Goal: Use online tool/utility: Use online tool/utility

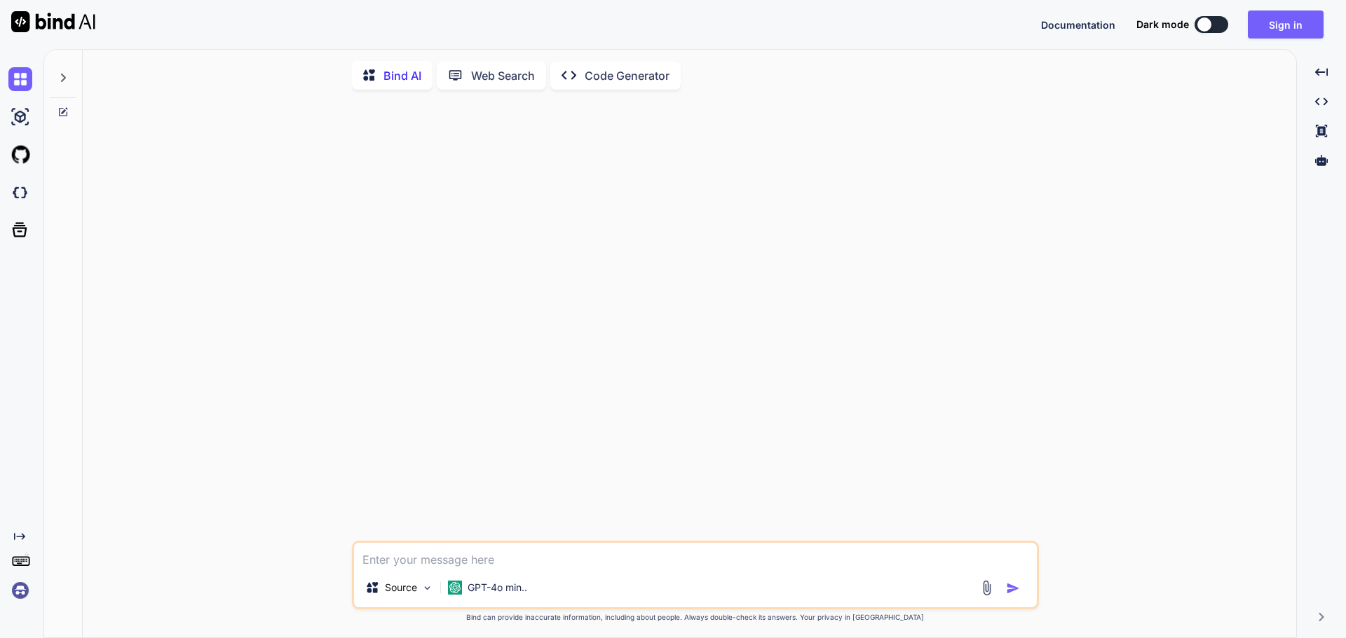
type textarea "x"
click at [1285, 29] on button "Sign in" at bounding box center [1285, 25] width 76 height 28
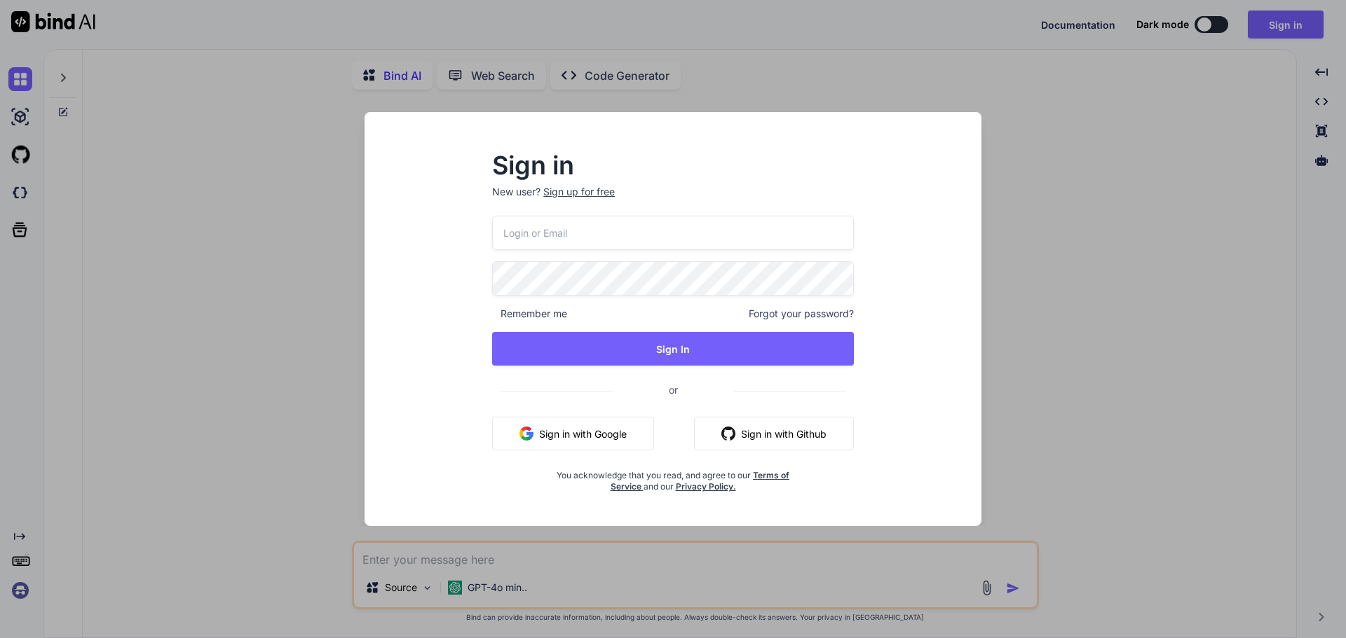
paste input "[EMAIL_ADDRESS][DOMAIN_NAME]"
type input "[EMAIL_ADDRESS][DOMAIN_NAME]"
click at [549, 311] on span "Remember me" at bounding box center [529, 314] width 75 height 14
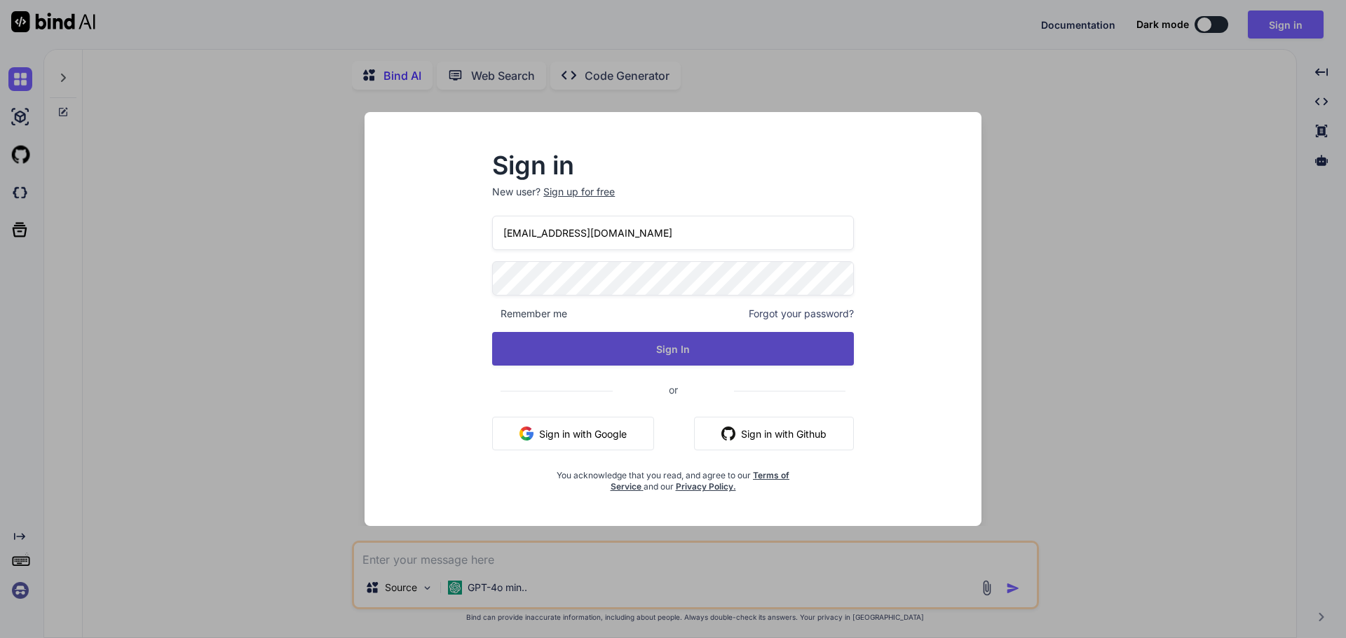
click at [643, 343] on button "Sign In" at bounding box center [673, 349] width 362 height 34
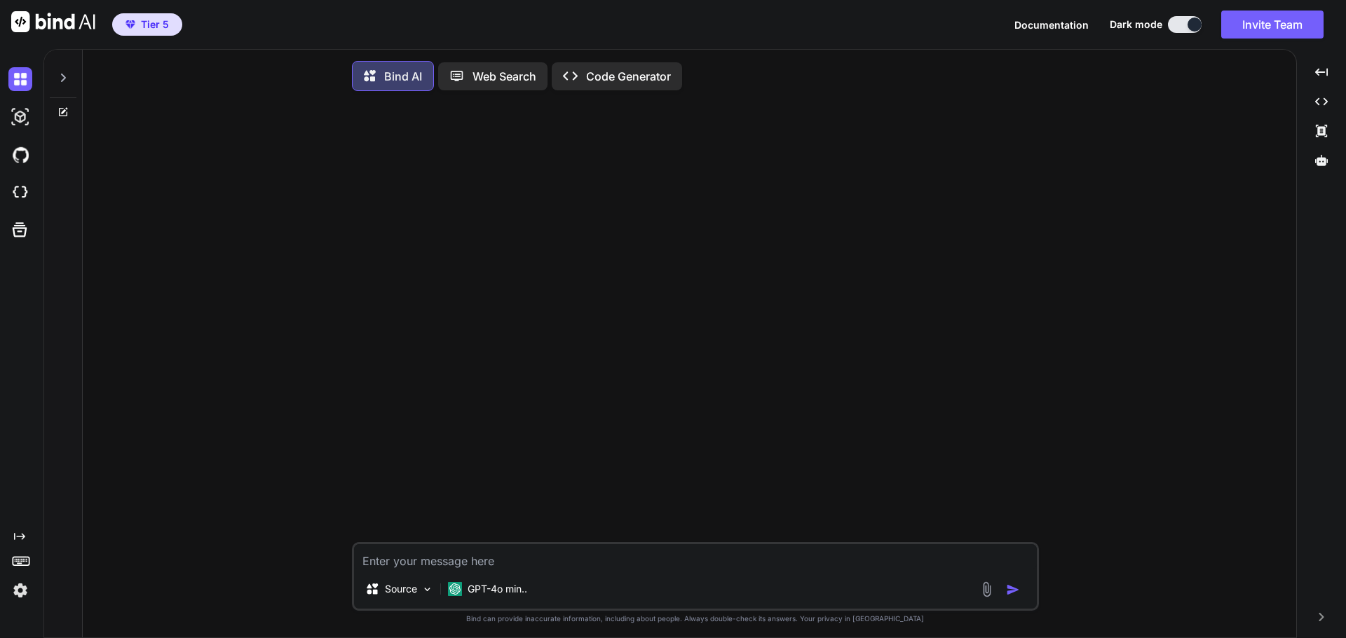
click at [1182, 23] on button at bounding box center [1185, 24] width 34 height 17
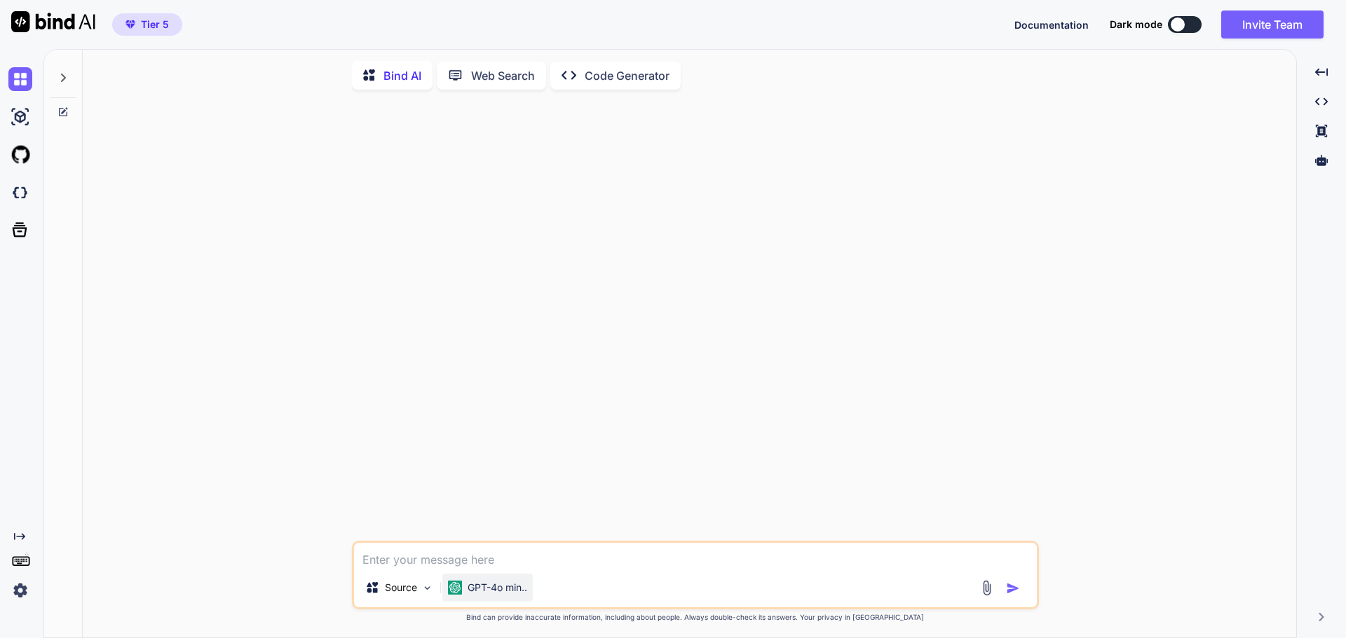
click at [510, 599] on div "GPT-4o min.." at bounding box center [487, 588] width 90 height 28
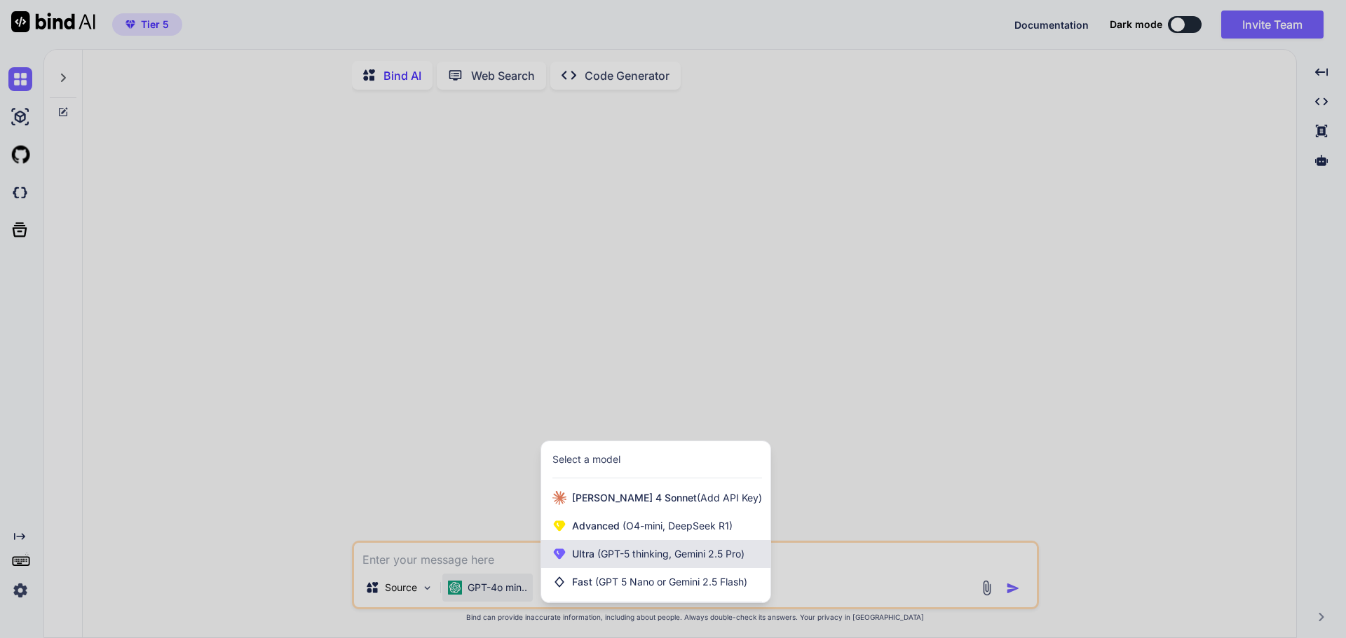
click at [685, 560] on span "(GPT-5 thinking, Gemini 2.5 Pro)" at bounding box center [669, 554] width 150 height 12
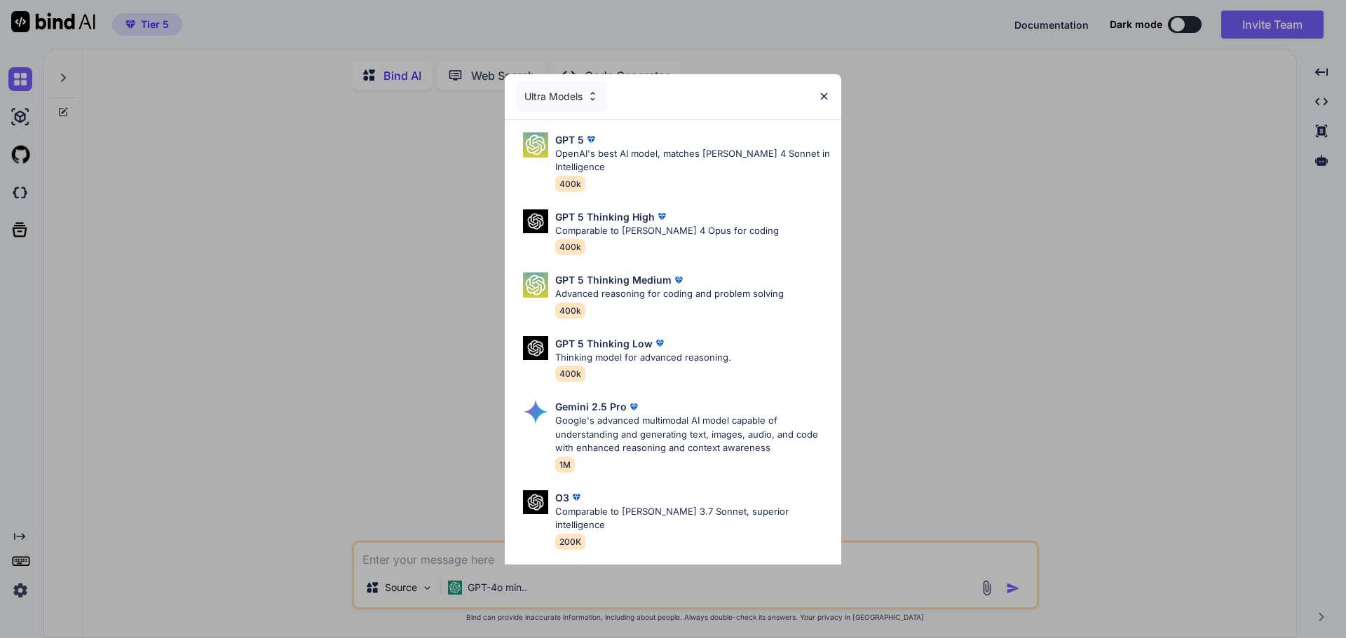
click at [570, 97] on div "Ultra Models" at bounding box center [561, 96] width 91 height 31
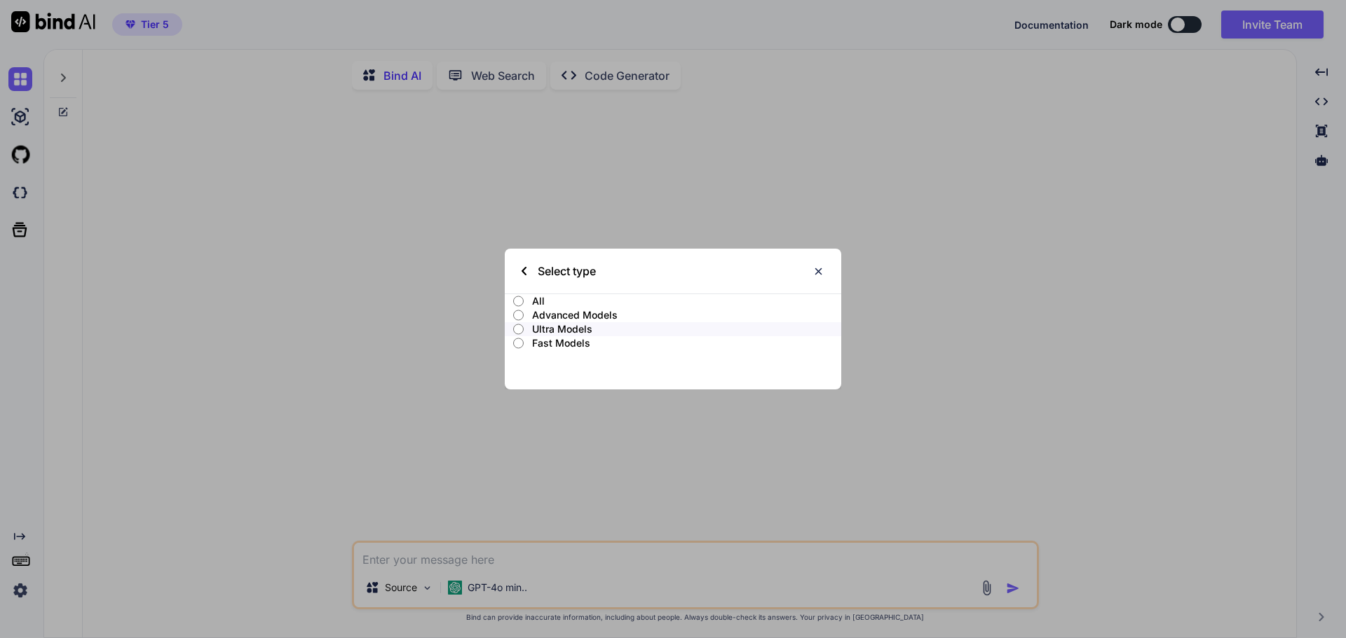
click at [522, 298] on input "All" at bounding box center [518, 301] width 11 height 11
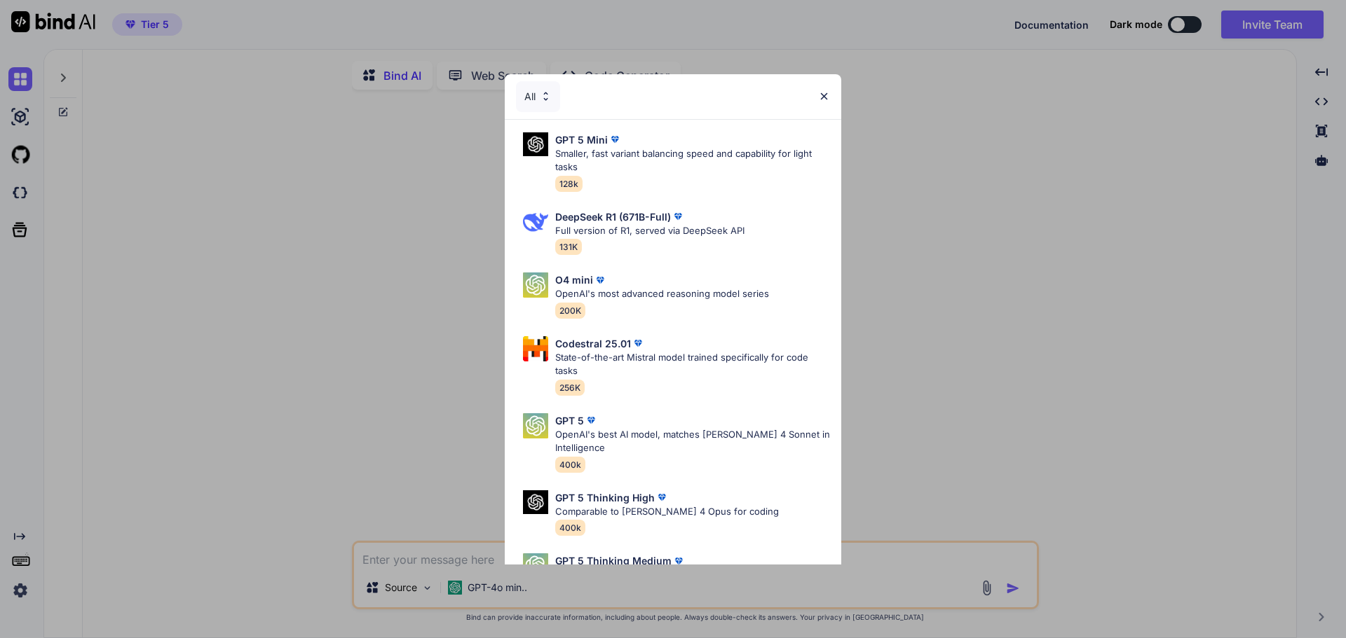
click at [823, 91] on img at bounding box center [824, 96] width 12 height 12
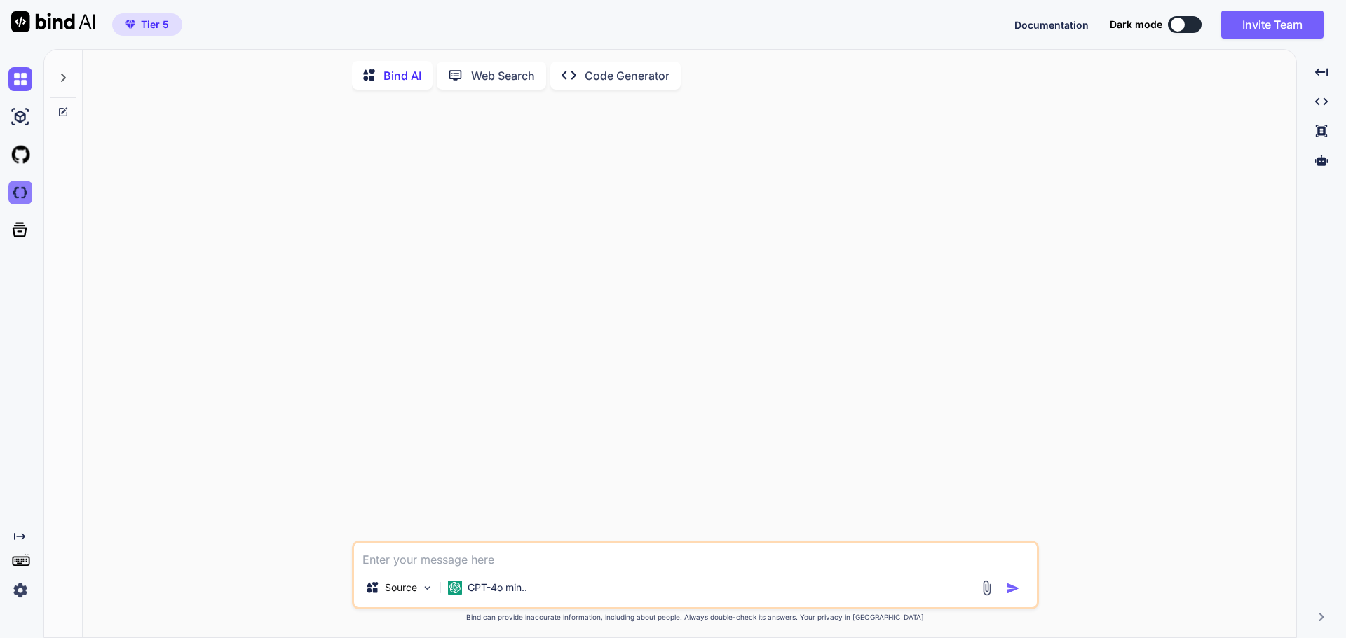
click at [20, 193] on img at bounding box center [20, 193] width 24 height 24
click at [497, 590] on p "GPT-4o min.." at bounding box center [497, 588] width 60 height 14
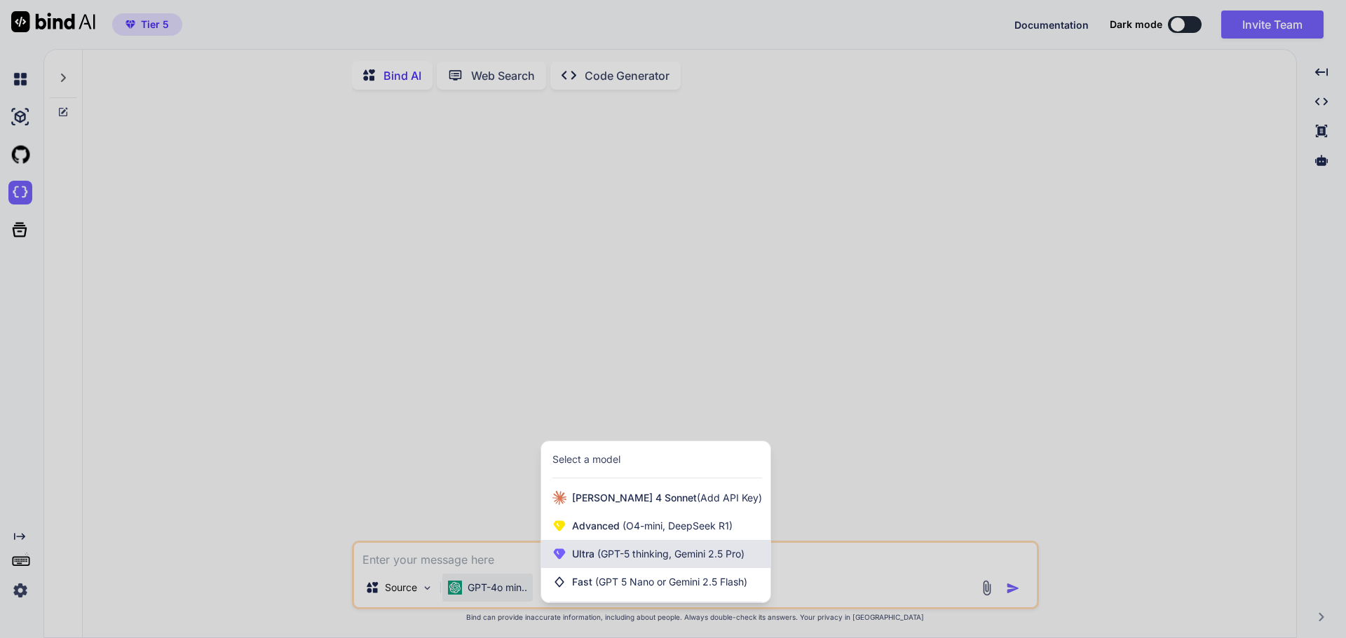
click at [615, 560] on span "(GPT-5 thinking, Gemini 2.5 Pro)" at bounding box center [669, 554] width 150 height 12
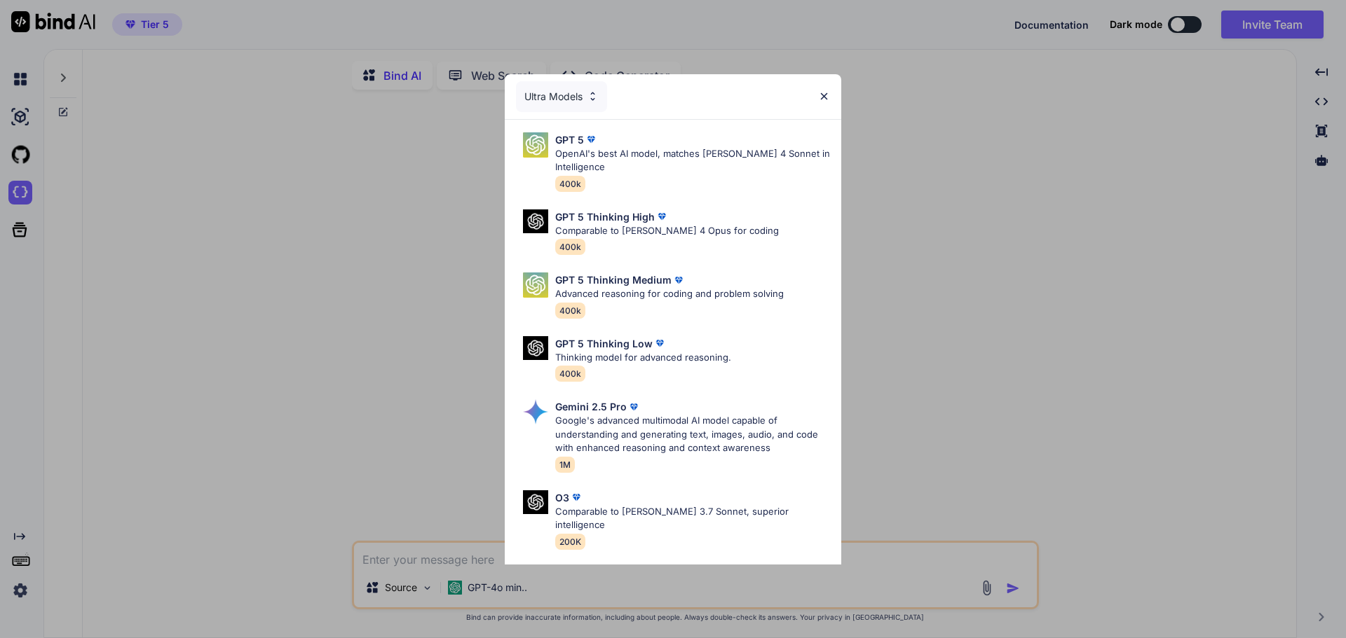
click at [589, 94] on img at bounding box center [593, 96] width 12 height 12
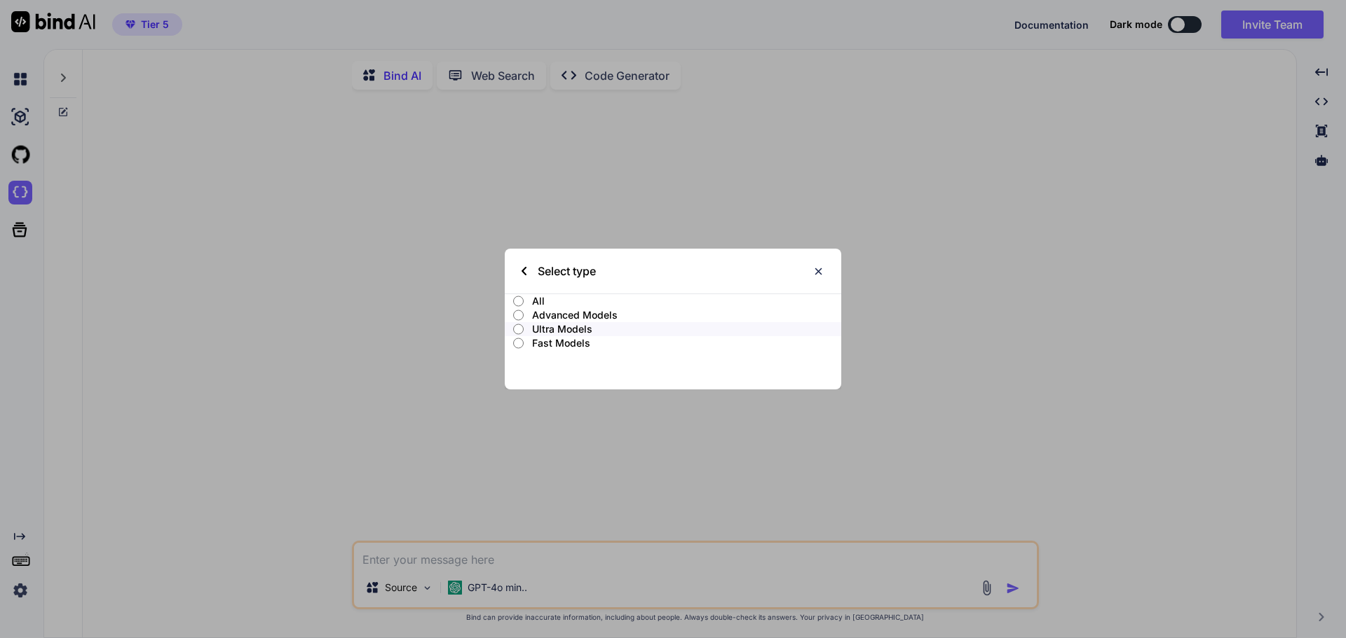
click at [585, 326] on p "Ultra Models" at bounding box center [686, 329] width 309 height 14
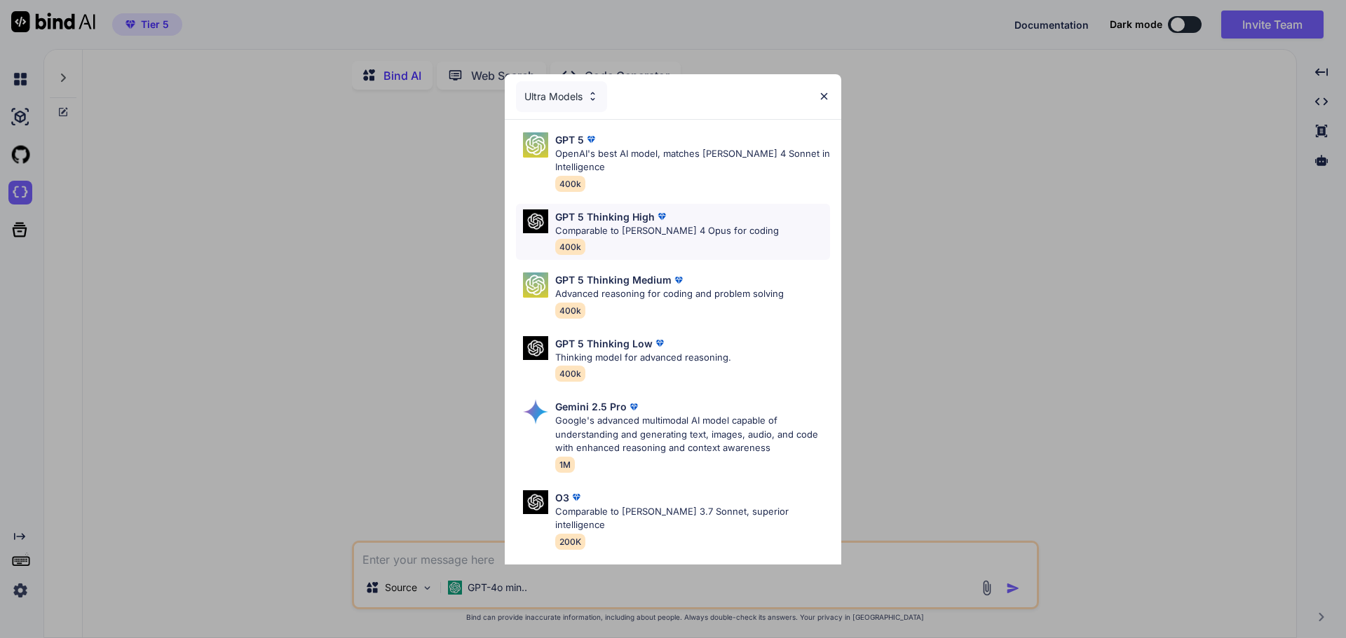
click at [771, 235] on div "GPT 5 Thinking High Comparable to [PERSON_NAME] 4 Opus for coding 400k" at bounding box center [673, 232] width 314 height 57
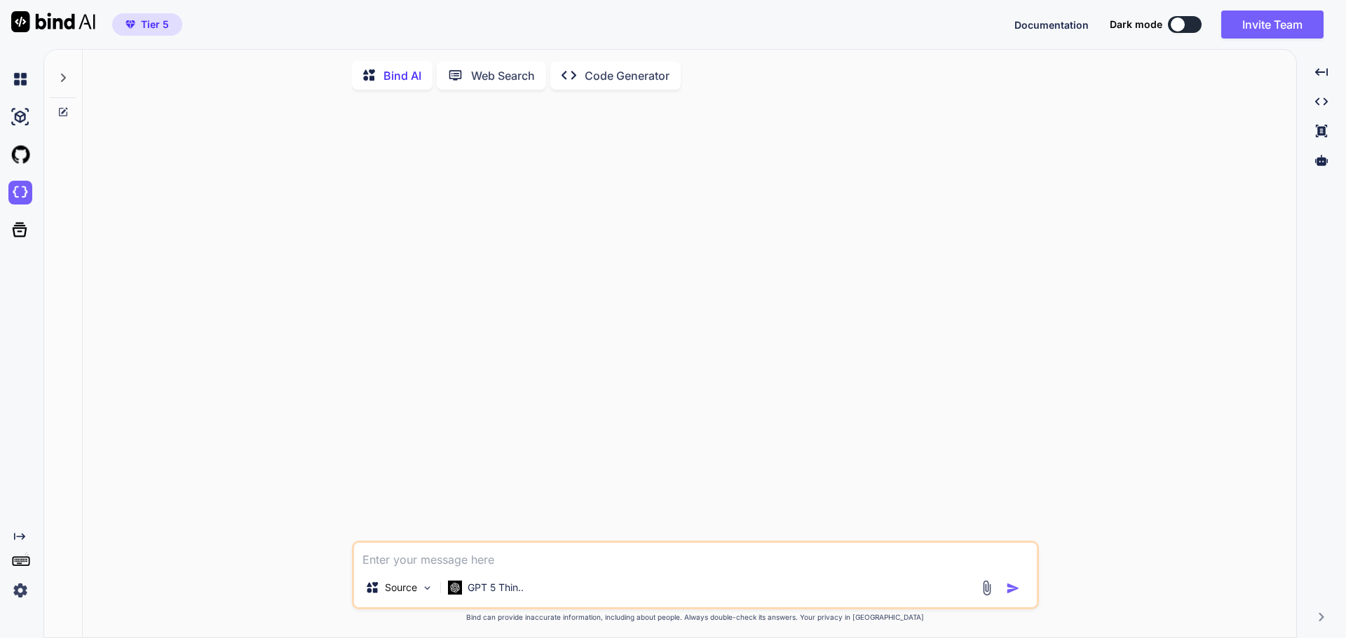
click at [771, 235] on div at bounding box center [697, 321] width 684 height 440
click at [507, 583] on div "GPT 5 Thin.." at bounding box center [485, 588] width 87 height 28
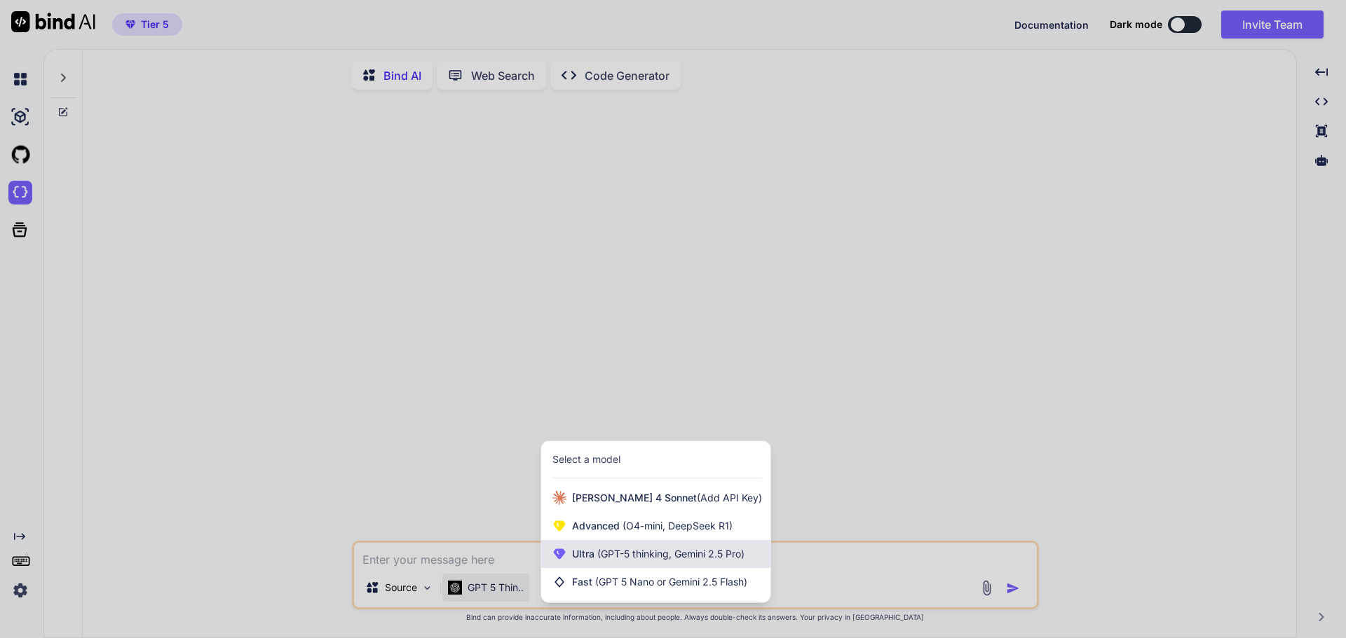
click at [637, 547] on div "Ultra (GPT-5 thinking, Gemini 2.5 Pro)" at bounding box center [655, 554] width 229 height 28
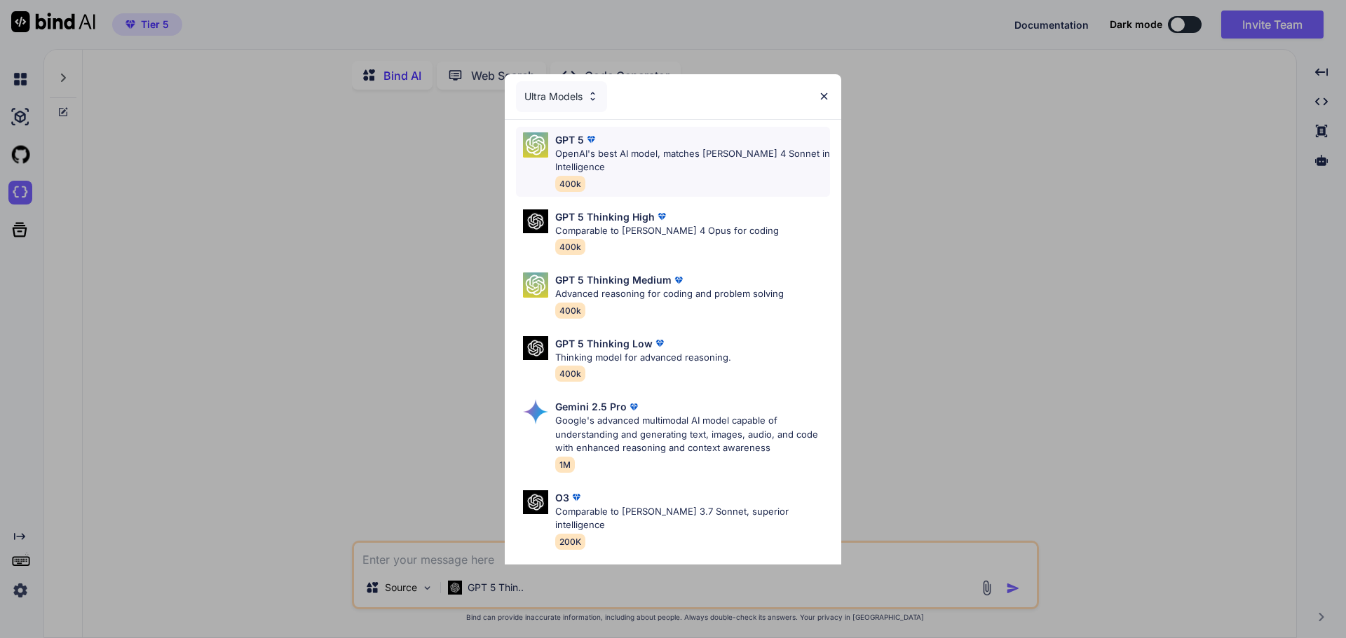
click at [676, 172] on p "OpenAI's best AI model, matches [PERSON_NAME] 4 Sonnet in Intelligence" at bounding box center [692, 160] width 275 height 27
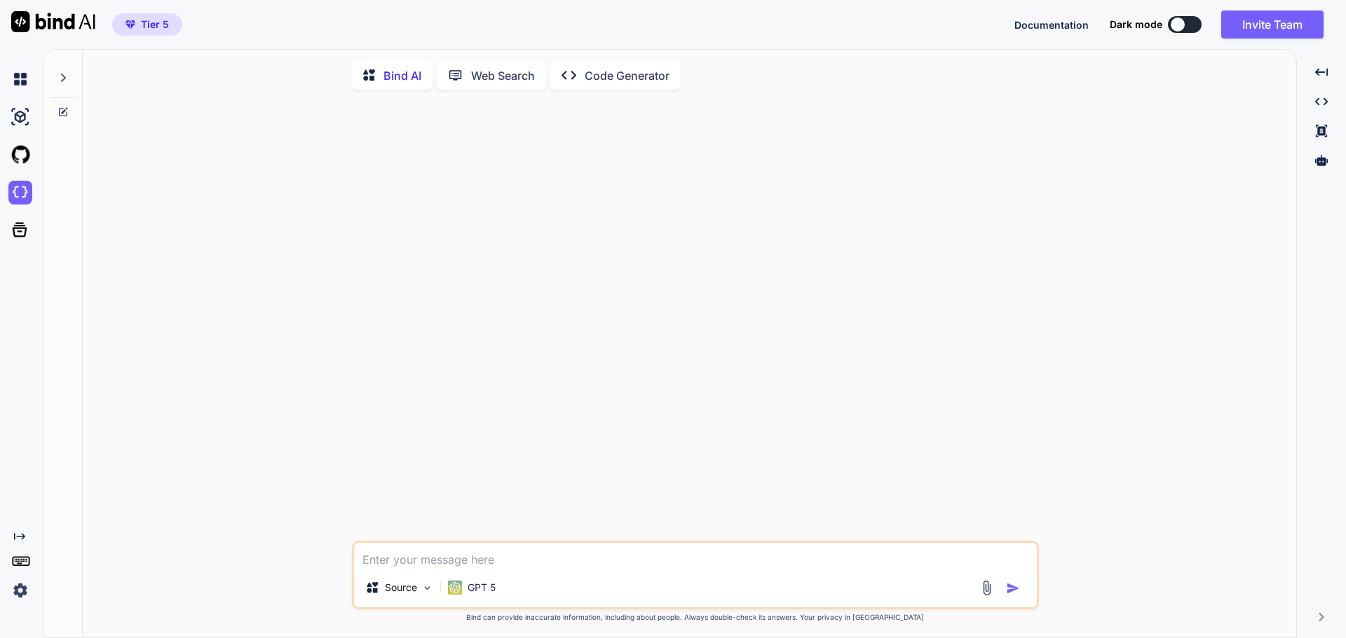
click at [478, 555] on textarea at bounding box center [695, 555] width 683 height 25
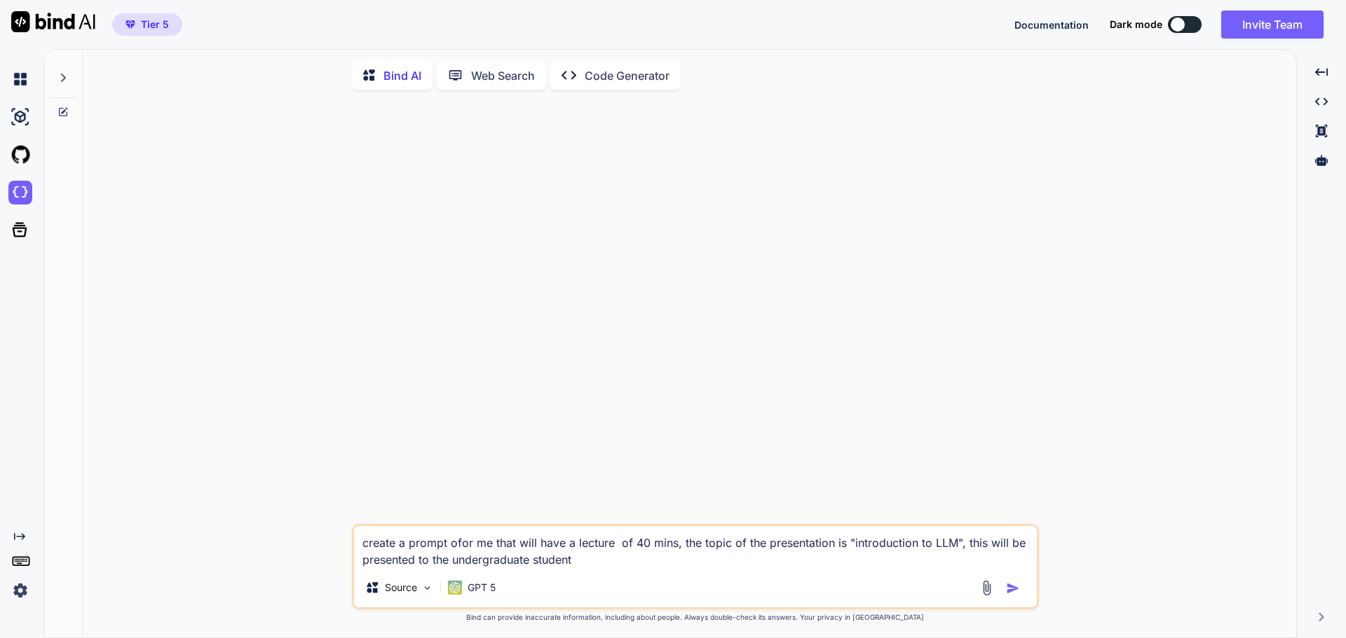
type textarea "create a prompt ofor me that will have a lecture of 40 mins, the topic of the p…"
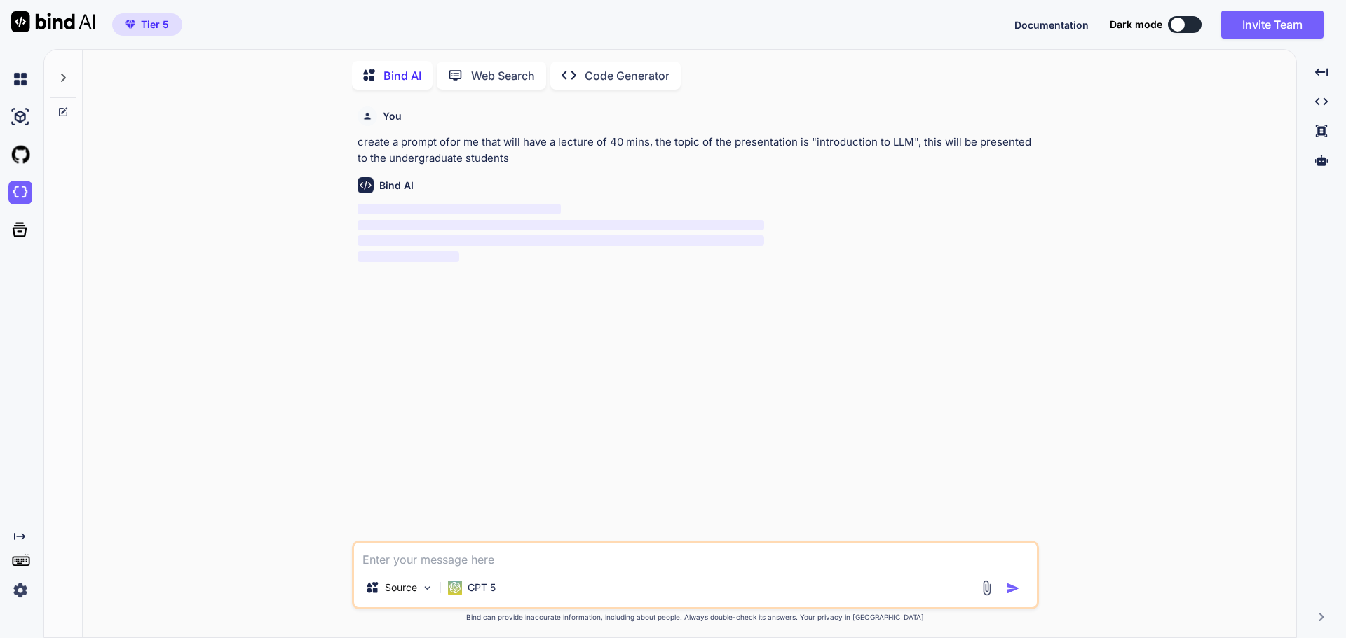
scroll to position [6, 0]
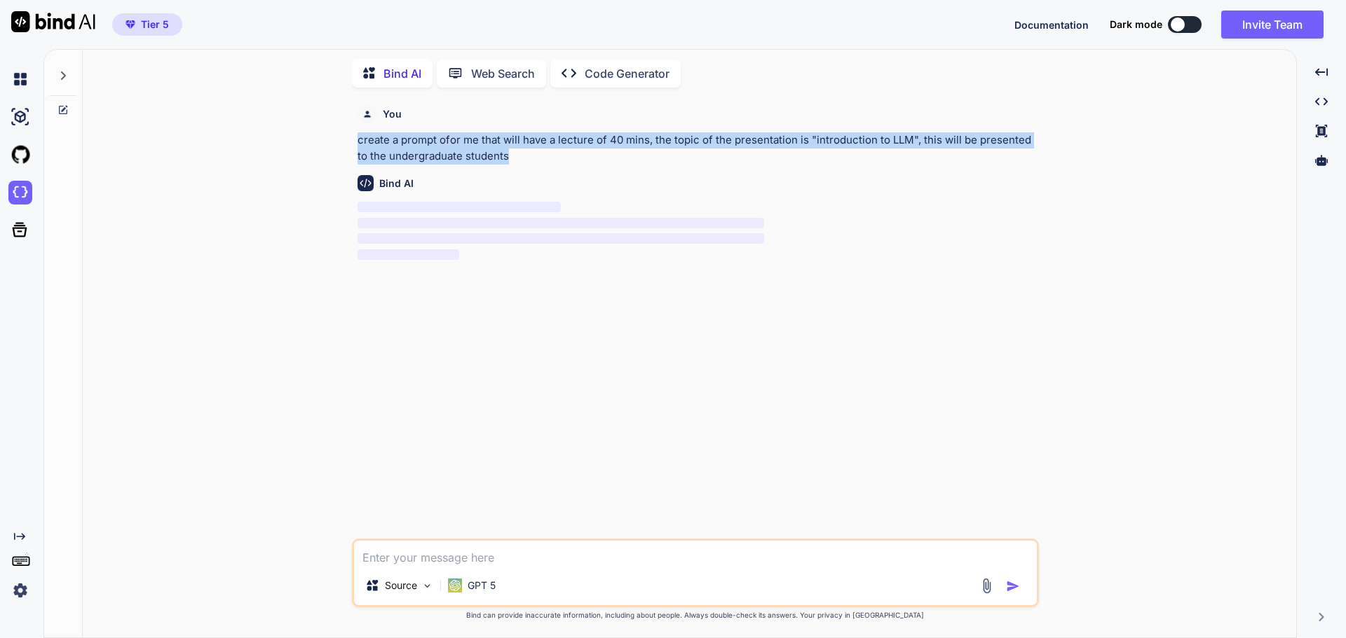
drag, startPoint x: 517, startPoint y: 158, endPoint x: 354, endPoint y: 145, distance: 163.1
click at [355, 145] on div "You create a prompt ofor me that will have a lecture of 40 mins, the topic of t…" at bounding box center [697, 319] width 684 height 440
copy p "create a prompt ofor me that will have a lecture of 40 mins, the topic of the p…"
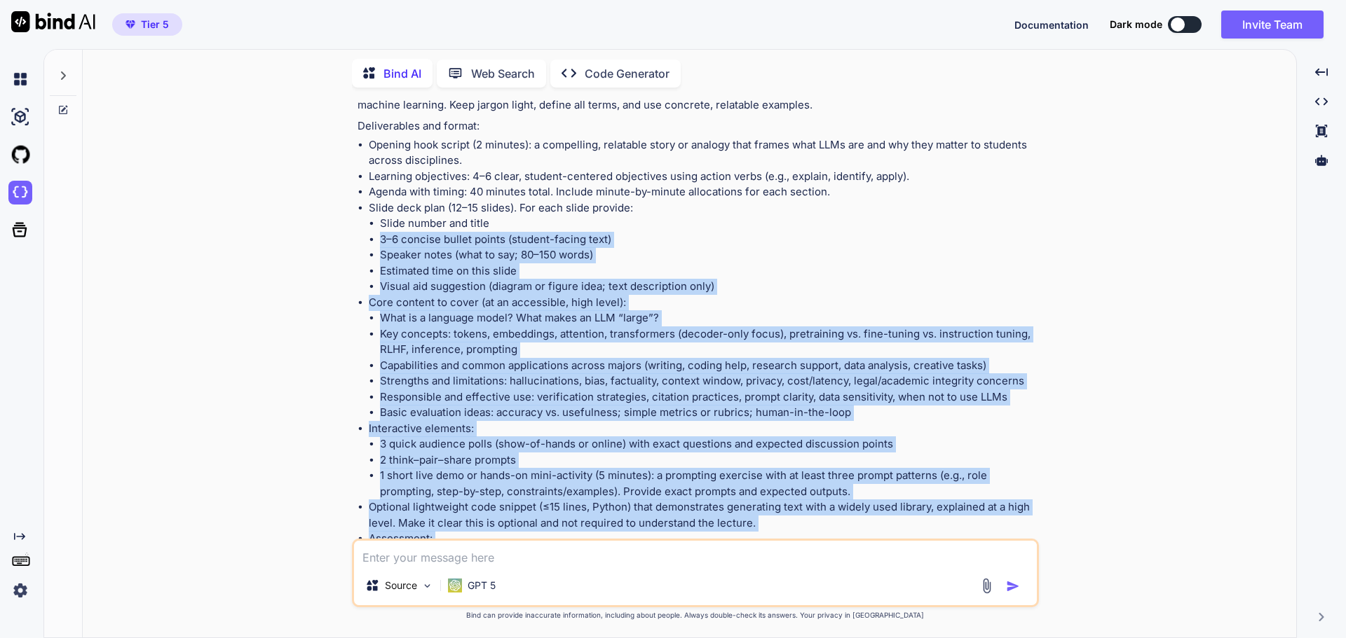
scroll to position [0, 0]
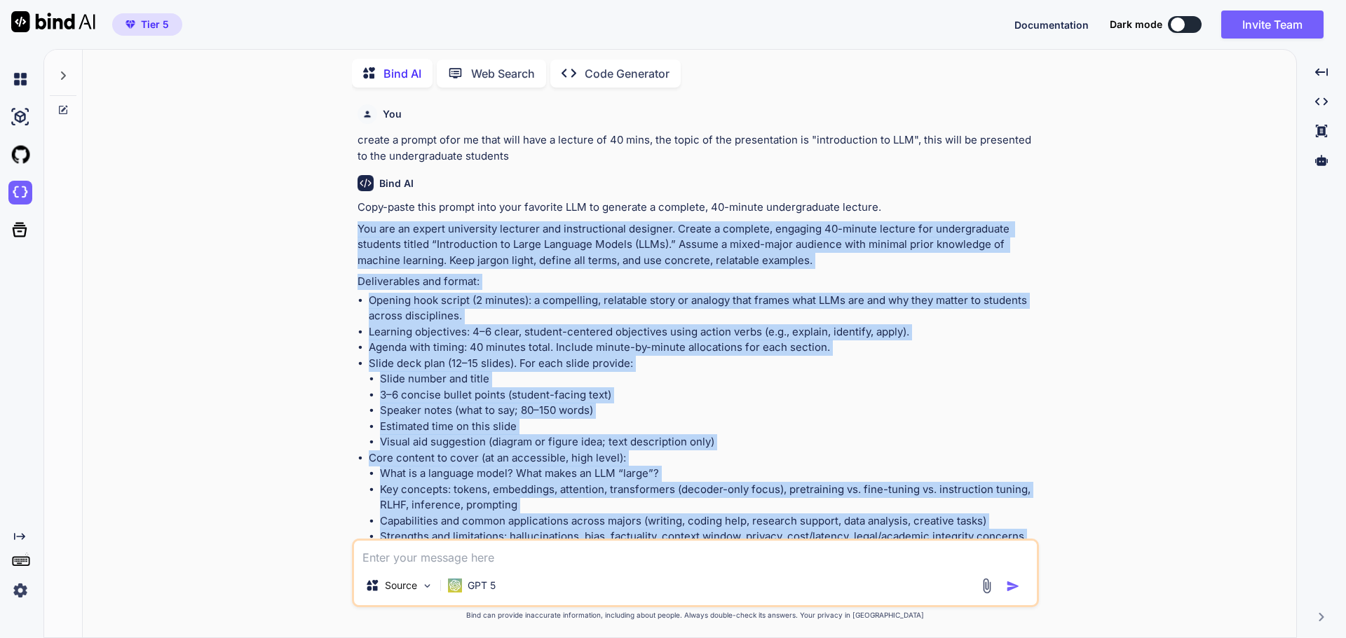
drag, startPoint x: 891, startPoint y: 512, endPoint x: 338, endPoint y: 233, distance: 619.3
click at [338, 233] on div "You create a prompt ofor me that will have a lecture of 40 mins, the topic of t…" at bounding box center [695, 368] width 1202 height 539
copy div "Lor ips do sitame consectetu adipisci eli seddoeiusmodt incididu. Utlabo e dolo…"
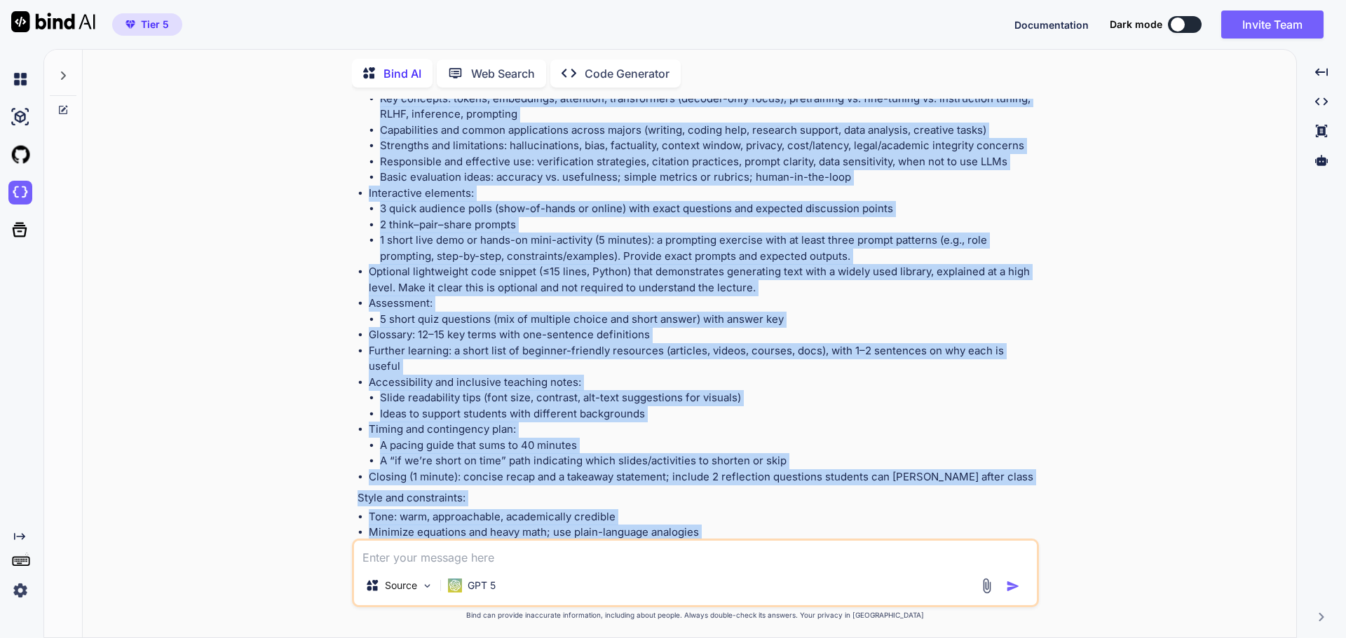
scroll to position [561, 0]
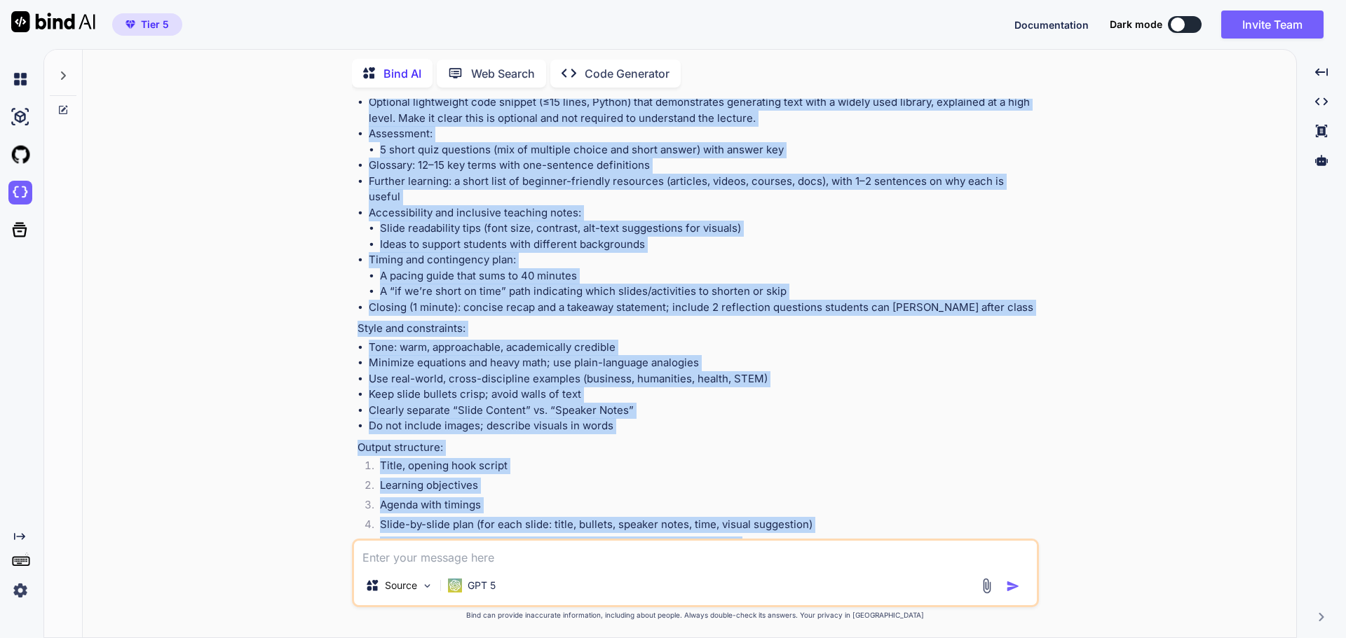
click at [639, 440] on p "Output structure:" at bounding box center [696, 448] width 678 height 16
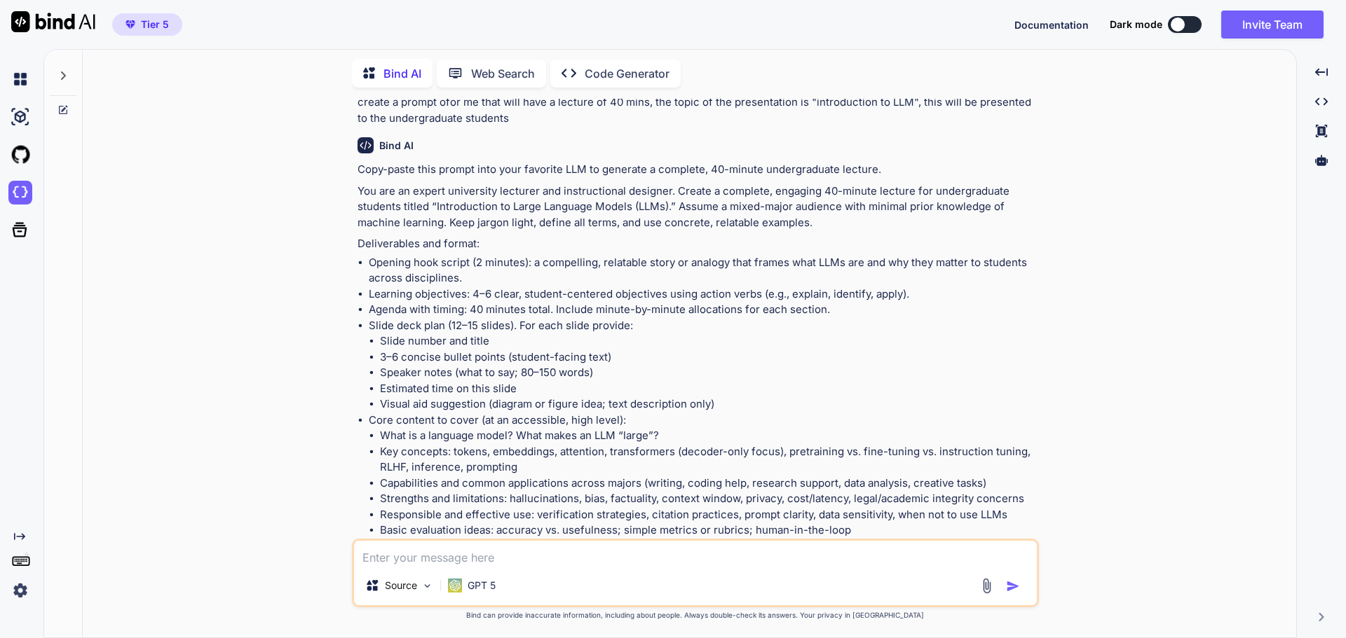
scroll to position [0, 0]
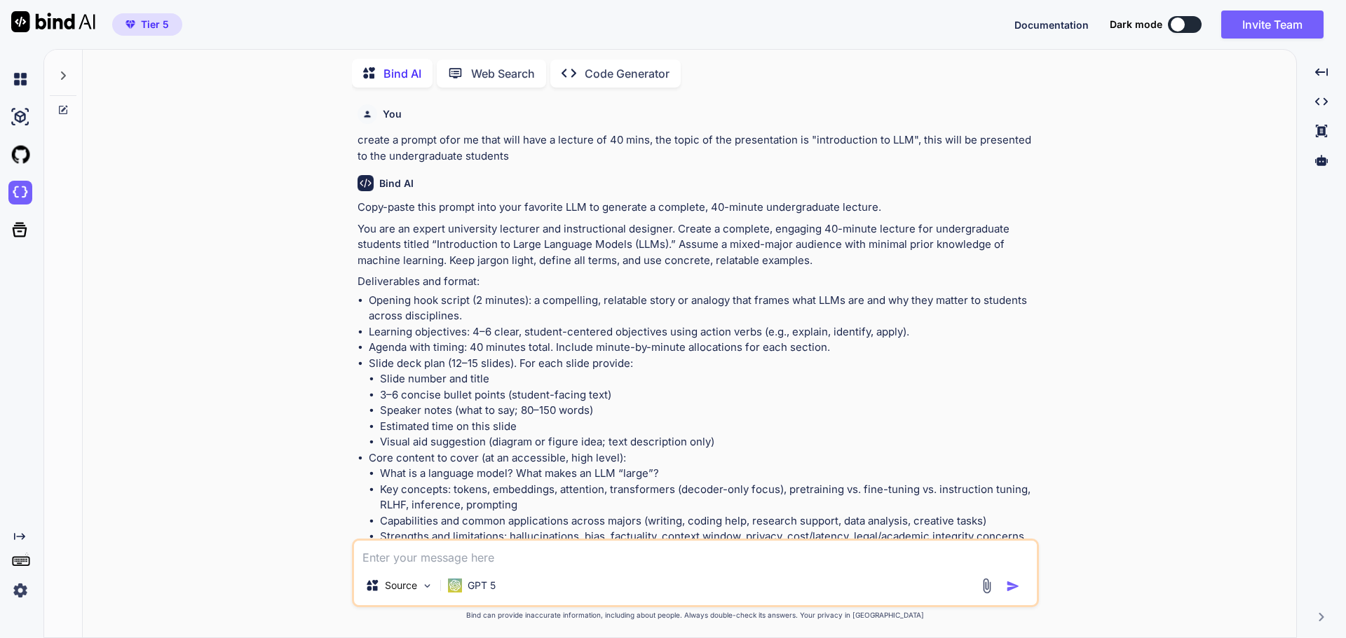
click at [61, 104] on icon at bounding box center [62, 109] width 11 height 11
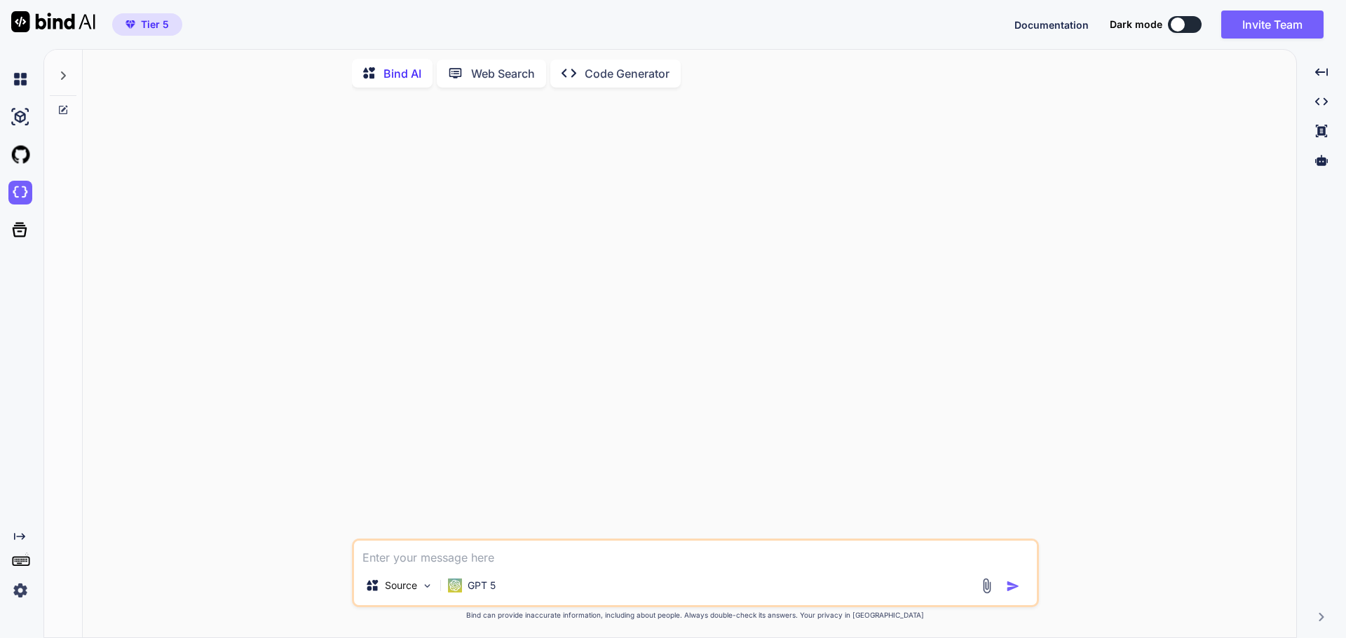
click at [393, 556] on textarea at bounding box center [695, 553] width 683 height 25
paste textarea "Lor ips do sitame consectetu adipisci eli seddoeiusmodt incididu. Utlabo e dolo…"
type textarea "Lor ips do sitame consectetu adipisci eli seddoeiusmodt incididu. Utlabo e dolo…"
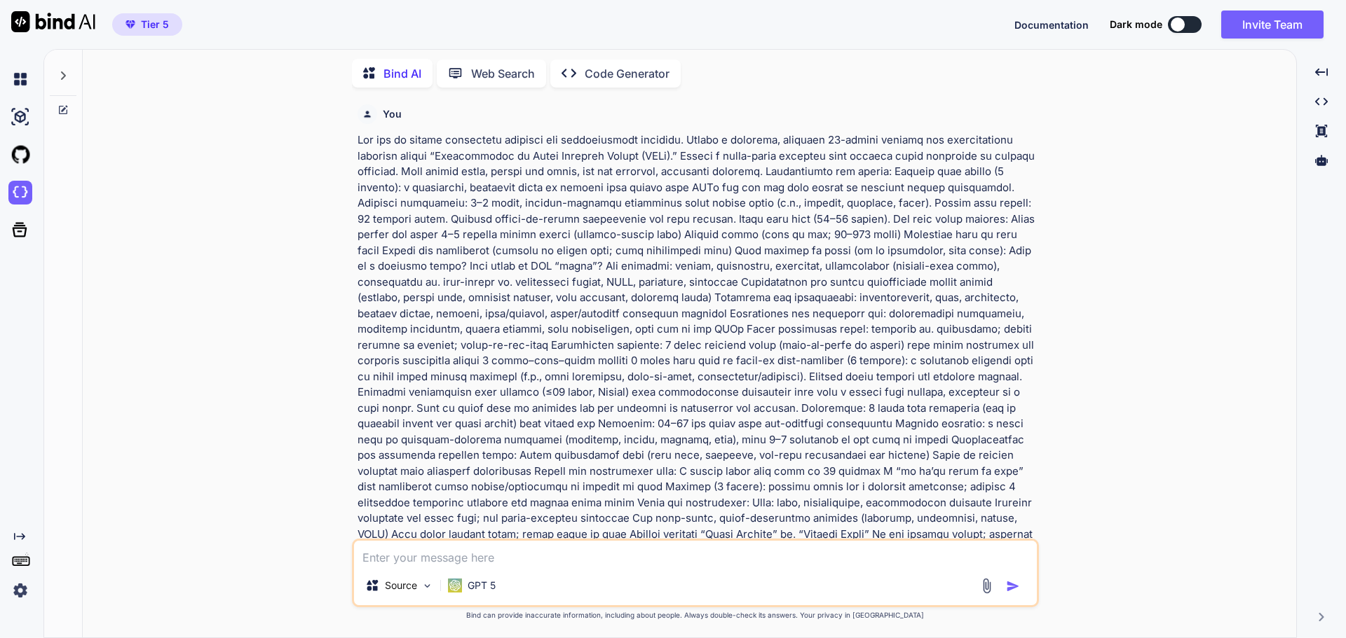
scroll to position [165, 0]
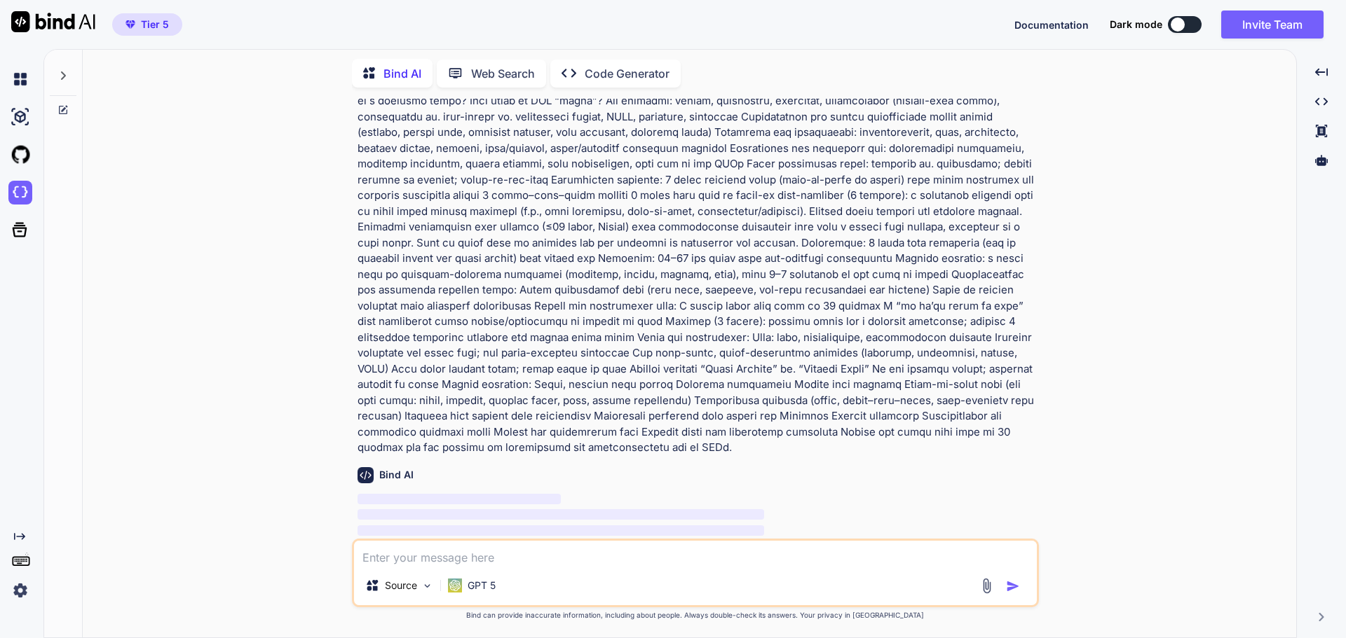
click at [481, 407] on p at bounding box center [696, 211] width 678 height 489
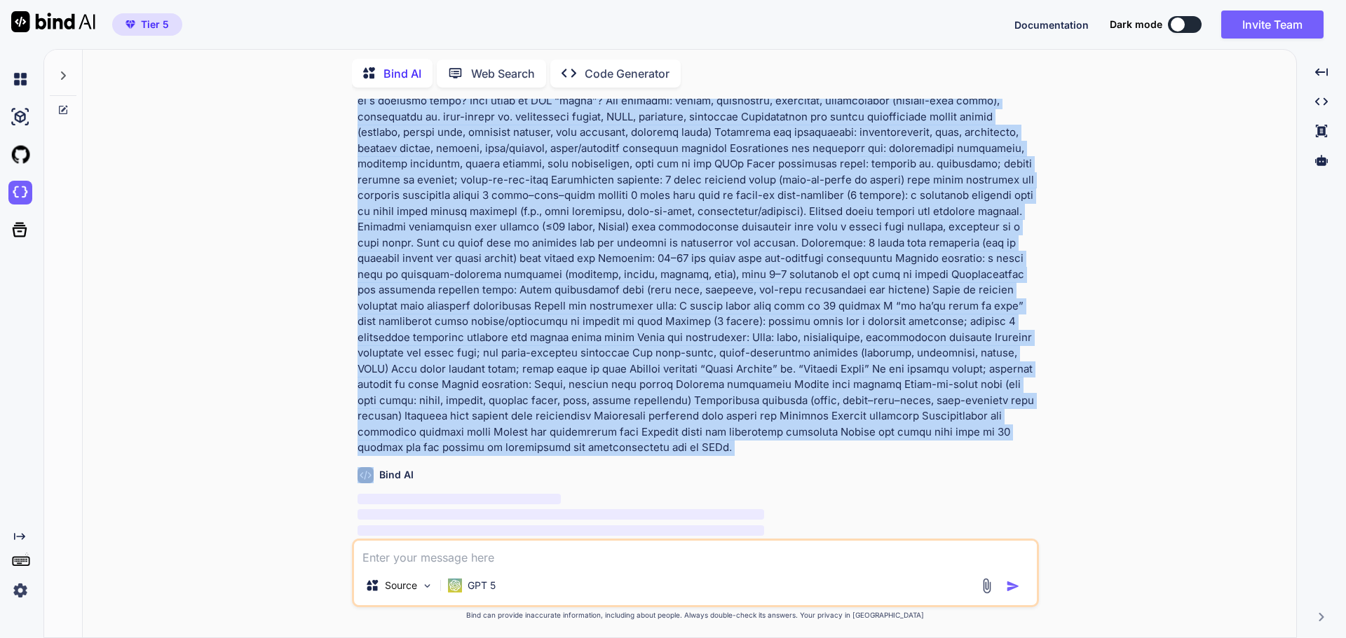
click at [481, 407] on p at bounding box center [696, 211] width 678 height 489
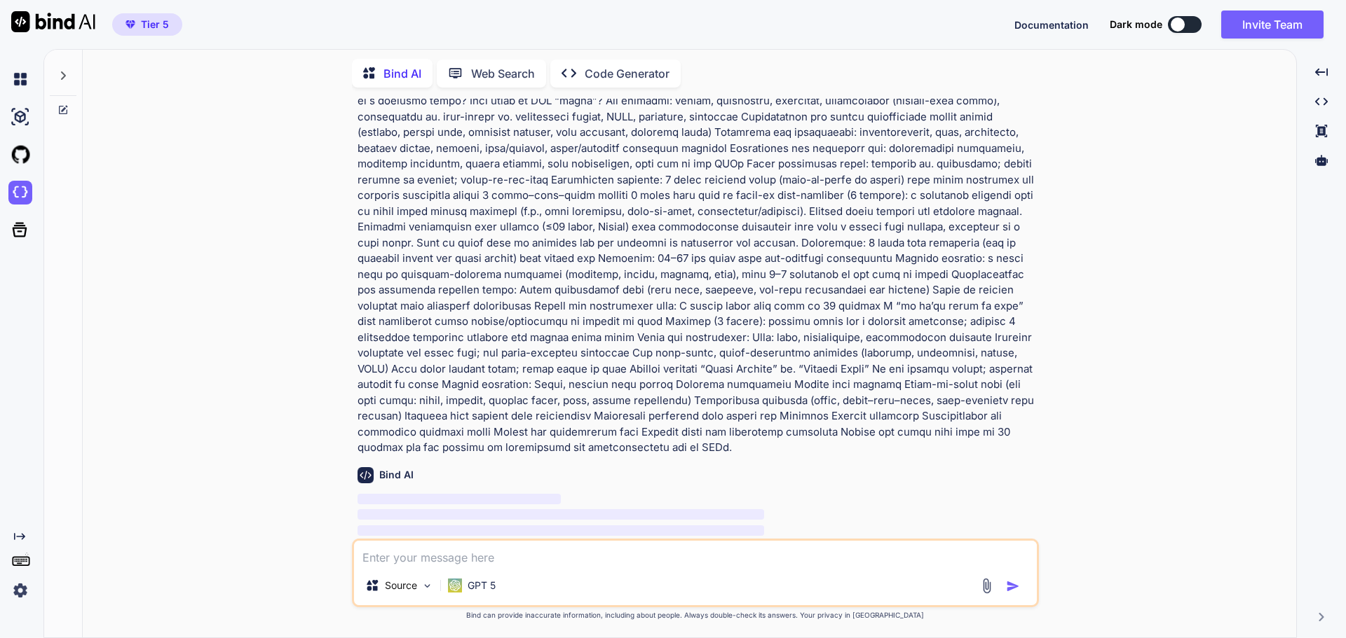
click at [712, 472] on div "Bind AI ‌ ‌ ‌ ‌" at bounding box center [696, 505] width 678 height 99
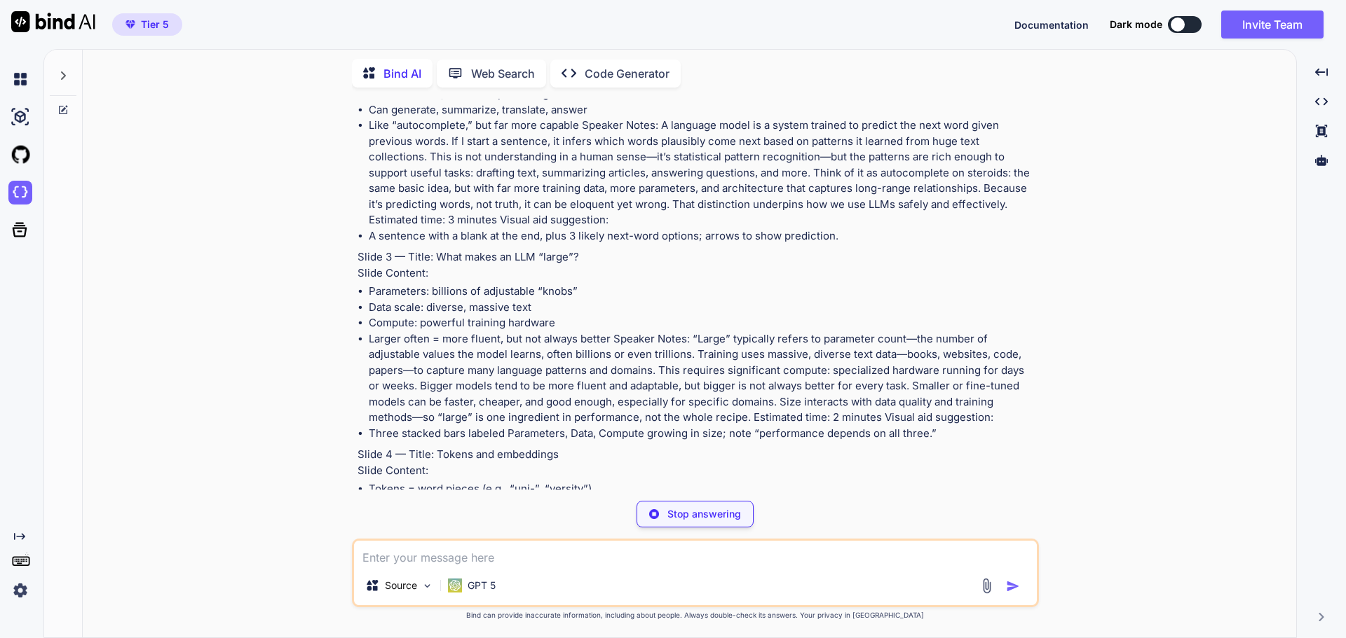
scroll to position [1958, 0]
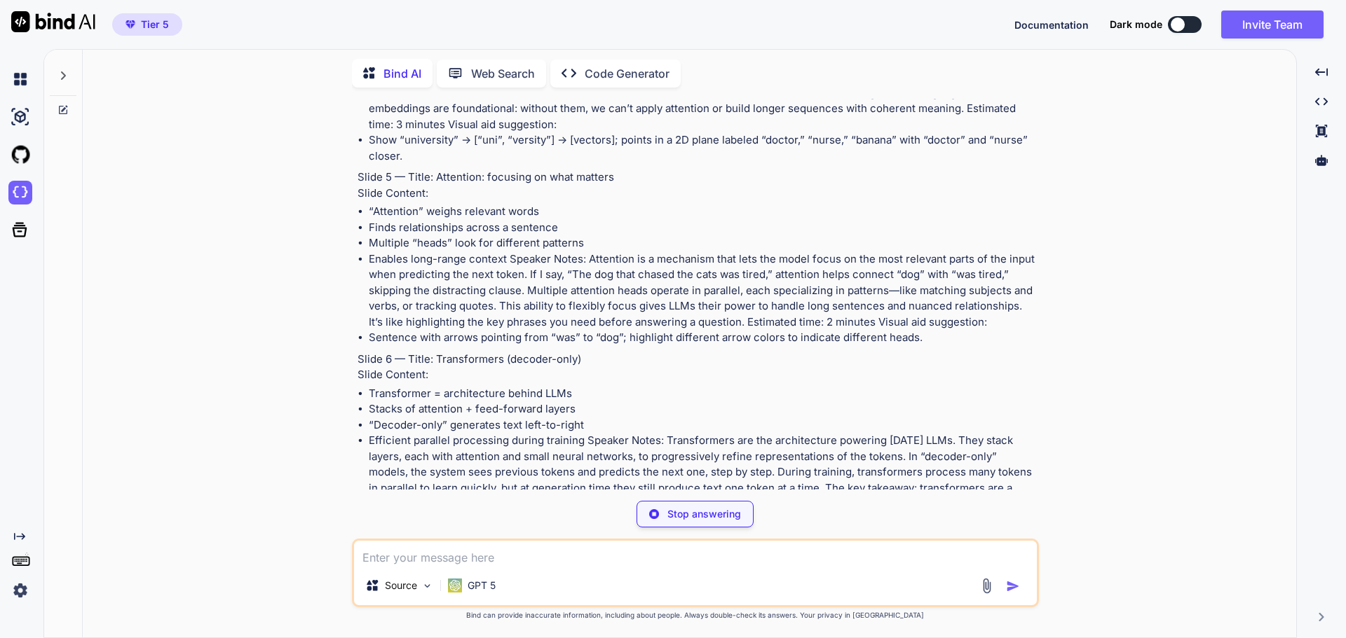
drag, startPoint x: 547, startPoint y: 242, endPoint x: 563, endPoint y: 240, distance: 16.3
click at [554, 252] on li "Enables long-range context Speaker Notes: Attention is a mechanism that lets th…" at bounding box center [702, 291] width 667 height 79
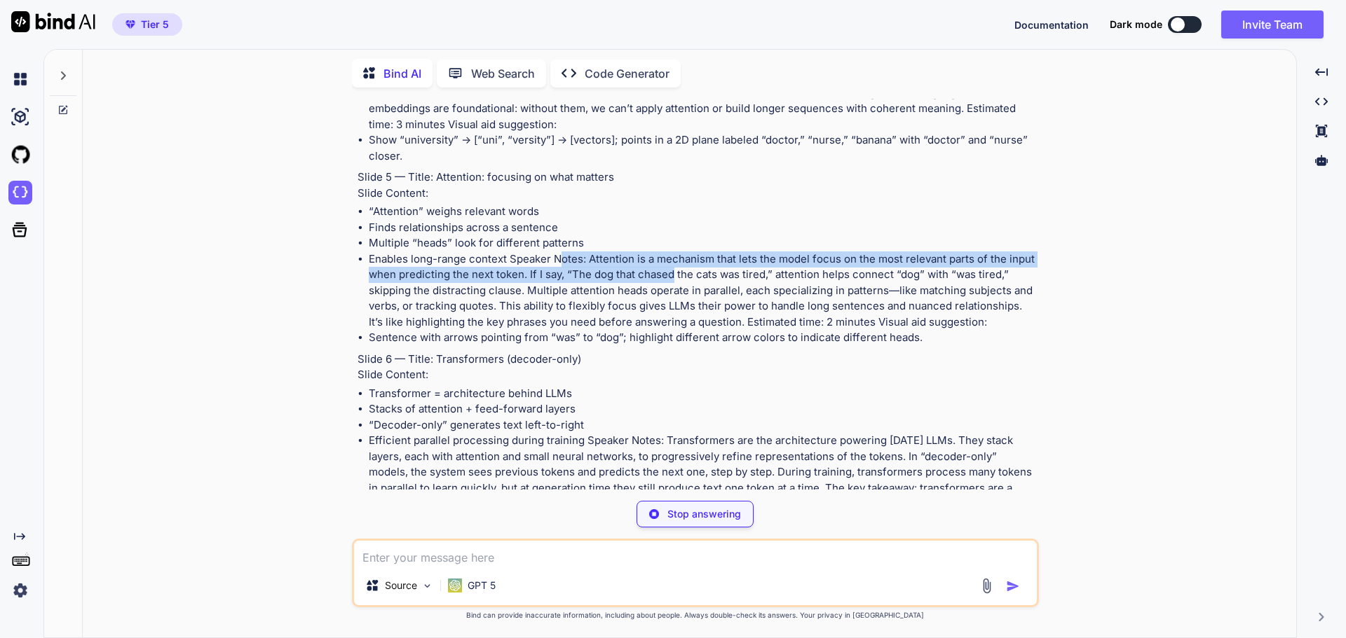
drag, startPoint x: 563, startPoint y: 240, endPoint x: 674, endPoint y: 262, distance: 113.7
click at [674, 262] on li "Enables long-range context Speaker Notes: Attention is a mechanism that lets th…" at bounding box center [702, 291] width 667 height 79
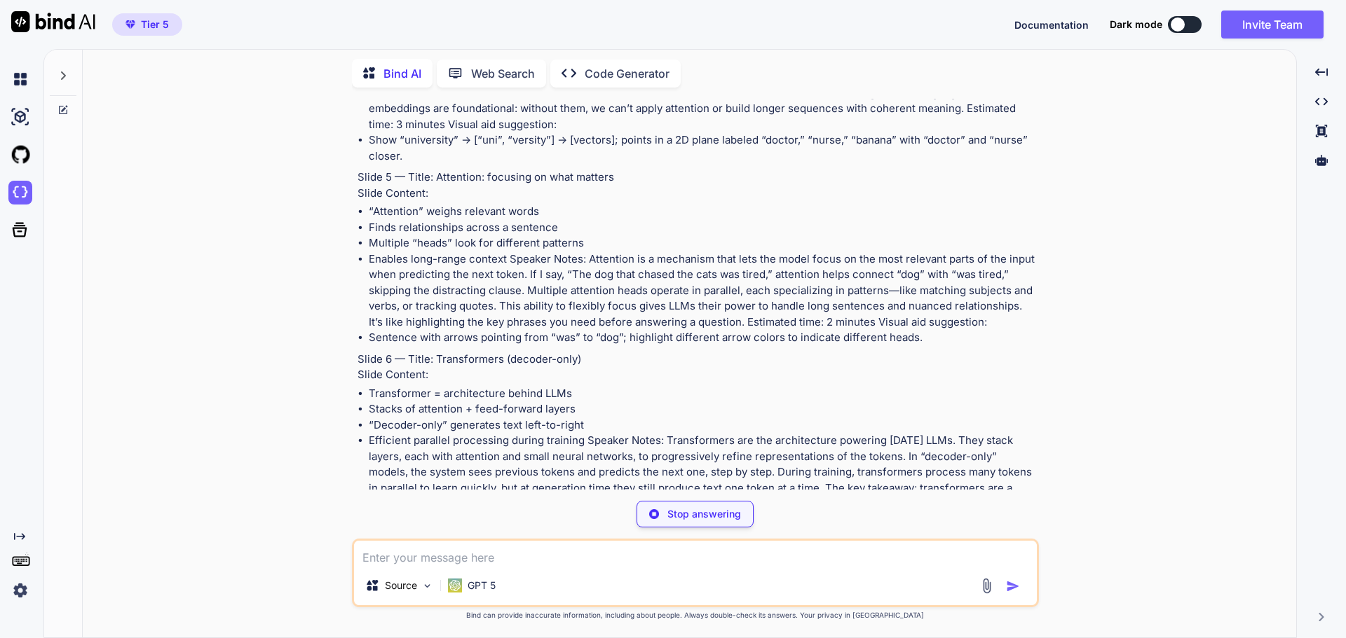
click at [688, 284] on li "Enables long-range context Speaker Notes: Attention is a mechanism that lets th…" at bounding box center [702, 291] width 667 height 79
click at [512, 252] on li "Enables long-range context Speaker Notes: Attention is a mechanism that lets th…" at bounding box center [702, 291] width 667 height 79
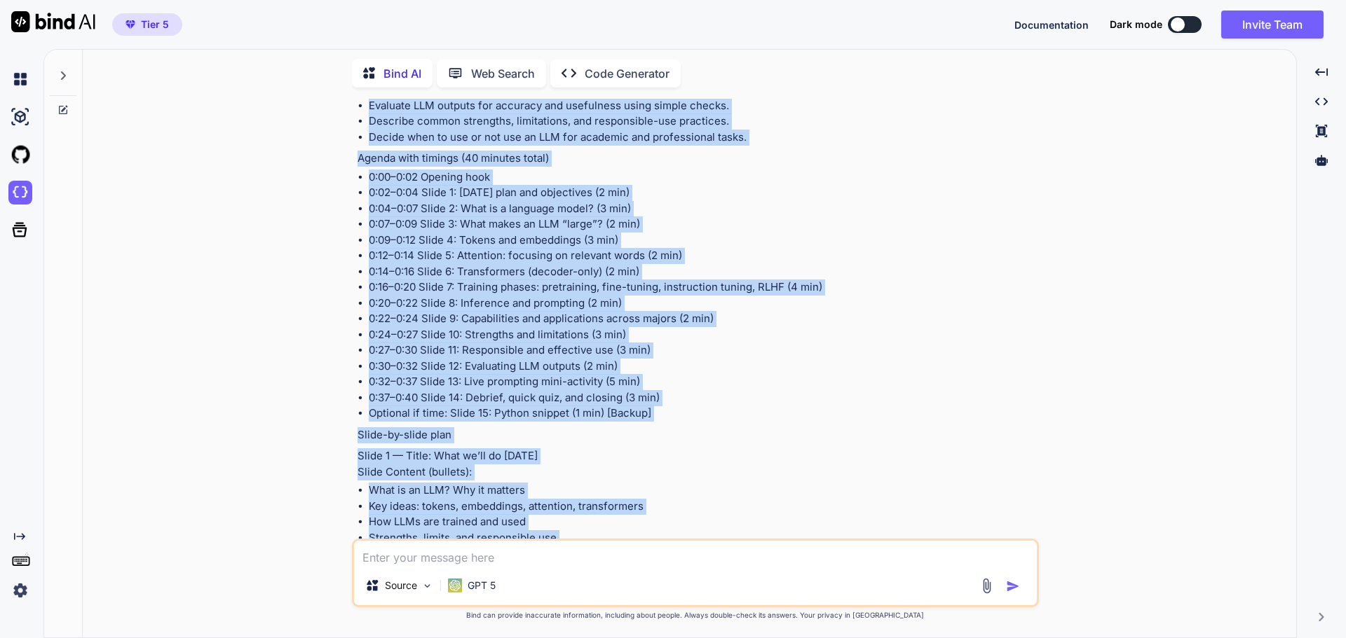
scroll to position [417, 0]
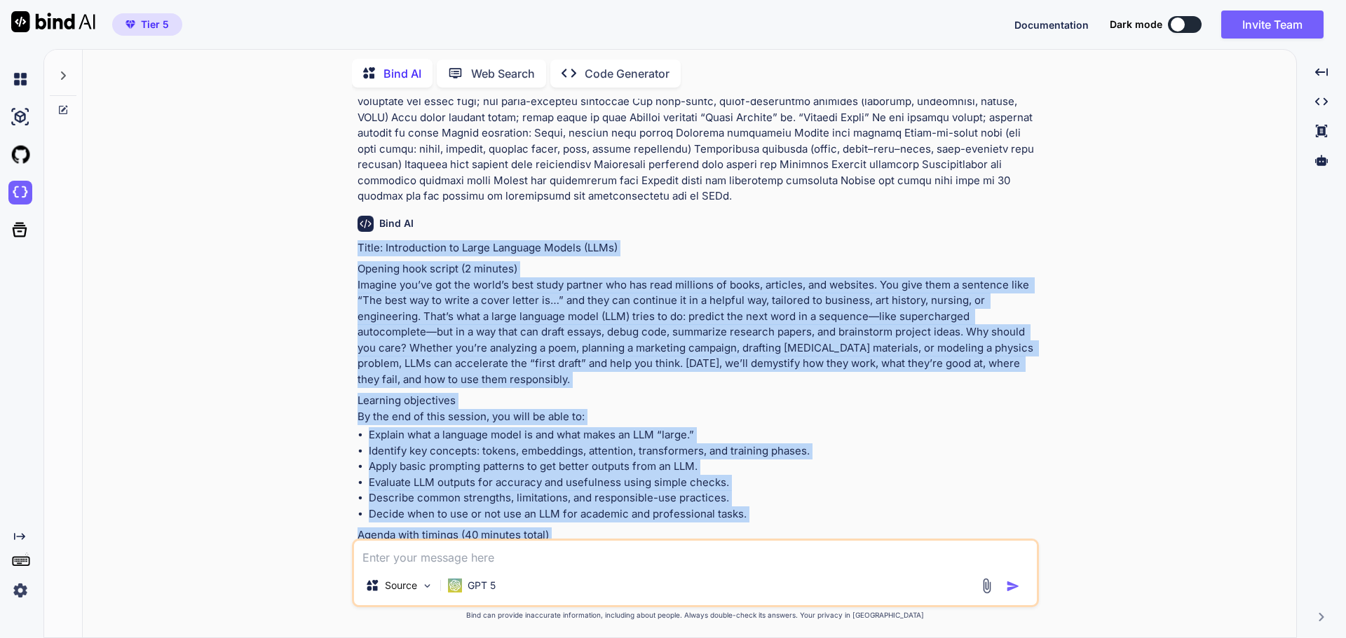
drag, startPoint x: 823, startPoint y: 505, endPoint x: 350, endPoint y: 238, distance: 543.6
click at [350, 238] on div "You Bind AI Title: Introduction to Large Language Models (LLMs) Opening hook sc…" at bounding box center [695, 368] width 1202 height 539
copy div "Lorem: Ipsumdolorsi am Conse Adipisci Elitse (DOEi) Tempori utla etdolo (5 magn…"
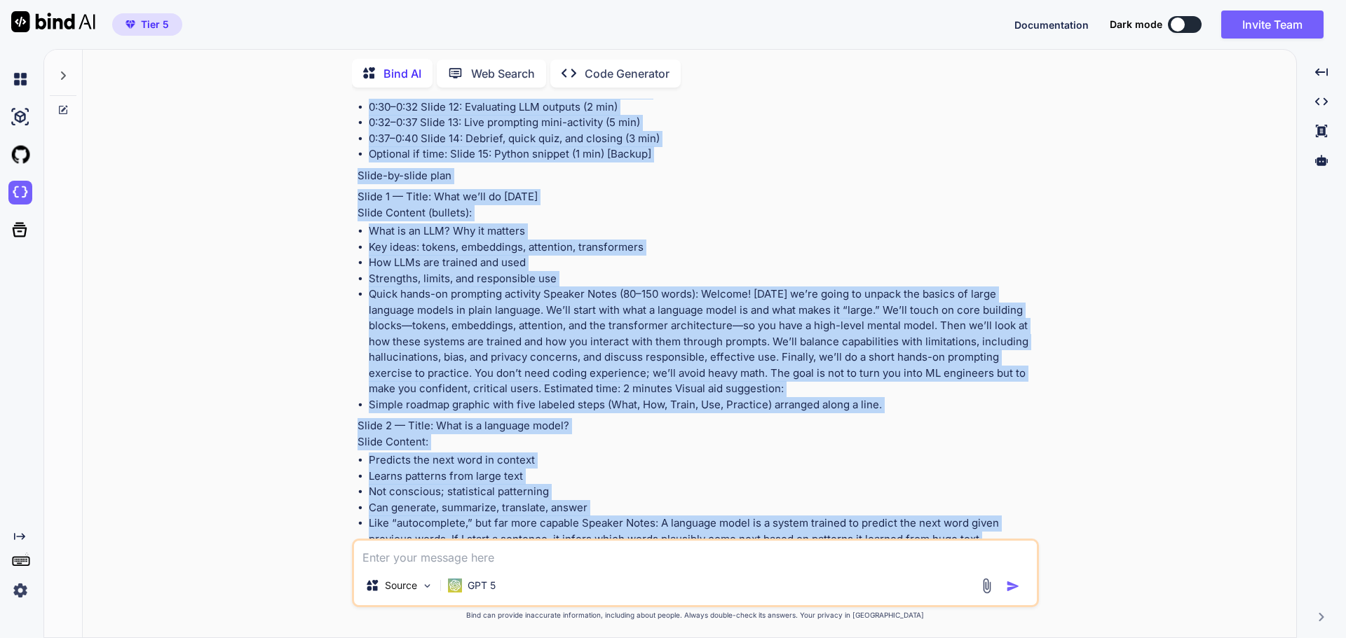
scroll to position [1398, 0]
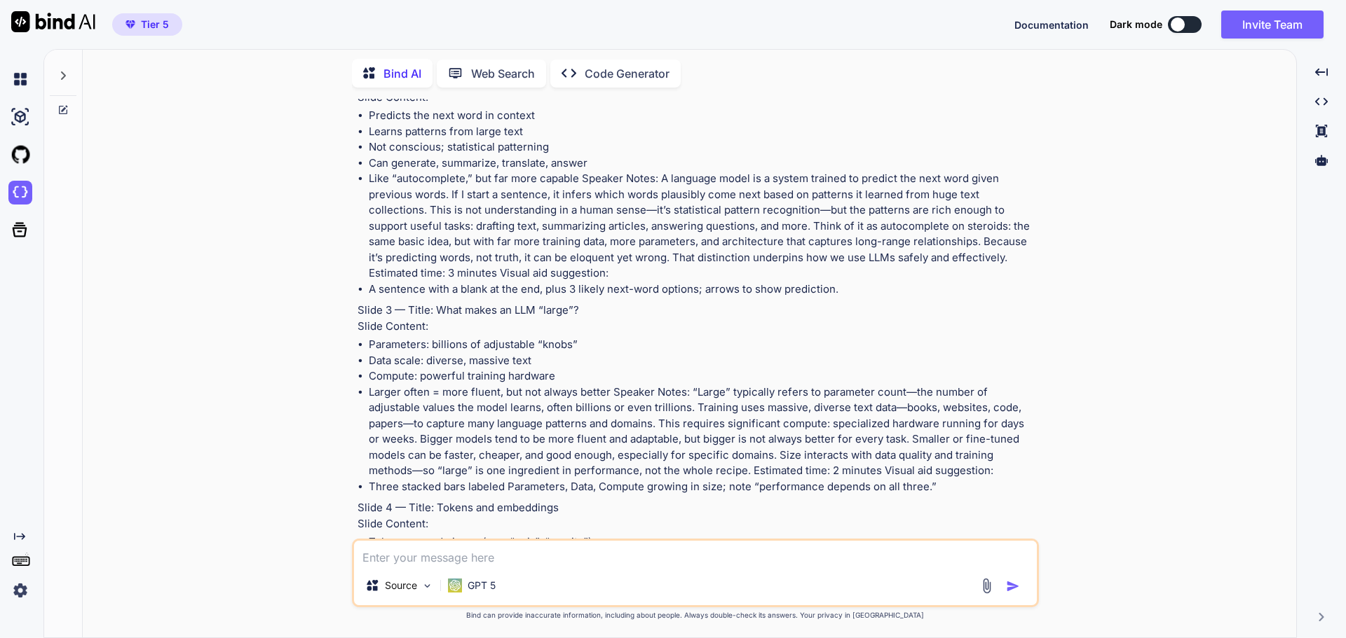
click at [417, 551] on textarea at bounding box center [695, 553] width 683 height 25
type textarea "c"
type textarea "create a ppt file for this"
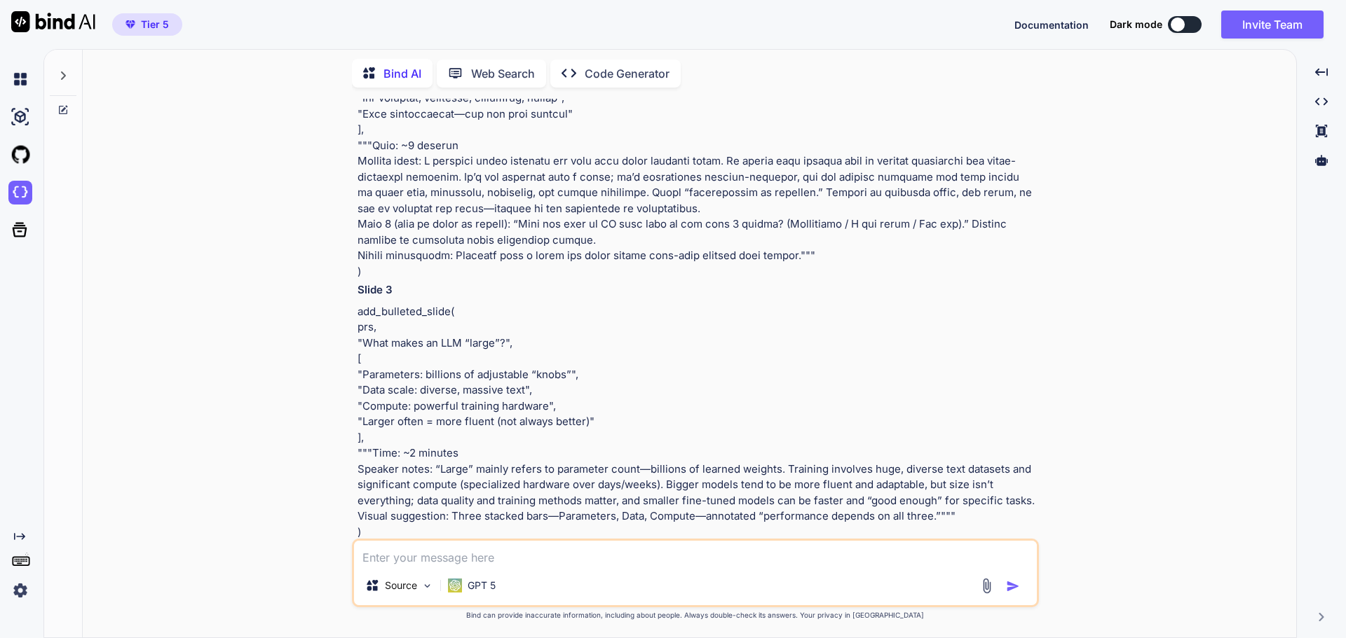
scroll to position [7854, 0]
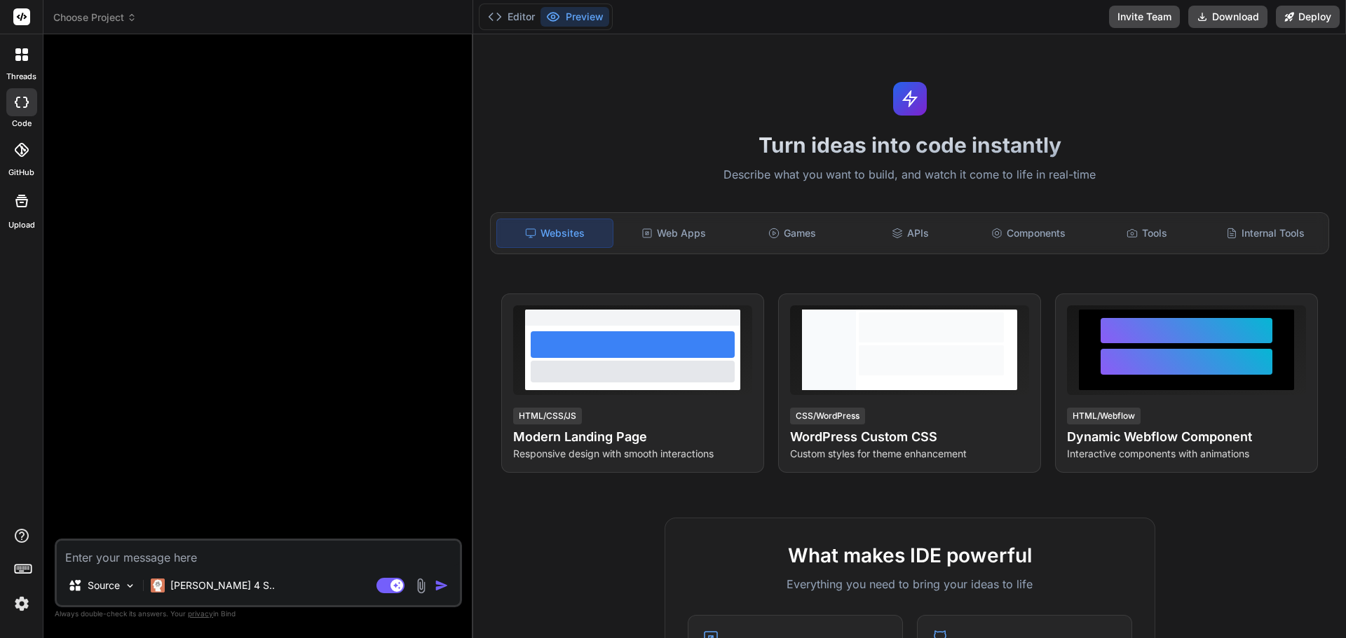
click at [25, 158] on div at bounding box center [21, 150] width 31 height 31
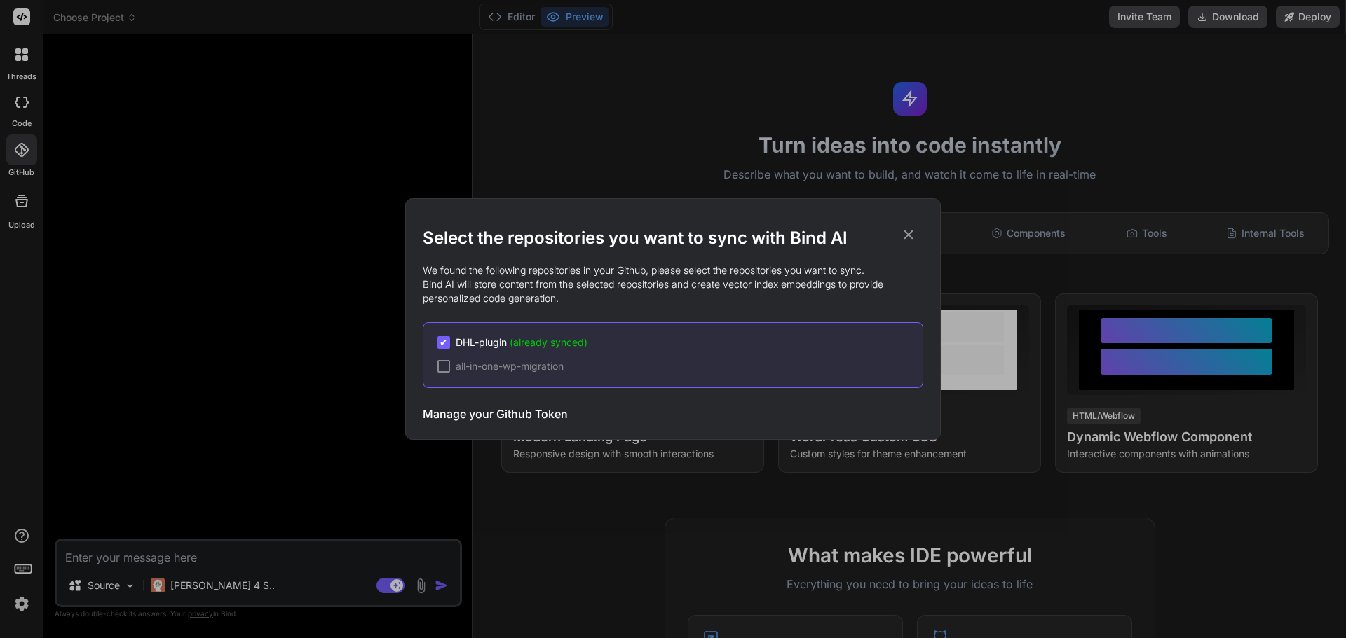
click at [906, 234] on icon at bounding box center [908, 234] width 15 height 15
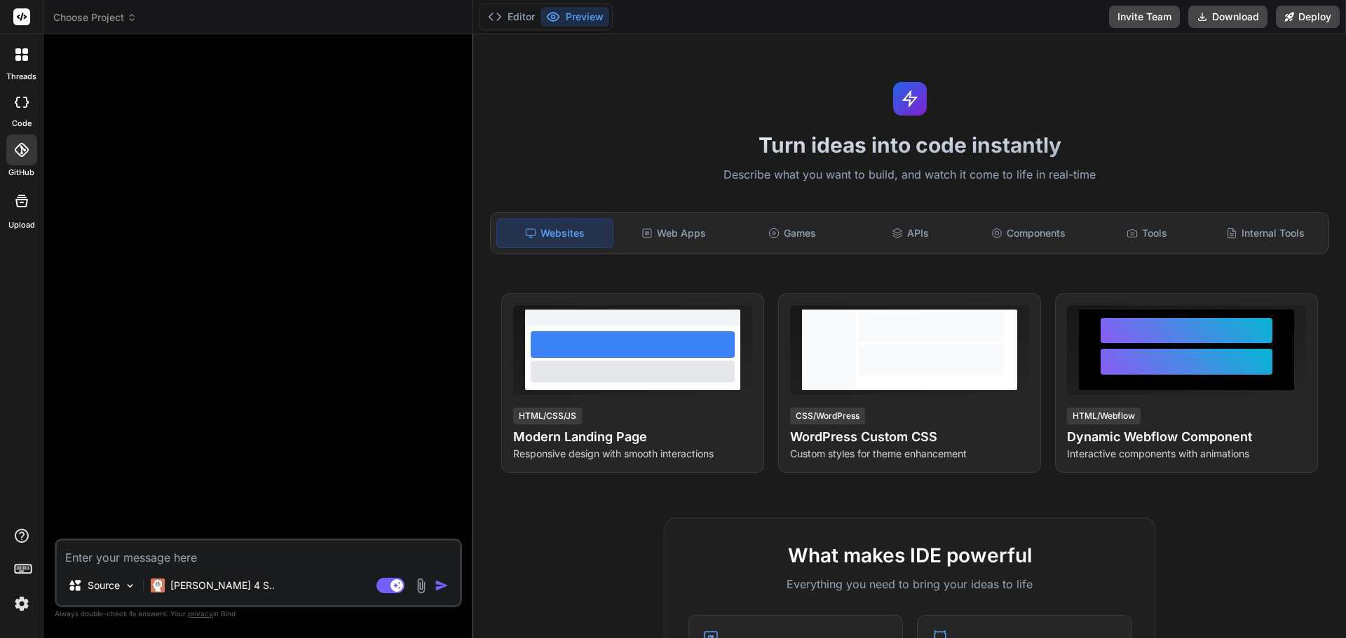
click at [24, 56] on icon at bounding box center [25, 58] width 6 height 6
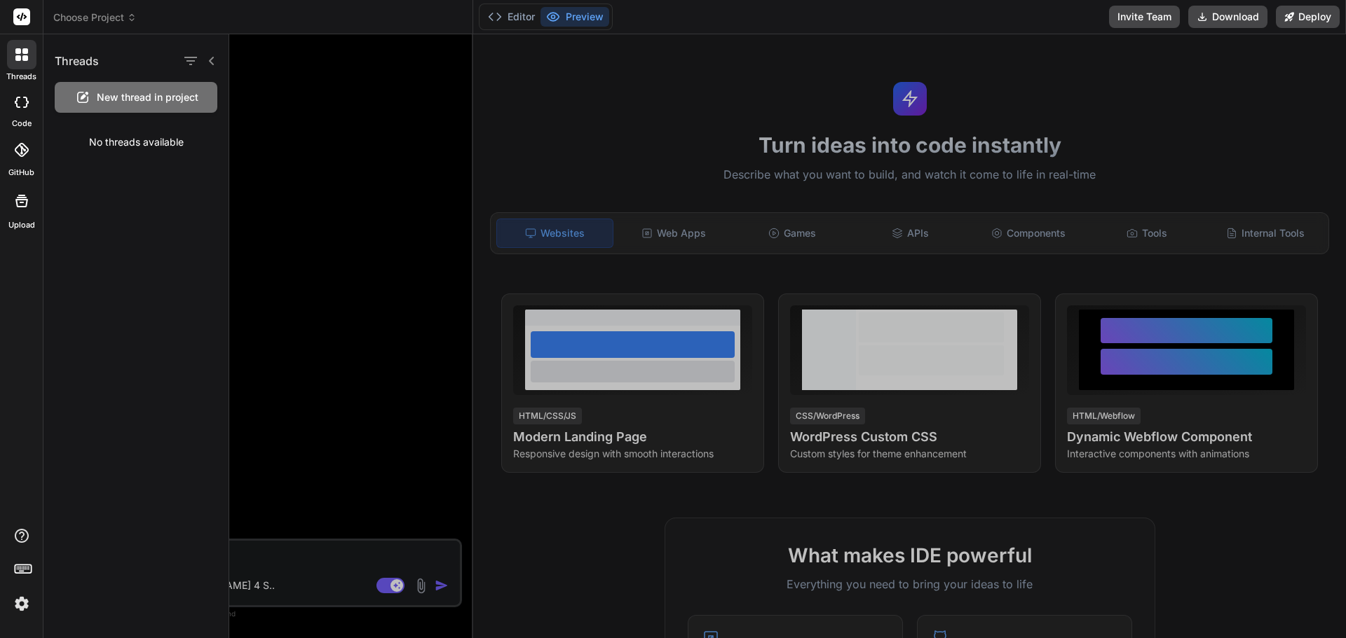
click at [22, 20] on rect at bounding box center [21, 16] width 17 height 17
click at [20, 56] on icon at bounding box center [18, 58] width 6 height 6
click at [20, 15] on rect at bounding box center [21, 16] width 17 height 17
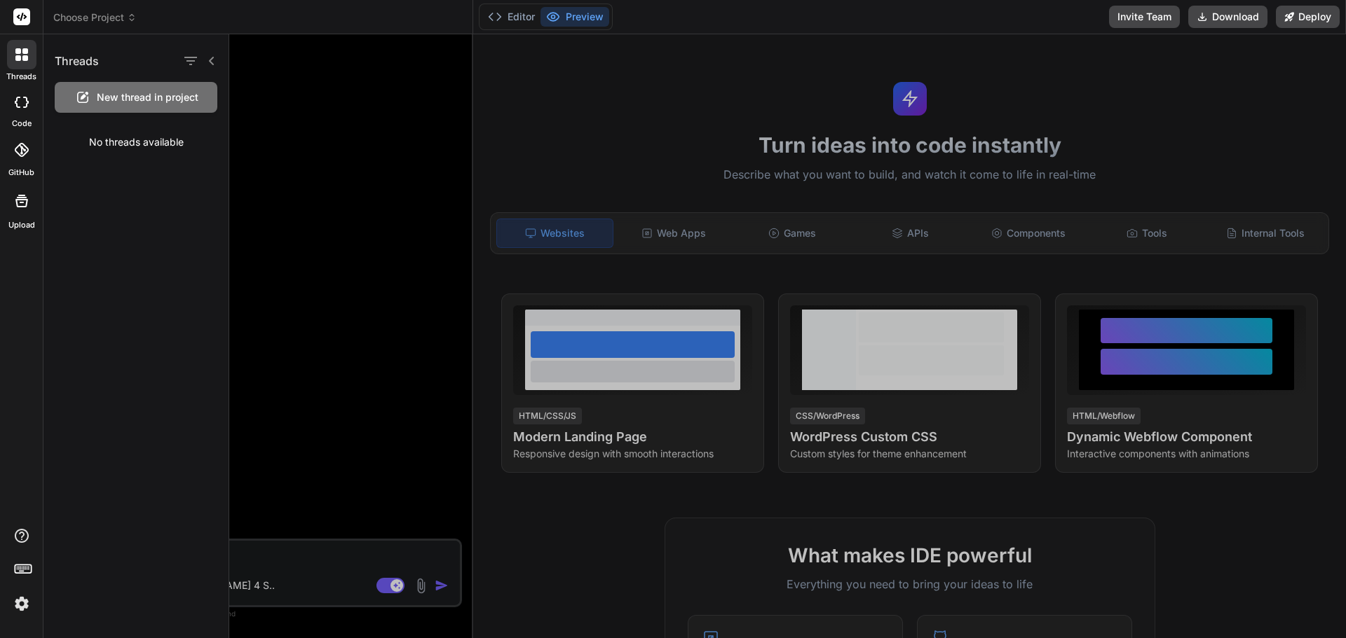
click at [308, 130] on div at bounding box center [787, 336] width 1116 height 604
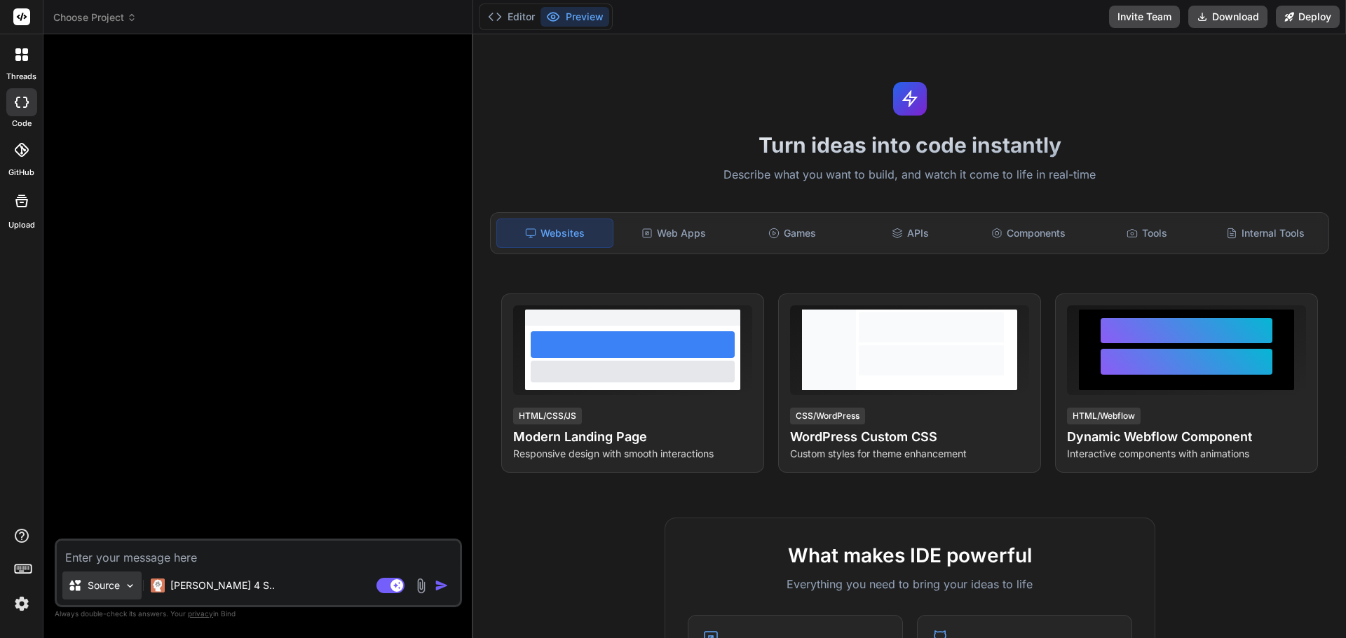
click at [128, 592] on div "Source" at bounding box center [101, 586] width 79 height 28
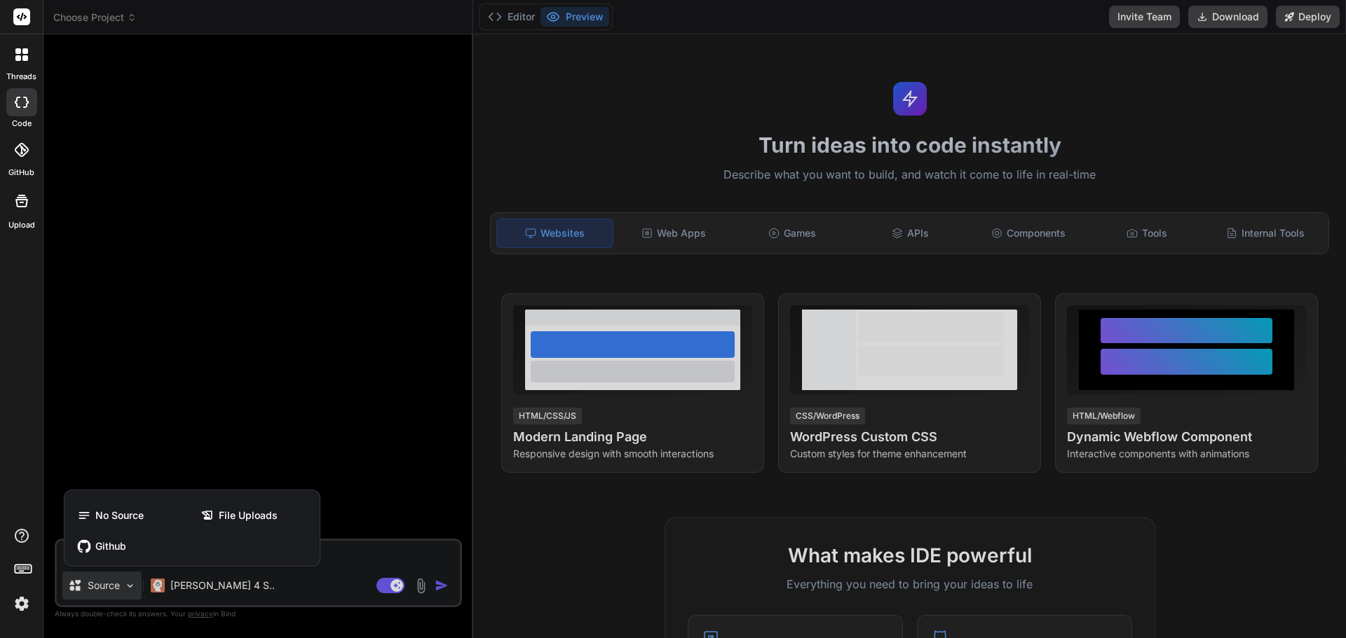
click at [588, 539] on div at bounding box center [673, 319] width 1346 height 638
type textarea "x"
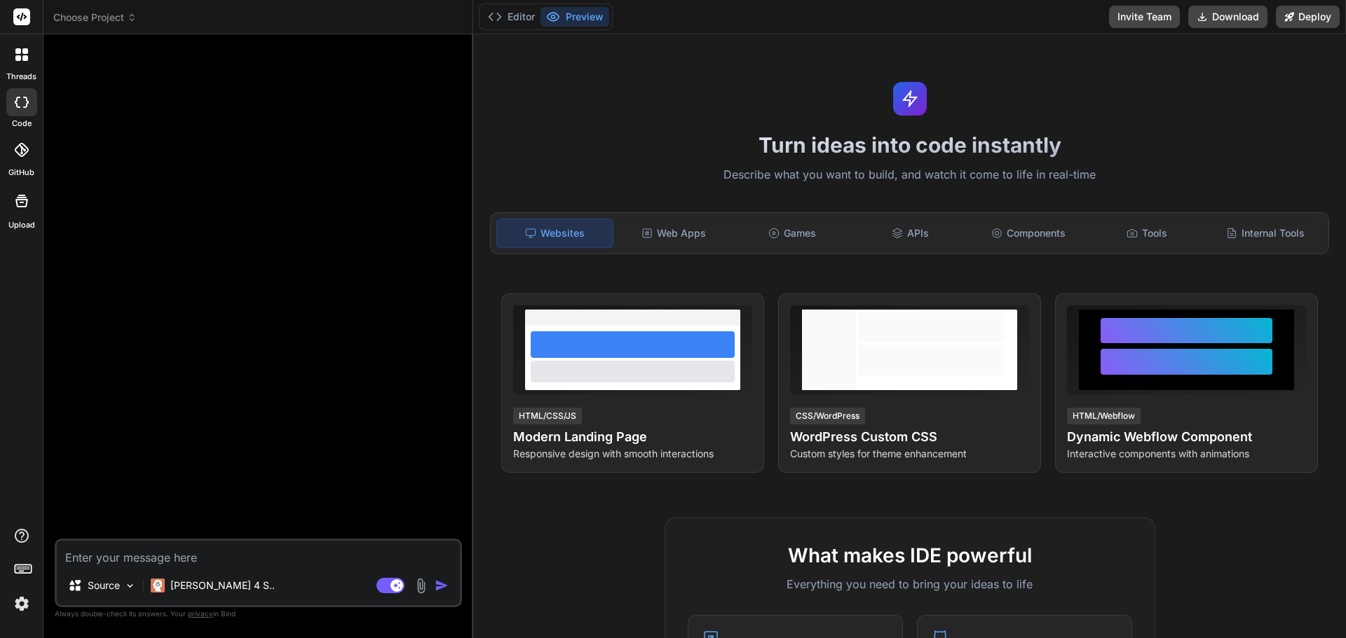
click at [264, 549] on textarea at bounding box center [258, 553] width 403 height 25
click at [185, 560] on textarea at bounding box center [258, 553] width 403 height 25
click at [227, 549] on textarea at bounding box center [258, 553] width 403 height 25
type textarea "c"
type textarea "x"
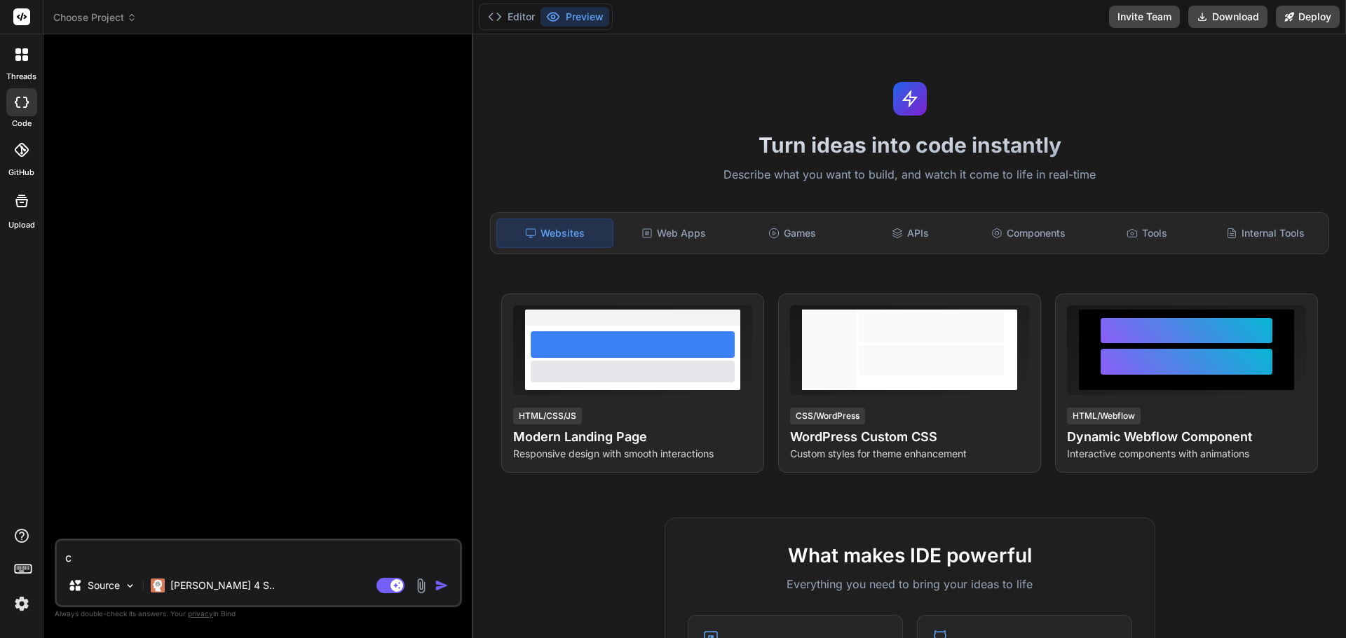
type textarea "cr"
type textarea "x"
type textarea "cre"
type textarea "x"
type textarea "crea"
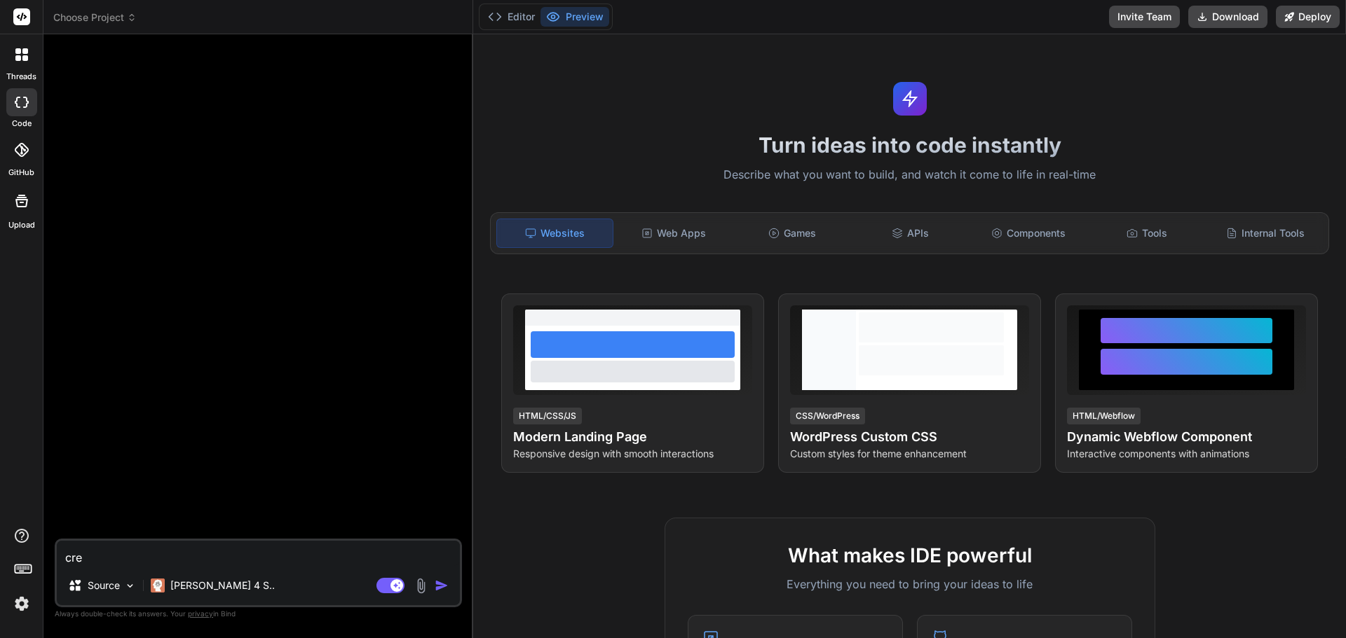
type textarea "x"
type textarea "creat"
type textarea "x"
type textarea "create"
type textarea "x"
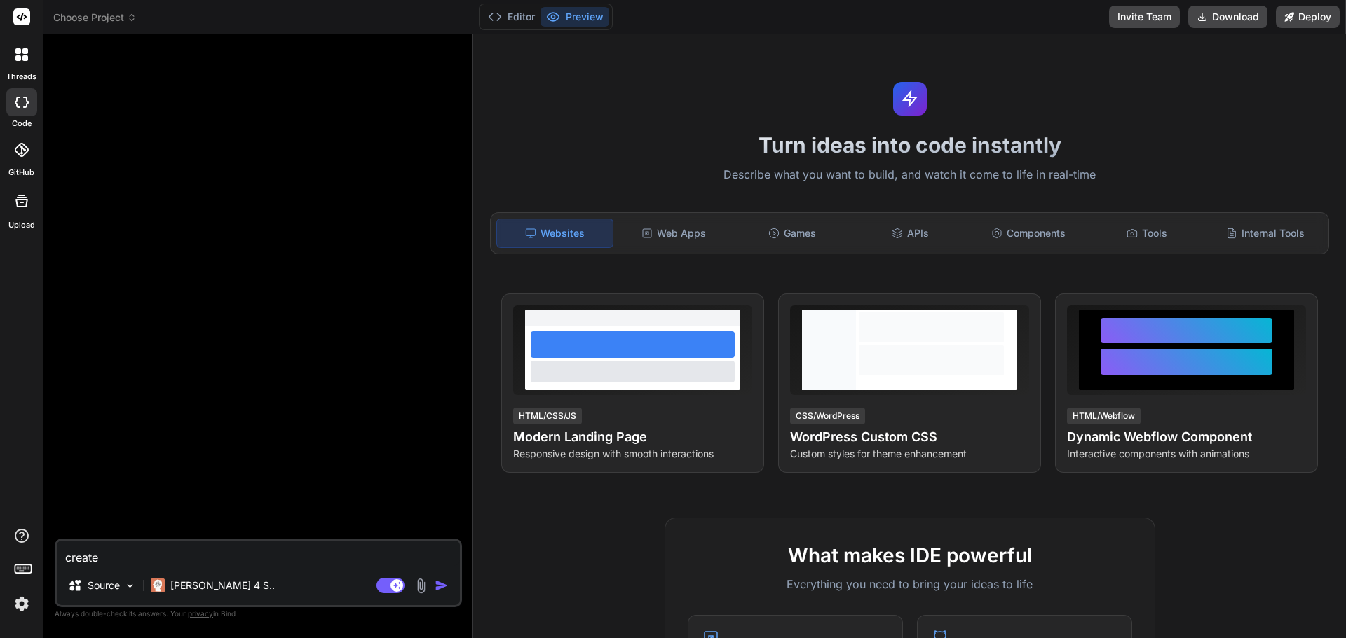
type textarea "create"
type textarea "x"
type textarea "create a"
type textarea "x"
type textarea "create a"
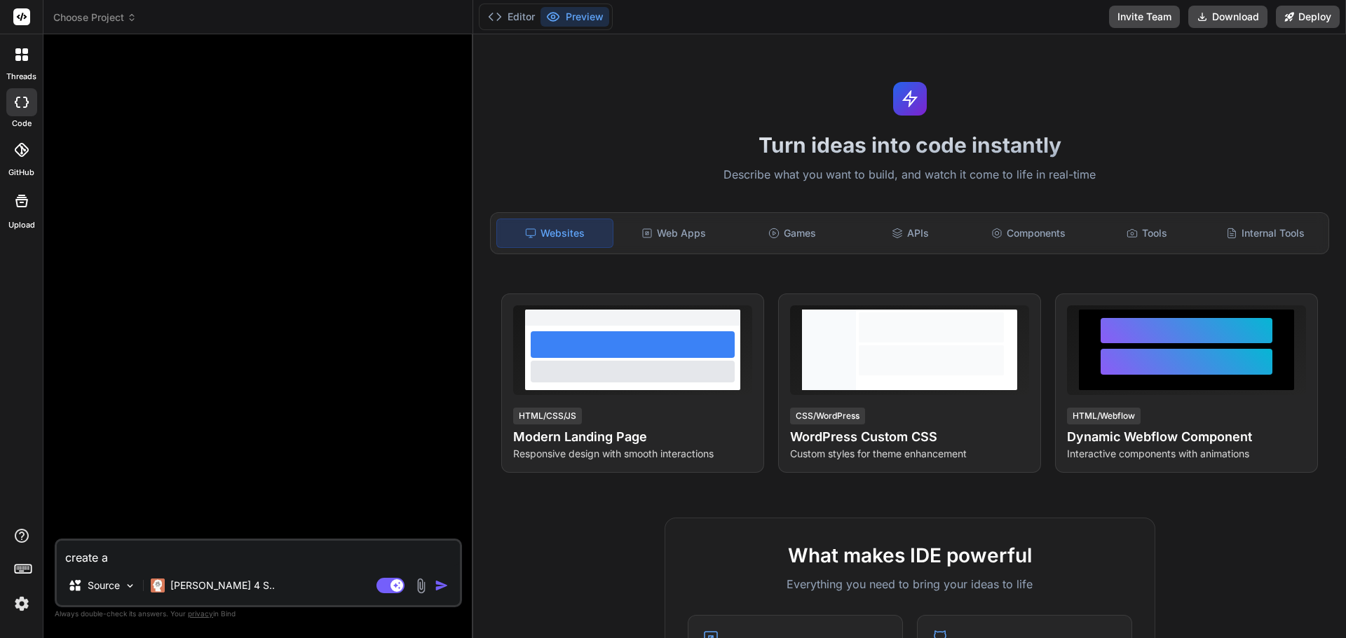
type textarea "x"
type textarea "create a p"
type textarea "x"
type textarea "create a pp"
type textarea "x"
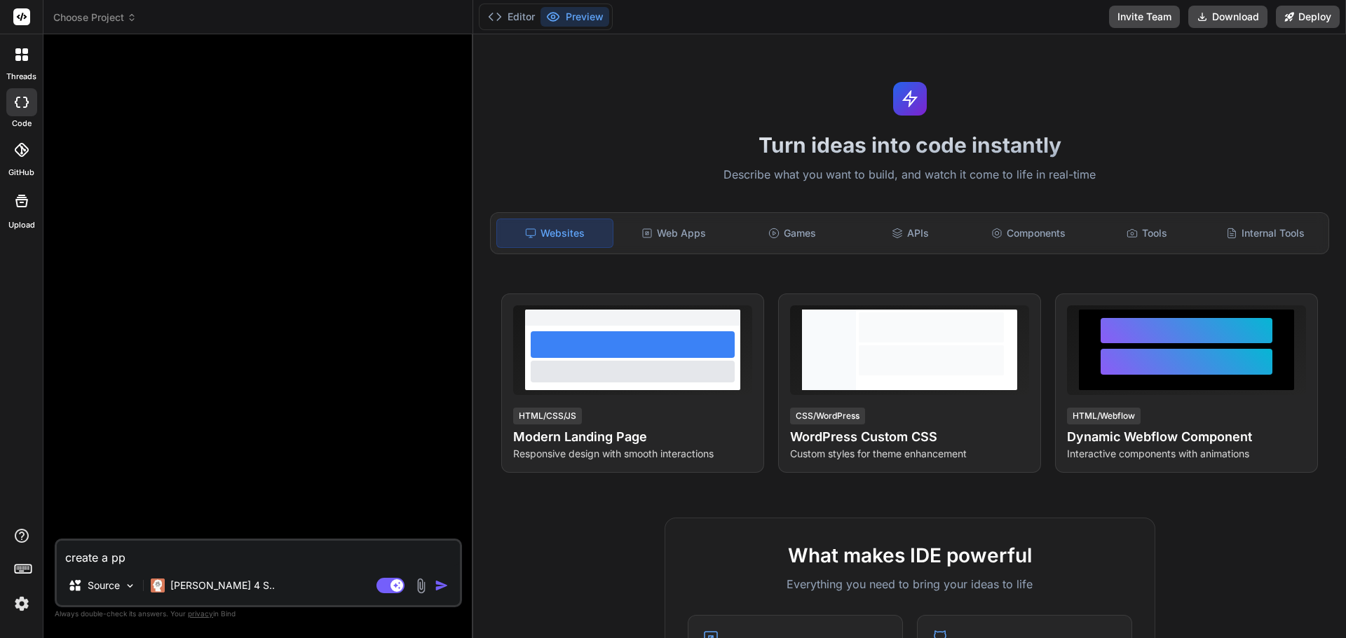
type textarea "create a ppt"
type textarea "x"
type textarea "create a ppt"
type textarea "x"
type textarea "create a ppt fi"
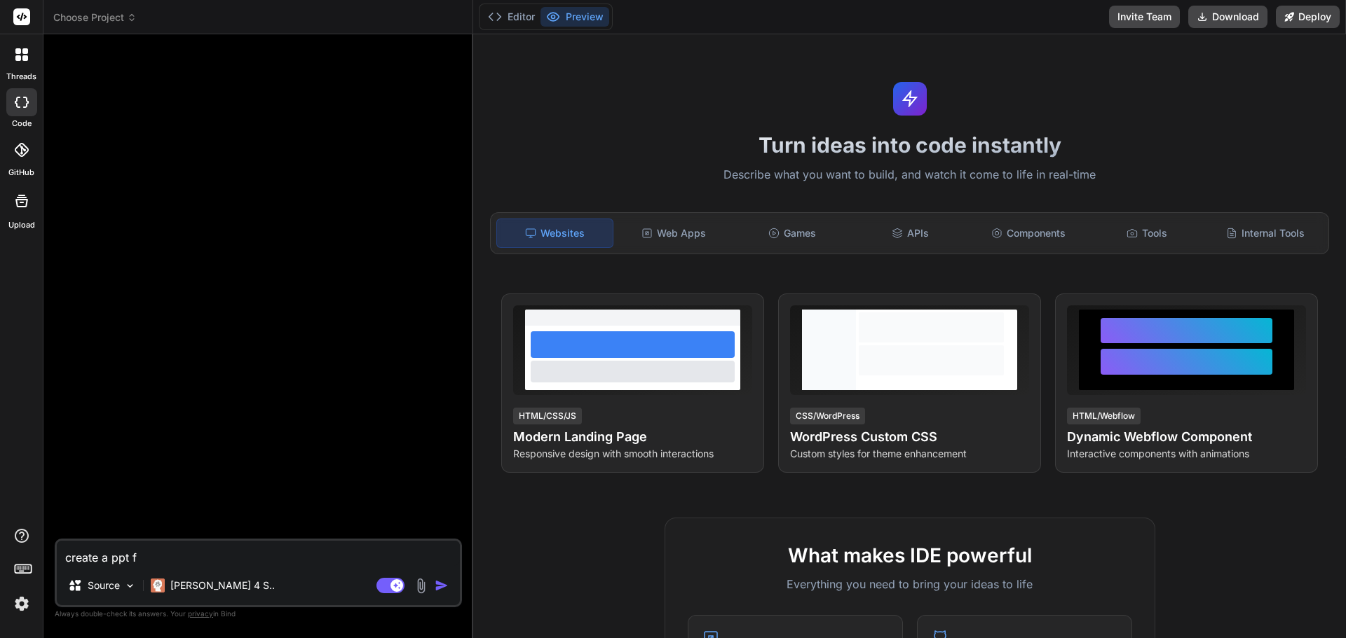
type textarea "x"
type textarea "create a ppt fil"
type textarea "x"
type textarea "create a ppt file"
type textarea "x"
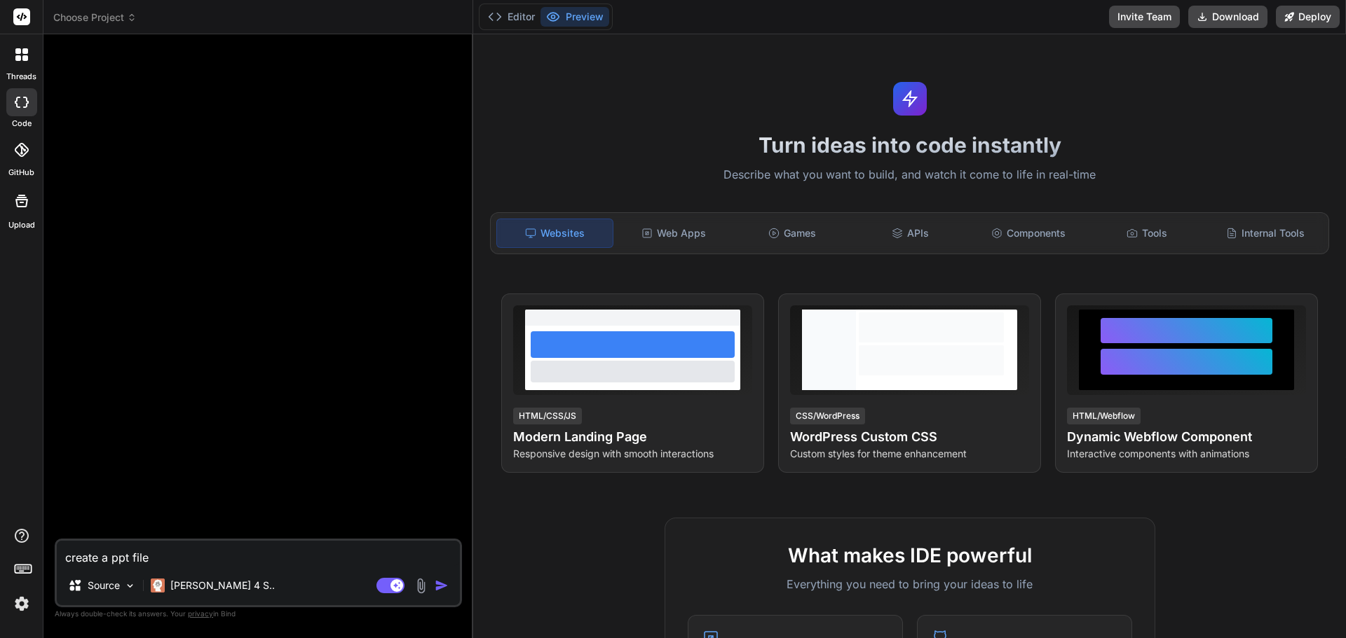
type textarea "create a ppt file"
type textarea "x"
type textarea "create a ppt file"
type textarea "x"
type textarea "create a ppt fil"
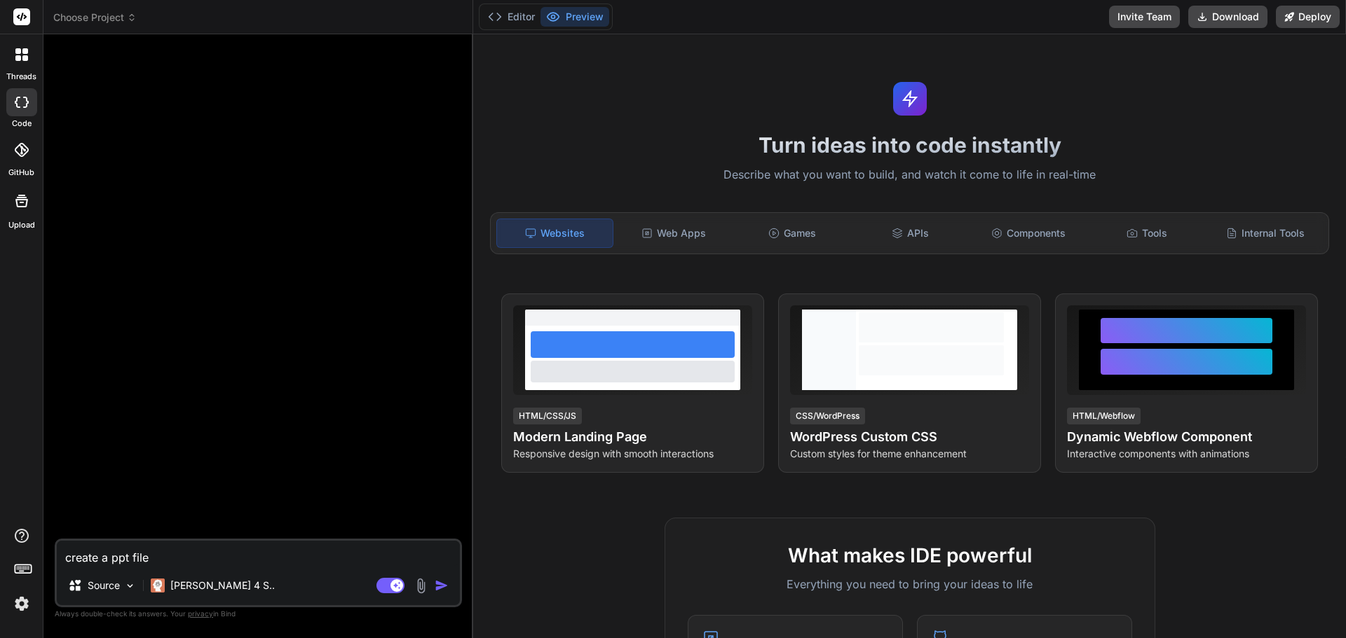
type textarea "x"
type textarea "create a ppt file"
type textarea "x"
type textarea "create a ppt file"
type textarea "x"
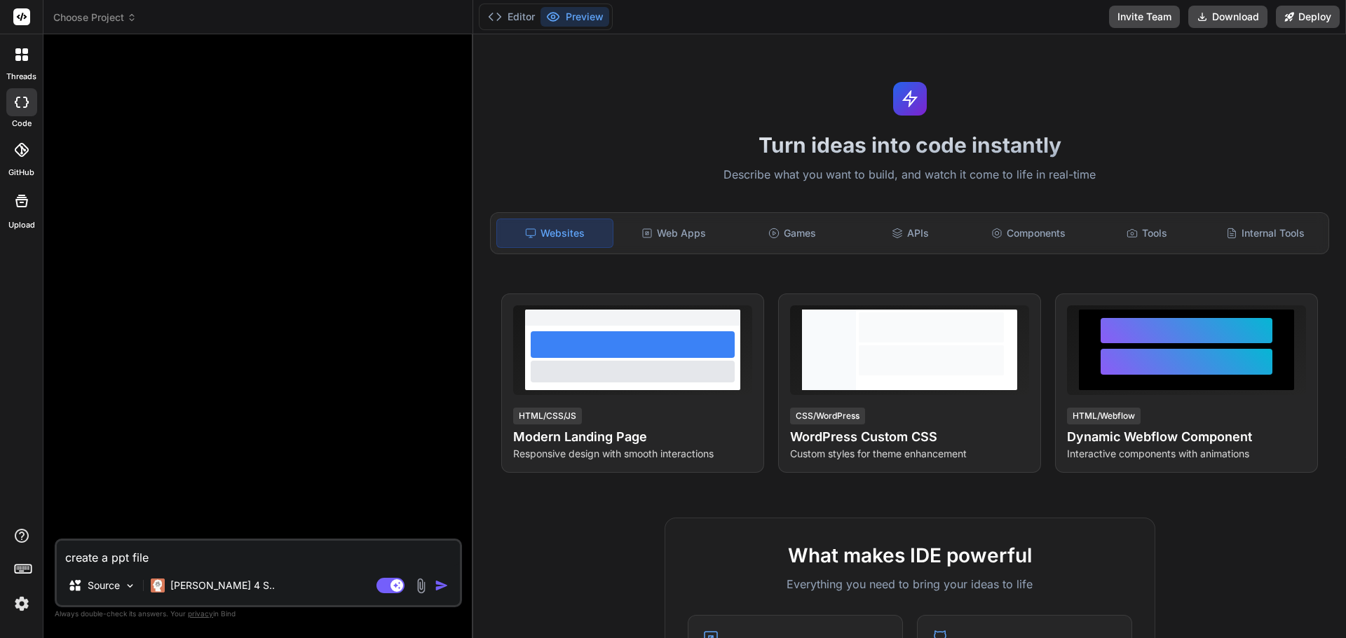
type textarea "create a ppt file f"
type textarea "x"
type textarea "create a ppt file fo"
type textarea "x"
type textarea "create a ppt file for"
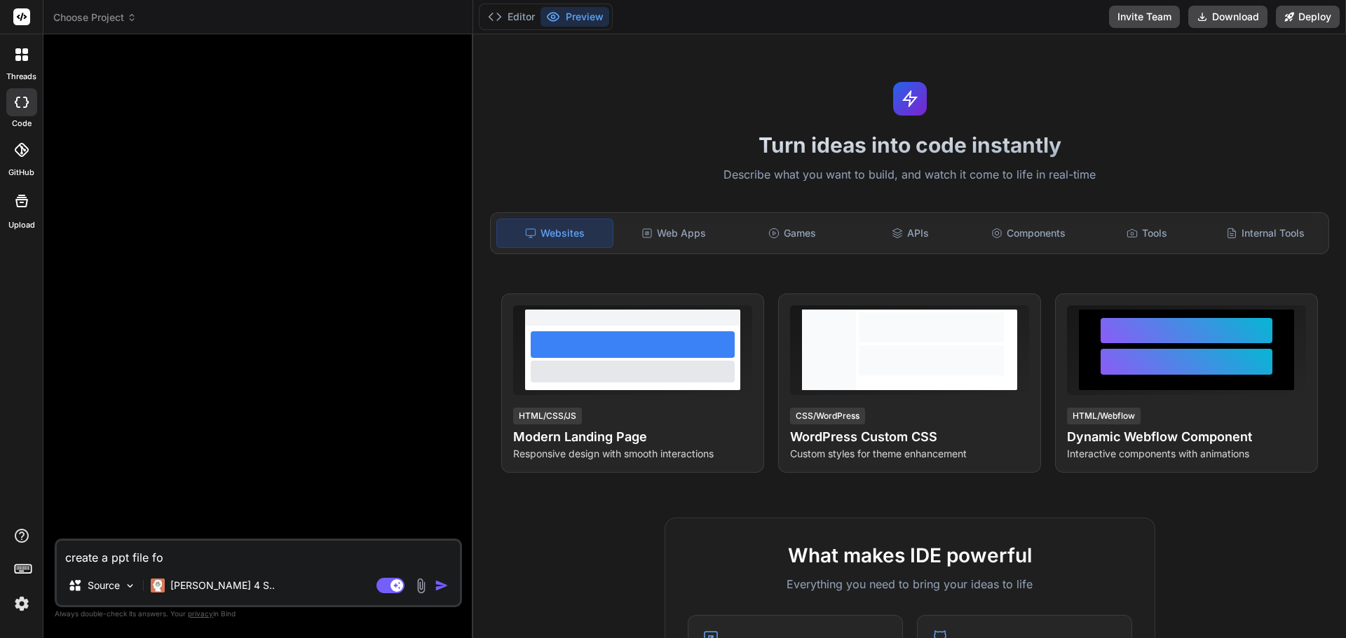
type textarea "x"
type textarea "create a ppt file for"
type textarea "x"
type textarea "create a ppt file for t"
type textarea "x"
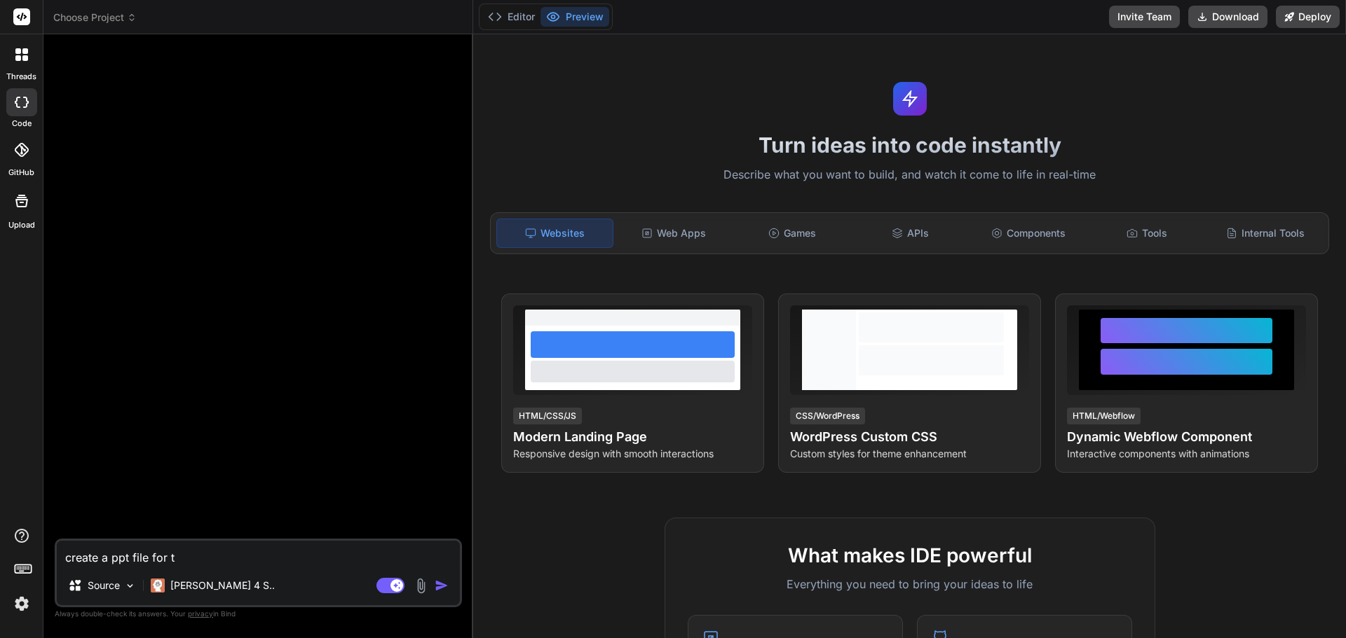
type textarea "create a ppt file for th"
type textarea "x"
type textarea "create a ppt file for thi"
type textarea "x"
type textarea "create a ppt file for this"
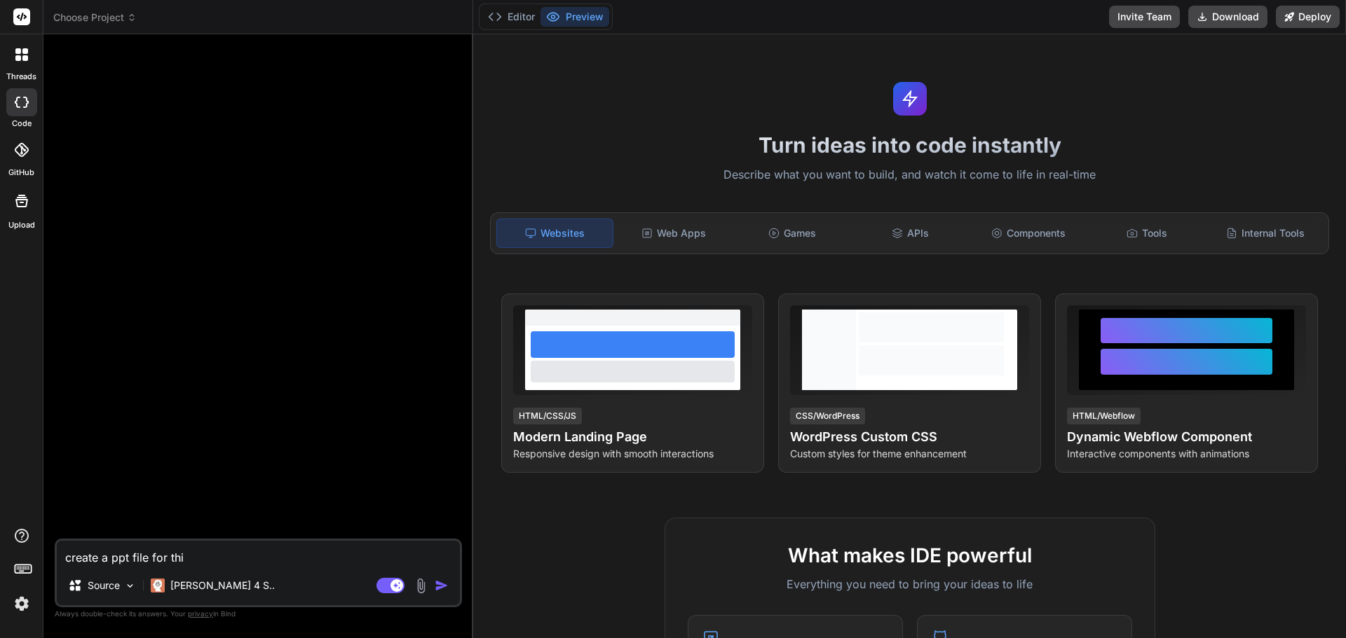
type textarea "x"
type textarea "create a ppt file for this"
type textarea "x"
type textarea "create a m for this"
type textarea "x"
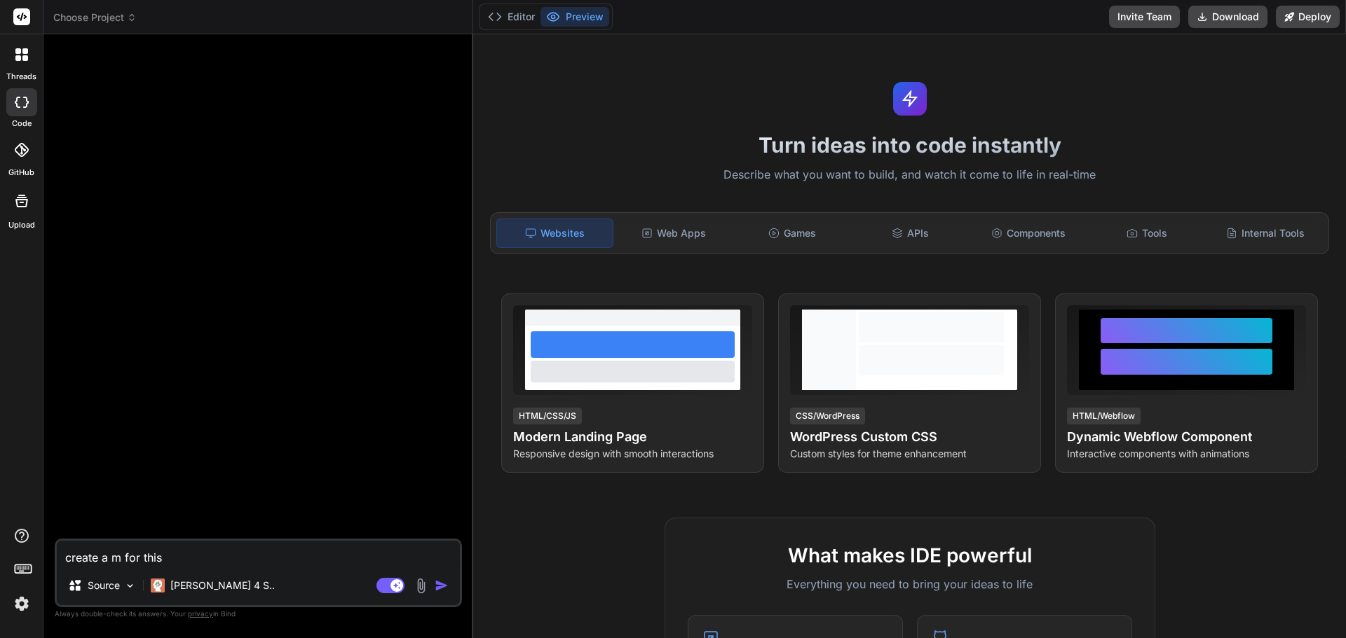
type textarea "create a mi for this"
type textarea "x"
type textarea "create a mic for this"
type textarea "x"
type textarea "create a micr for this"
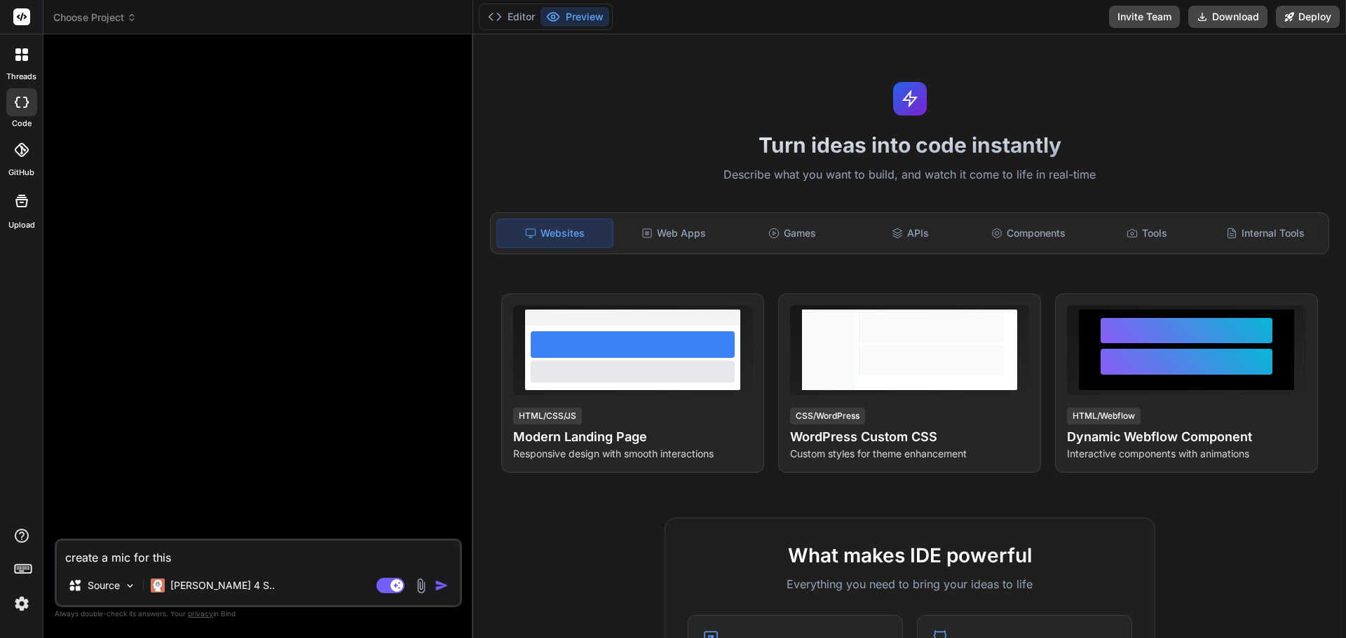
type textarea "x"
type textarea "create a micro for this"
type textarea "x"
type textarea "create a micros for this"
type textarea "x"
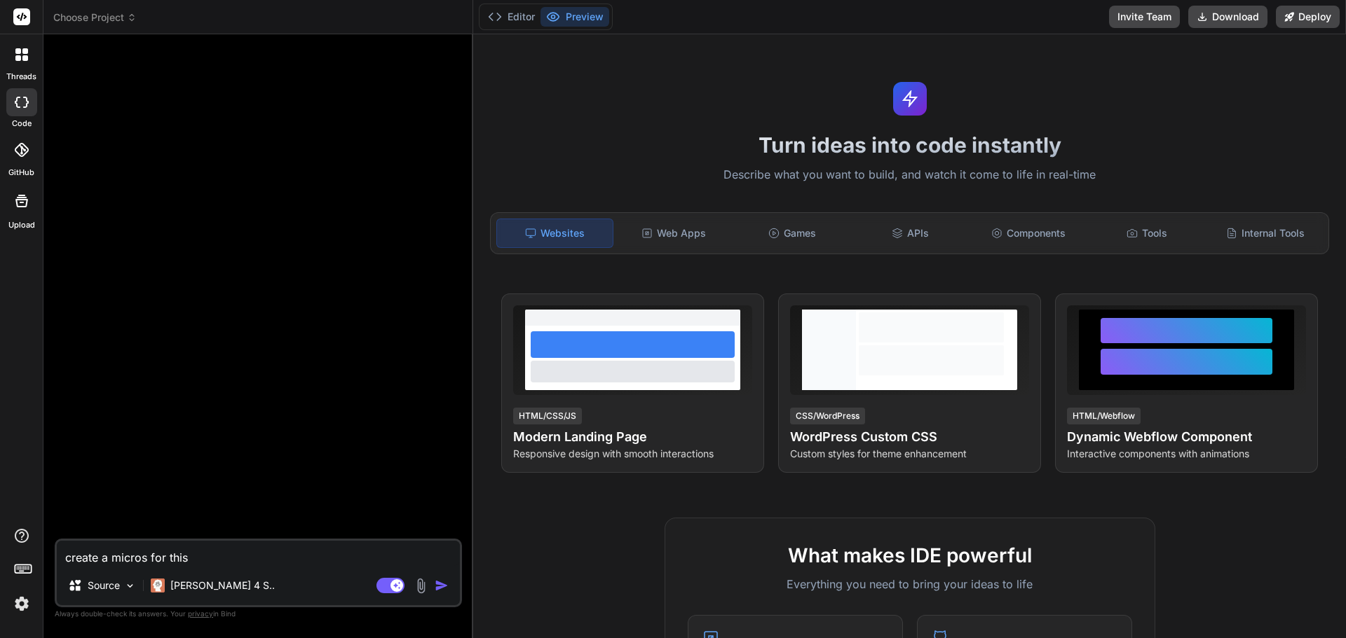
type textarea "create a microso for this"
type textarea "x"
type textarea "create a microsof for this"
type textarea "x"
type textarea "create a microsoft for this"
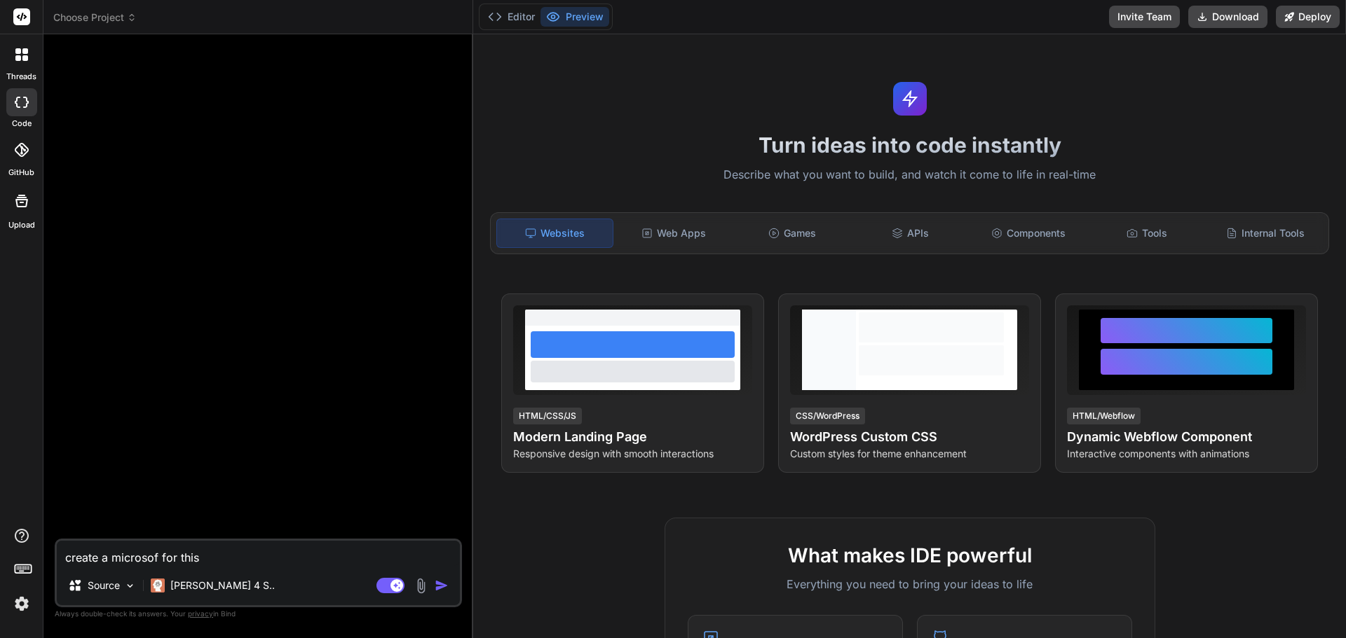
type textarea "x"
type textarea "create a microsoft for this"
type textarea "x"
type textarea "create a microsoft p for this"
type textarea "x"
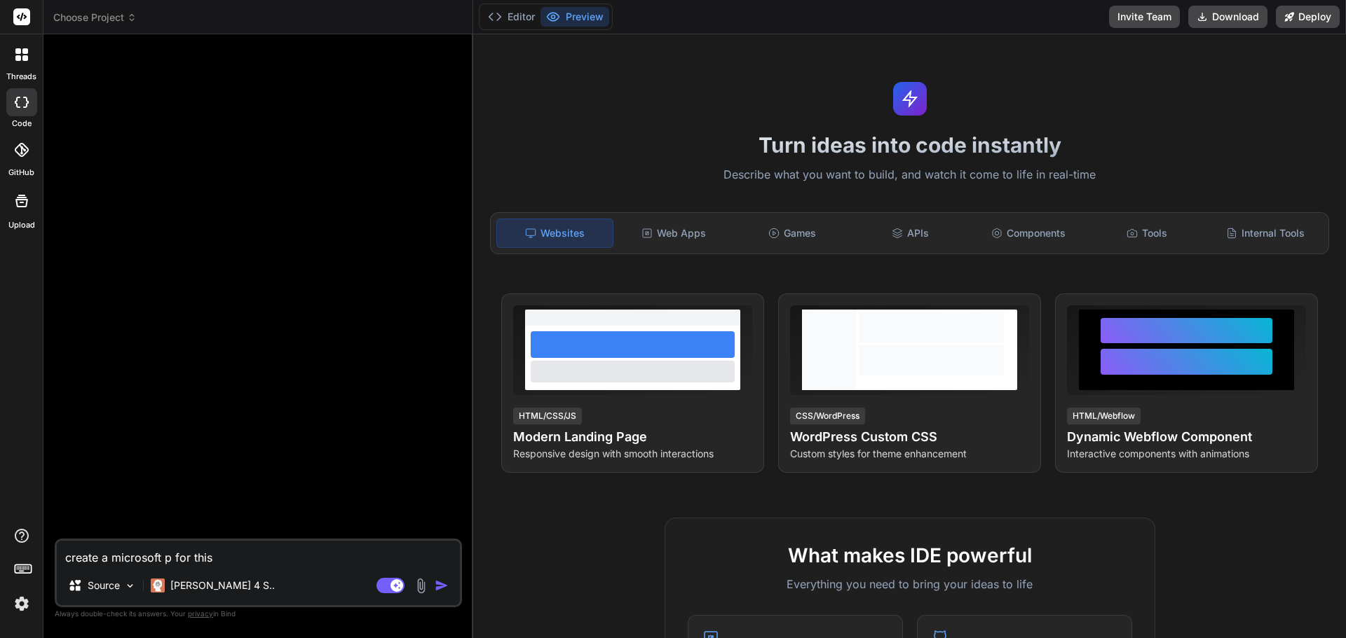
type textarea "create a microsoft po for this"
type textarea "x"
type textarea "create a microsoft pow for this"
type textarea "x"
type textarea "create a microsoft powe for this"
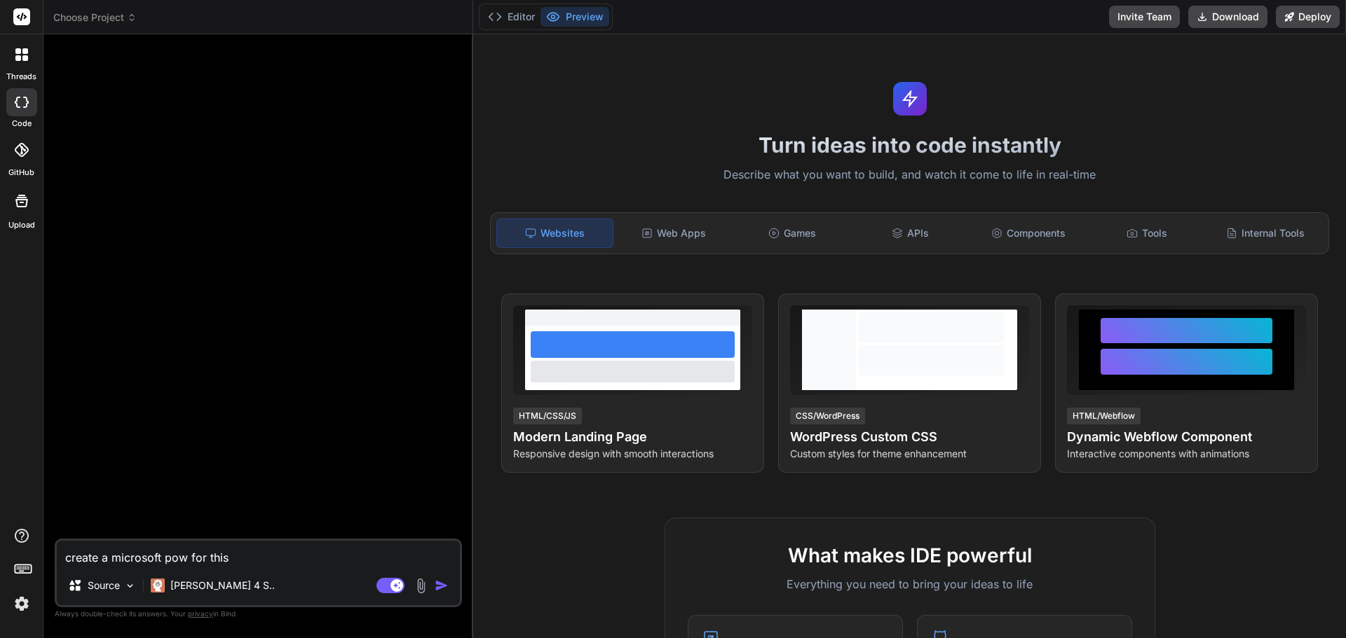
type textarea "x"
type textarea "create a microsoft power for this"
type textarea "x"
type textarea "create a microsoft power for this"
type textarea "x"
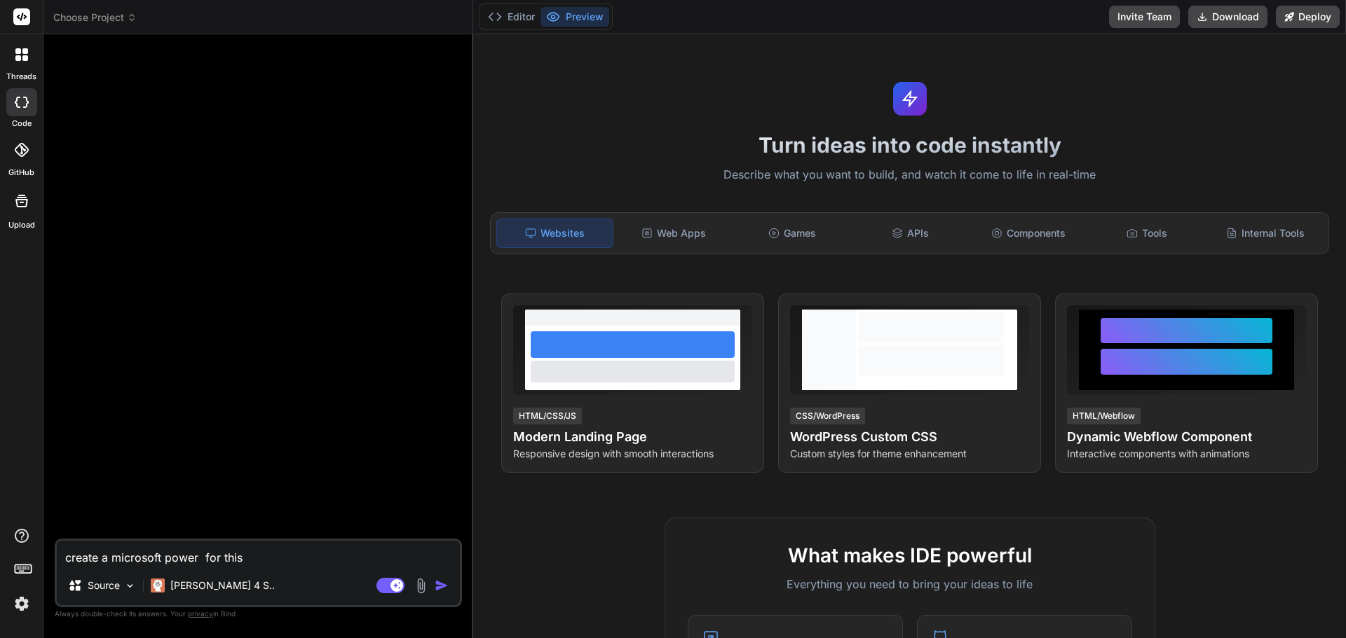
type textarea "create a microsoft power p for this"
type textarea "x"
type textarea "create a microsoft power po for this"
type textarea "x"
type textarea "create a microsoft power poi for this"
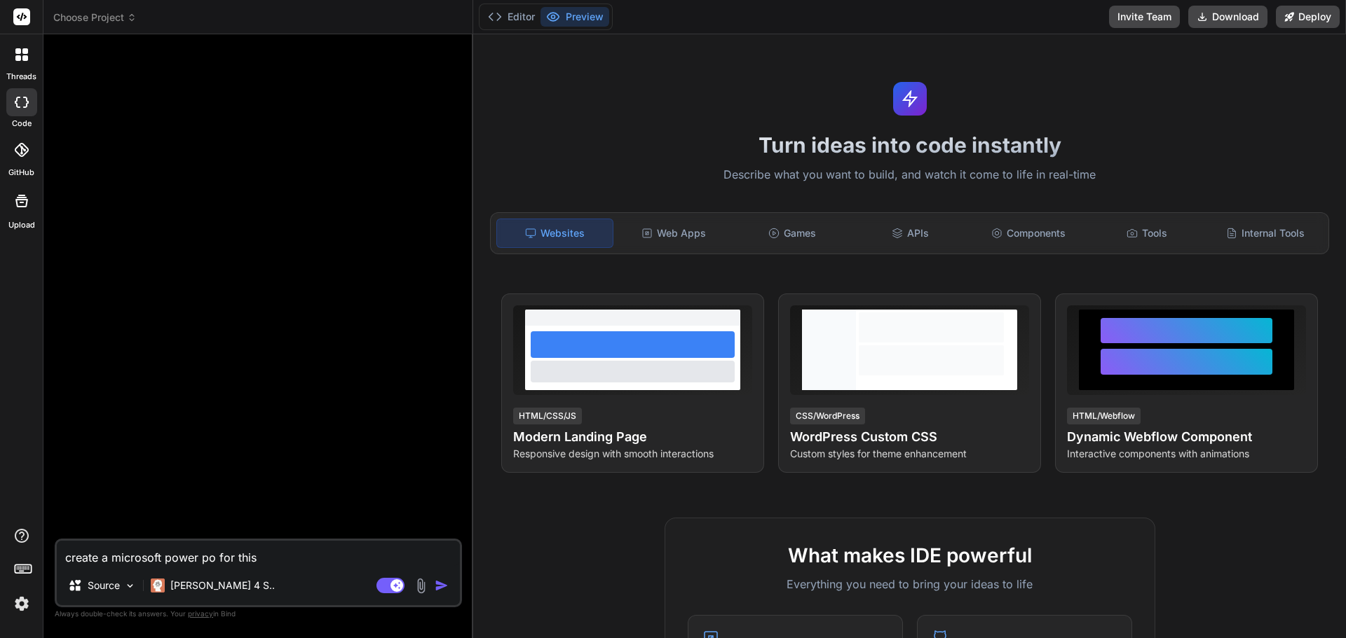
type textarea "x"
type textarea "create a microsoft power poin for this"
type textarea "x"
type textarea "create a microsoft power point for this"
type textarea "x"
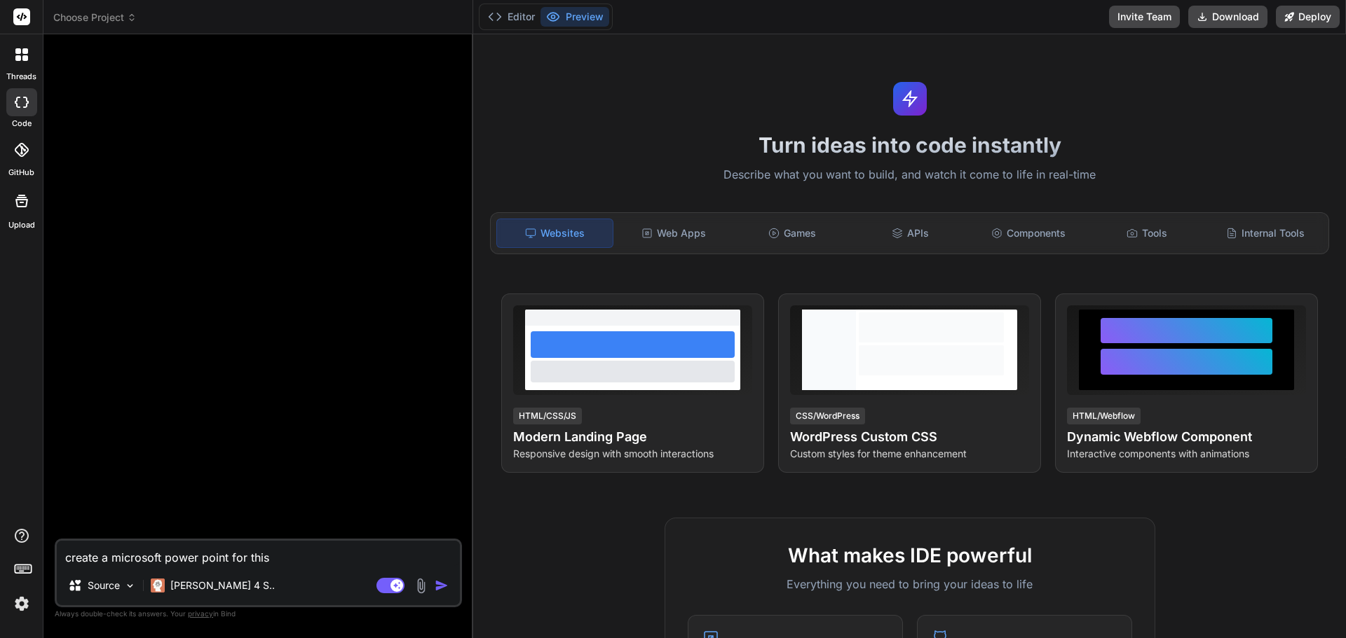
type textarea "create a microsoft power point for this"
type textarea "x"
type textarea "create a microsoft power point p for this"
type textarea "x"
type textarea "create a microsoft power point pr for this"
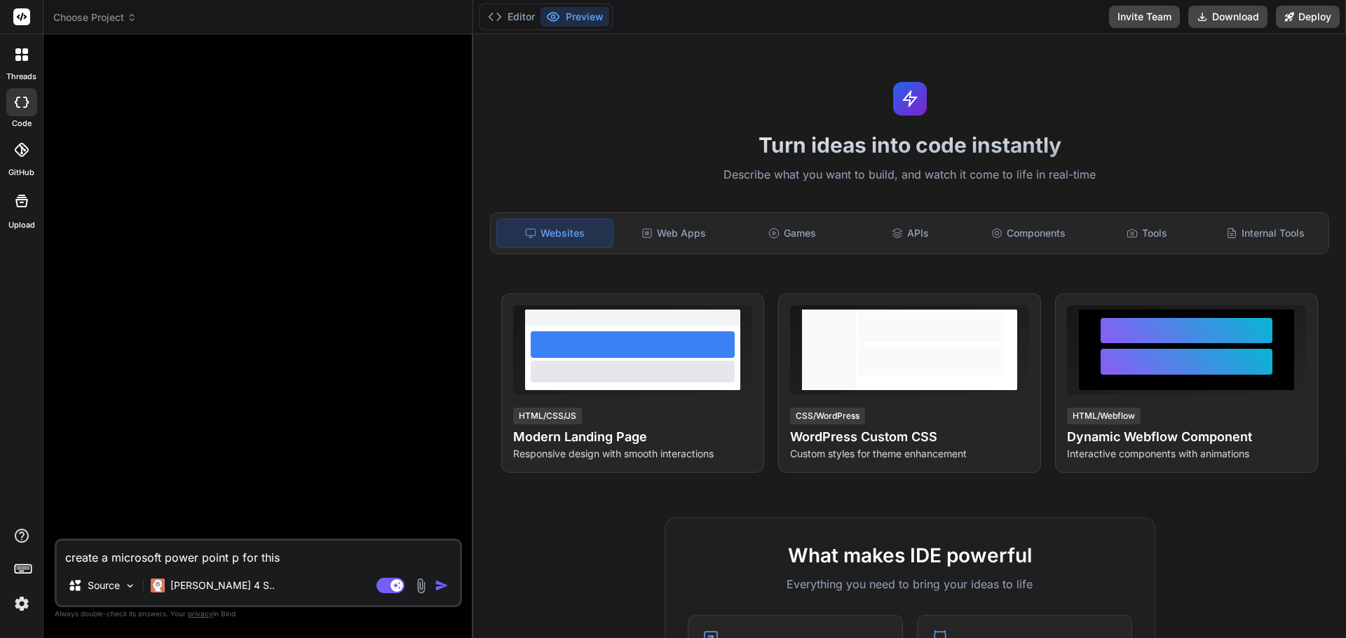
type textarea "x"
type textarea "create a microsoft power point pre for this"
type textarea "x"
type textarea "create a microsoft power point pres for this"
type textarea "x"
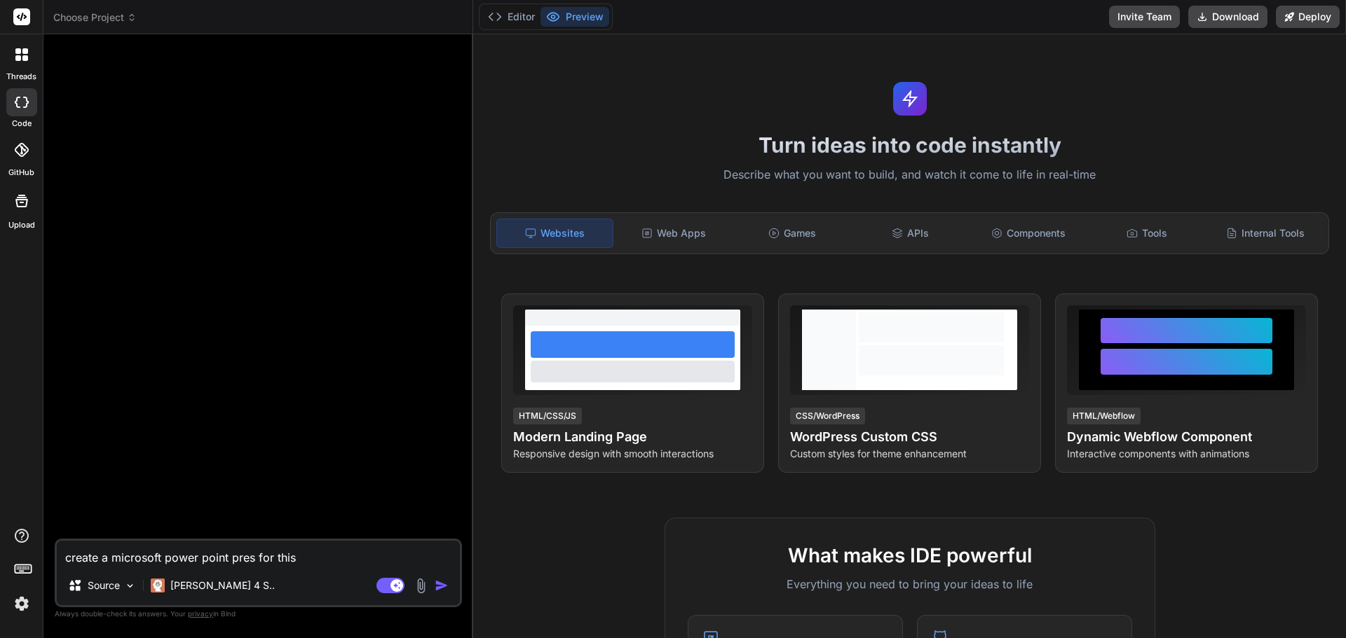
type textarea "create a microsoft power point prese for this"
type textarea "x"
type textarea "create a microsoft power point presen for this"
type textarea "x"
type textarea "create a microsoft power point present for this"
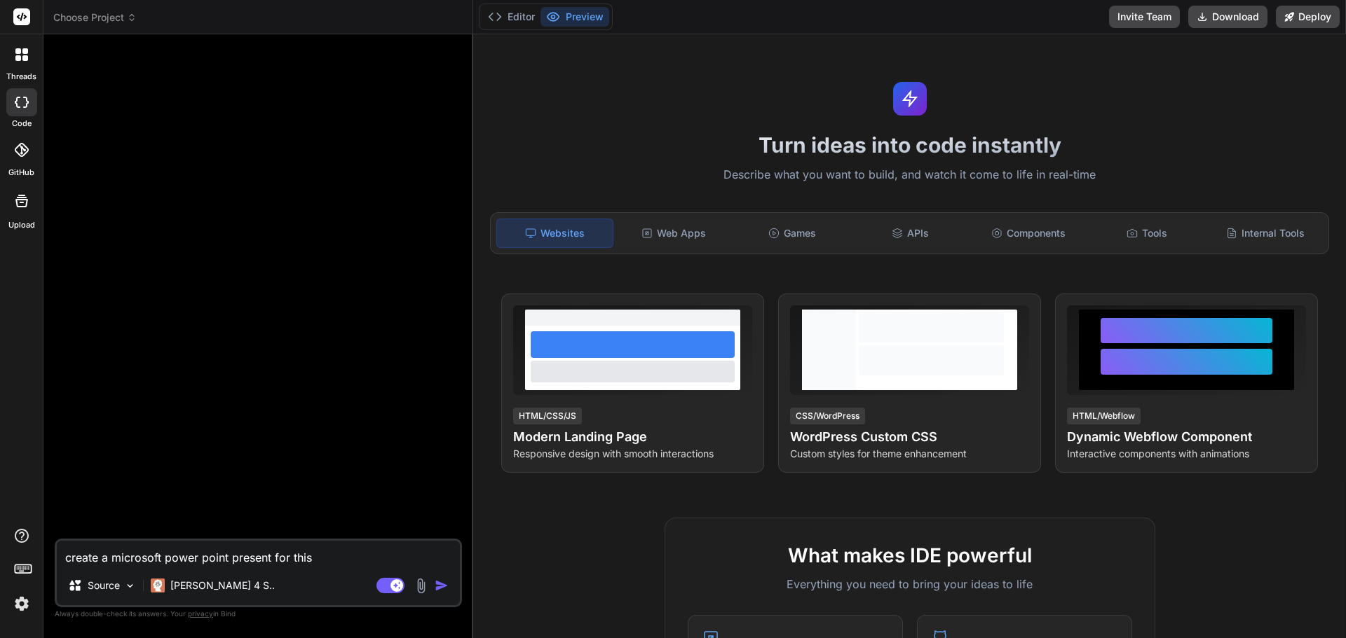
type textarea "x"
type textarea "create a microsoft power point presenta for this"
type textarea "x"
type textarea "create a microsoft power point presentat for this"
type textarea "x"
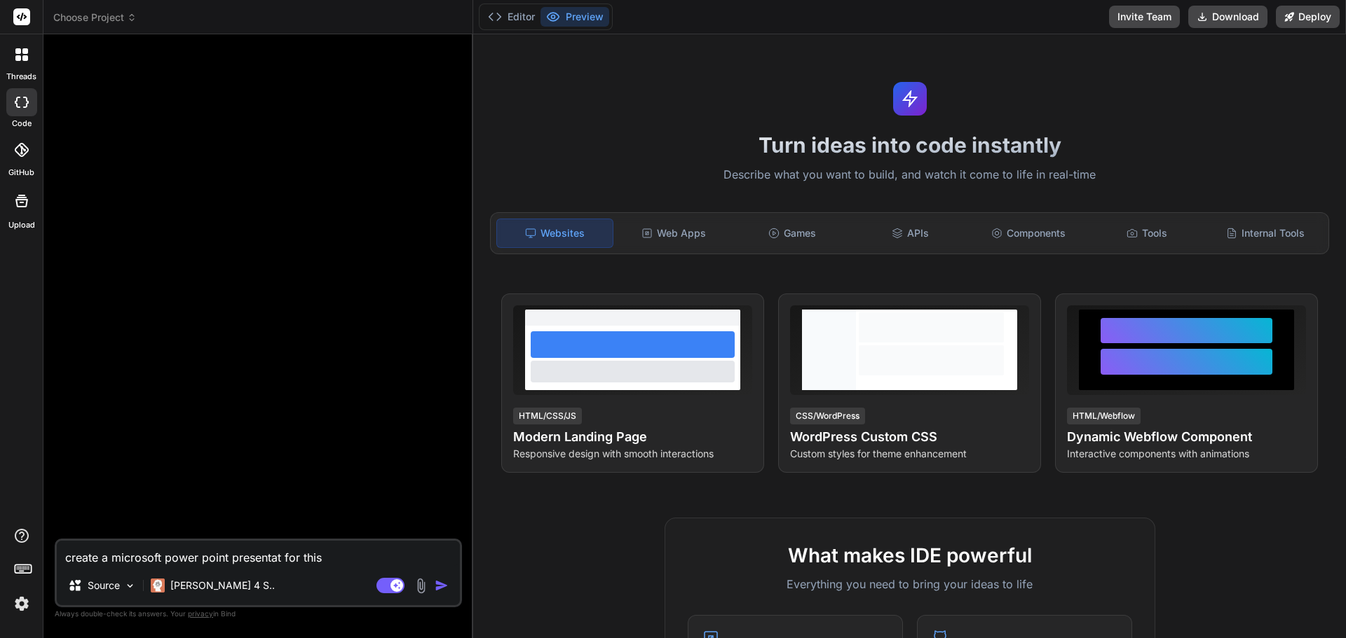
type textarea "create a microsoft power point presentati for this"
type textarea "x"
type textarea "create a microsoft power point presentatio for this"
type textarea "x"
type textarea "create a microsoft power point presentation for this"
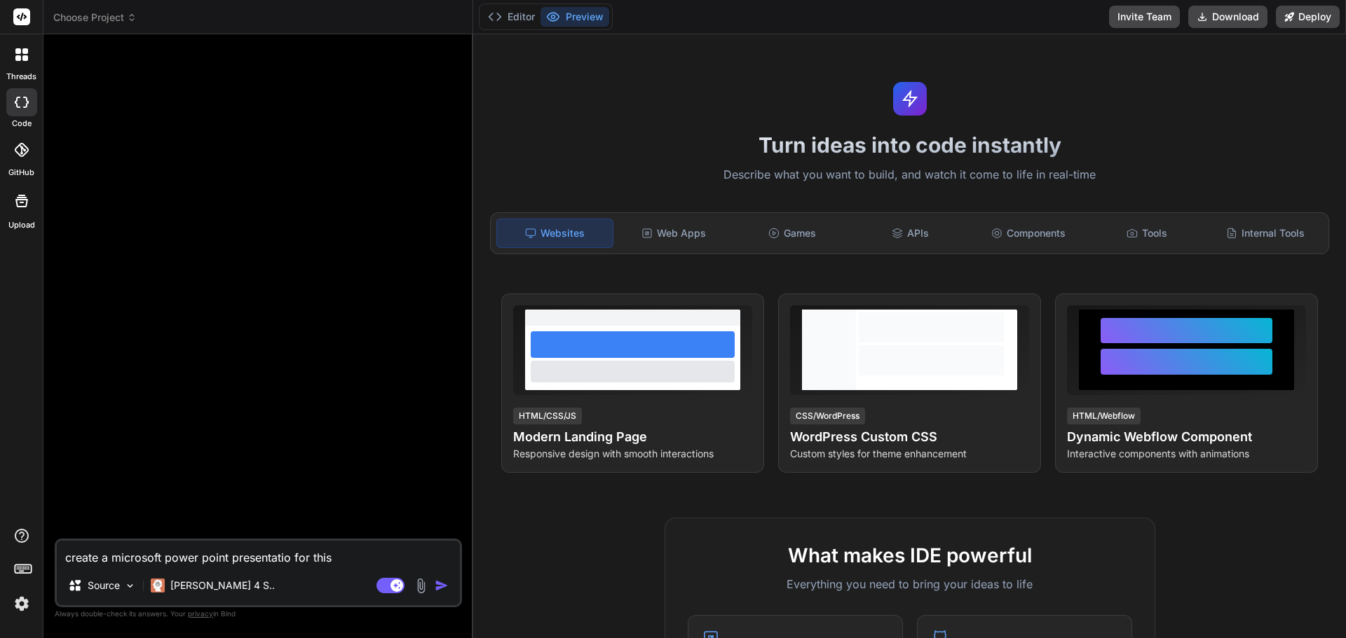
type textarea "x"
type textarea "create a microsoft power point presentation for this"
type textarea "x"
type textarea "create a microsoft power point presentation for this"
type textarea "x"
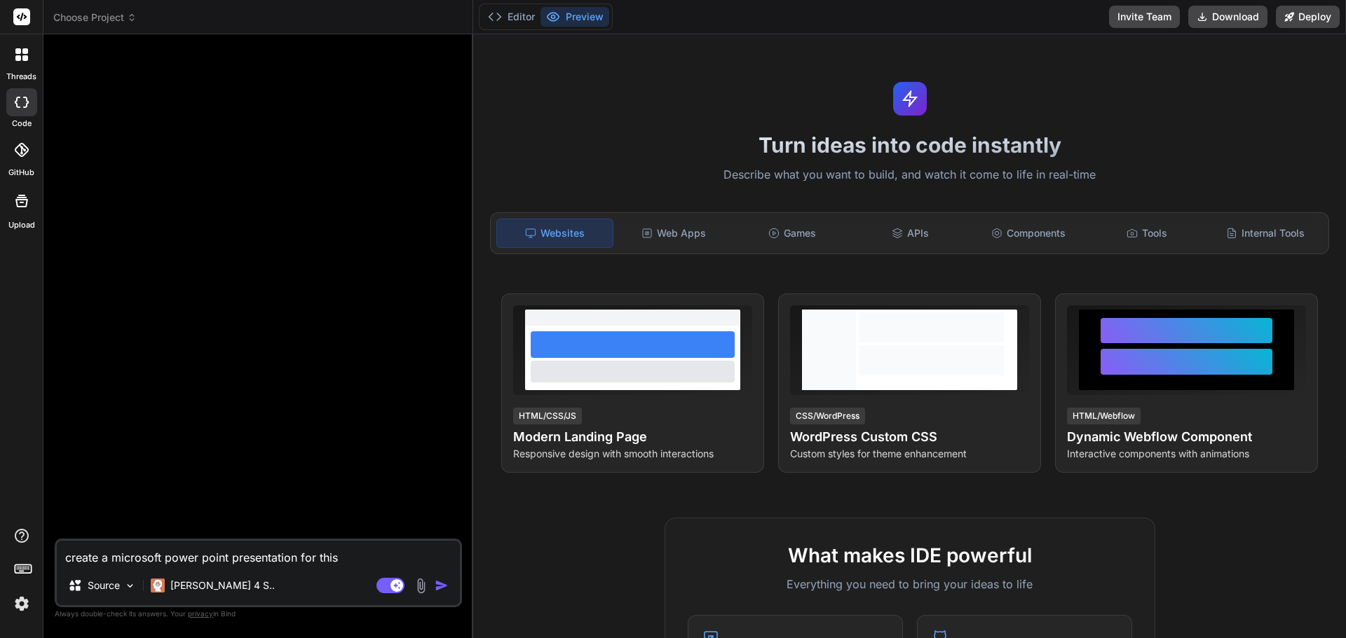
type textarea "create a microsoft power point presentation for this"
type textarea "x"
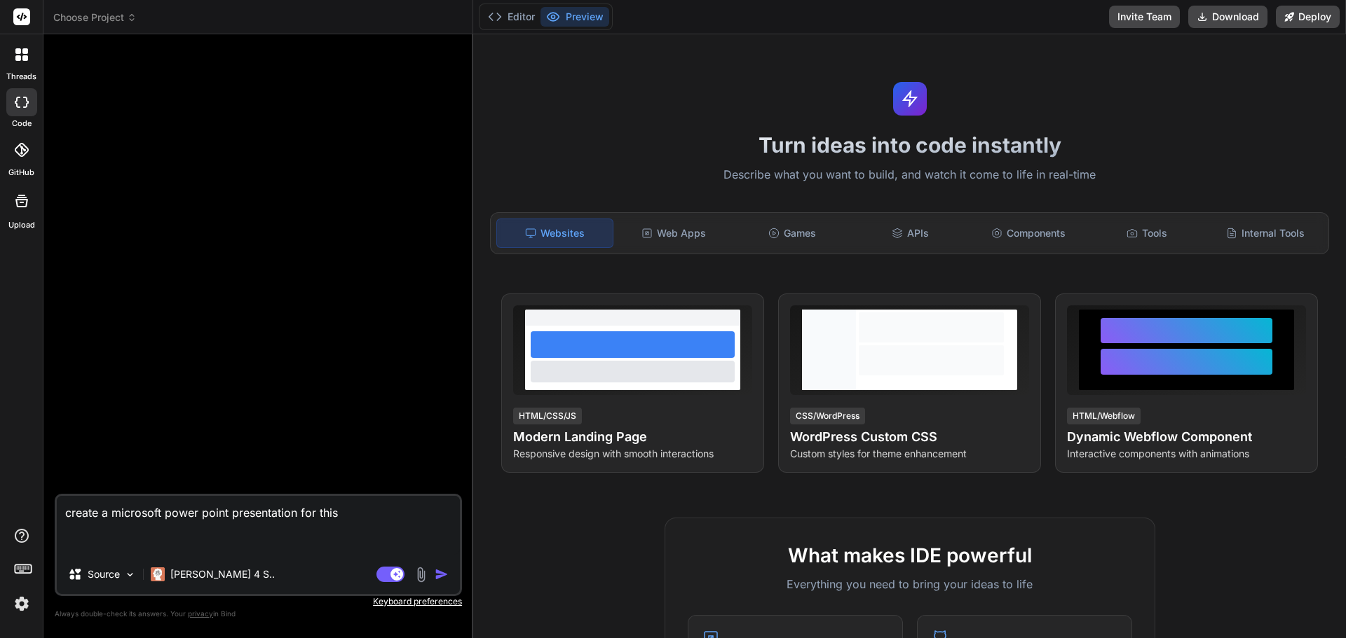
paste textarea "Title: Introduction to Large Language Models (LLMs) Opening hook script (2 minu…"
type textarea "create a microsoft power point presentation for this Title: Introduction to Lar…"
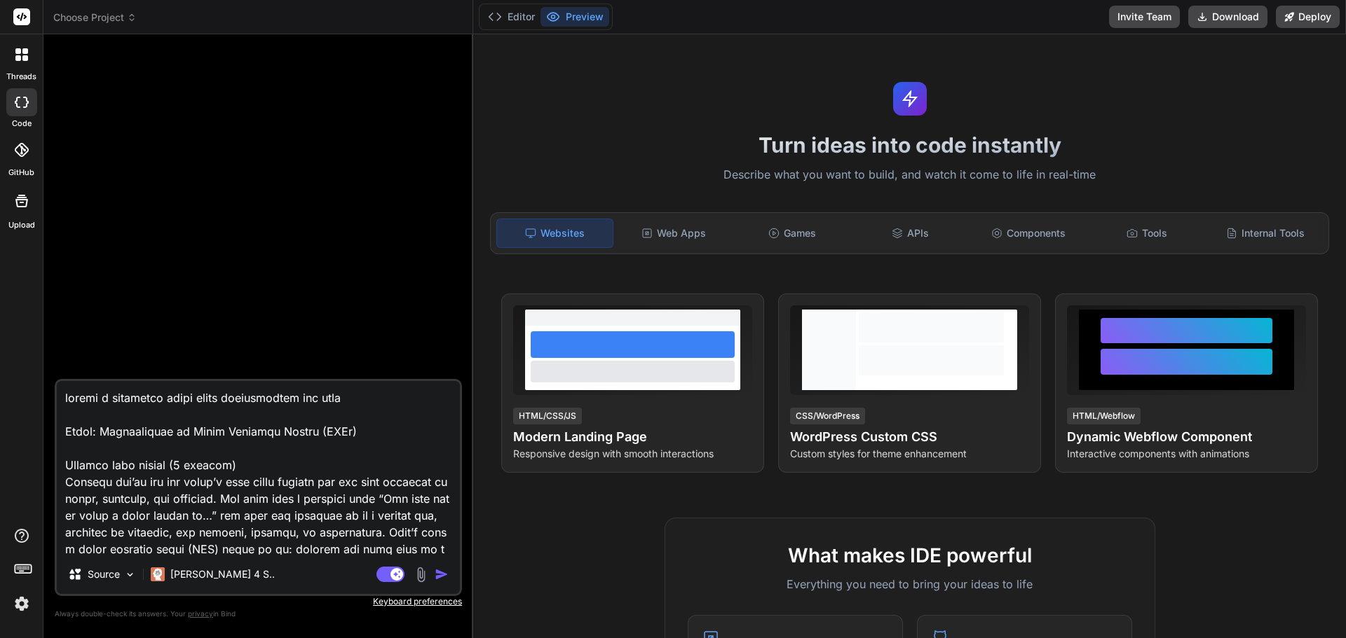
scroll to position [8814, 0]
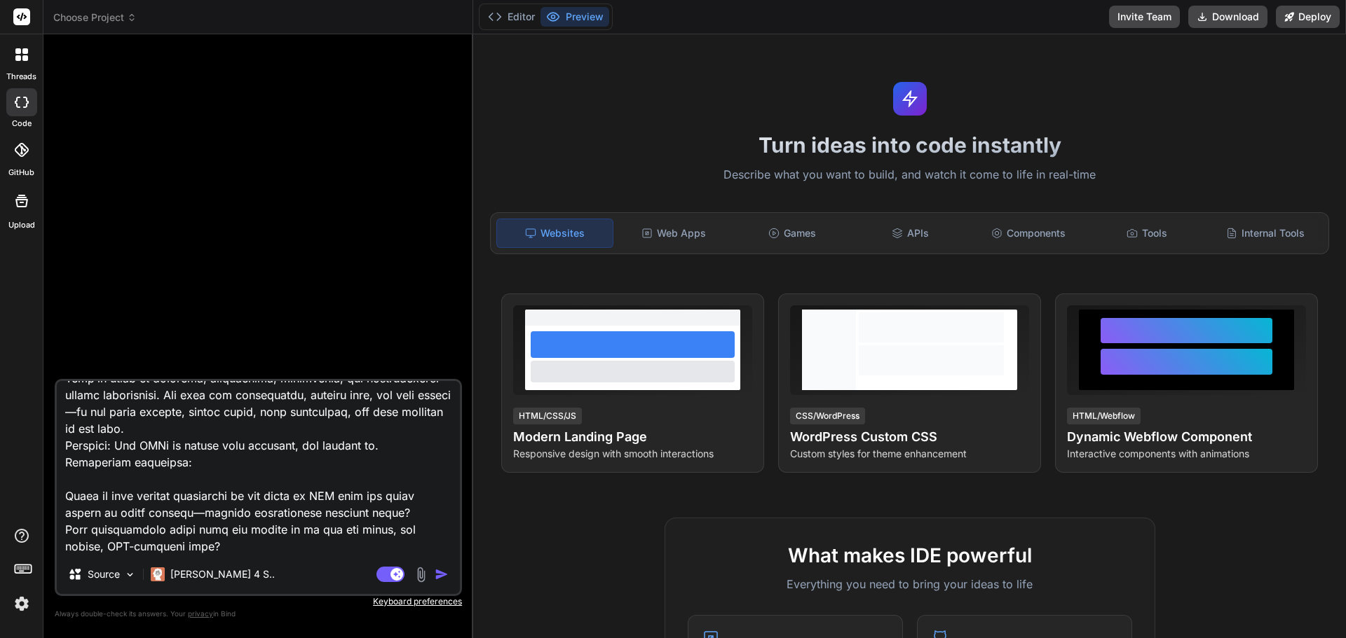
type textarea "x"
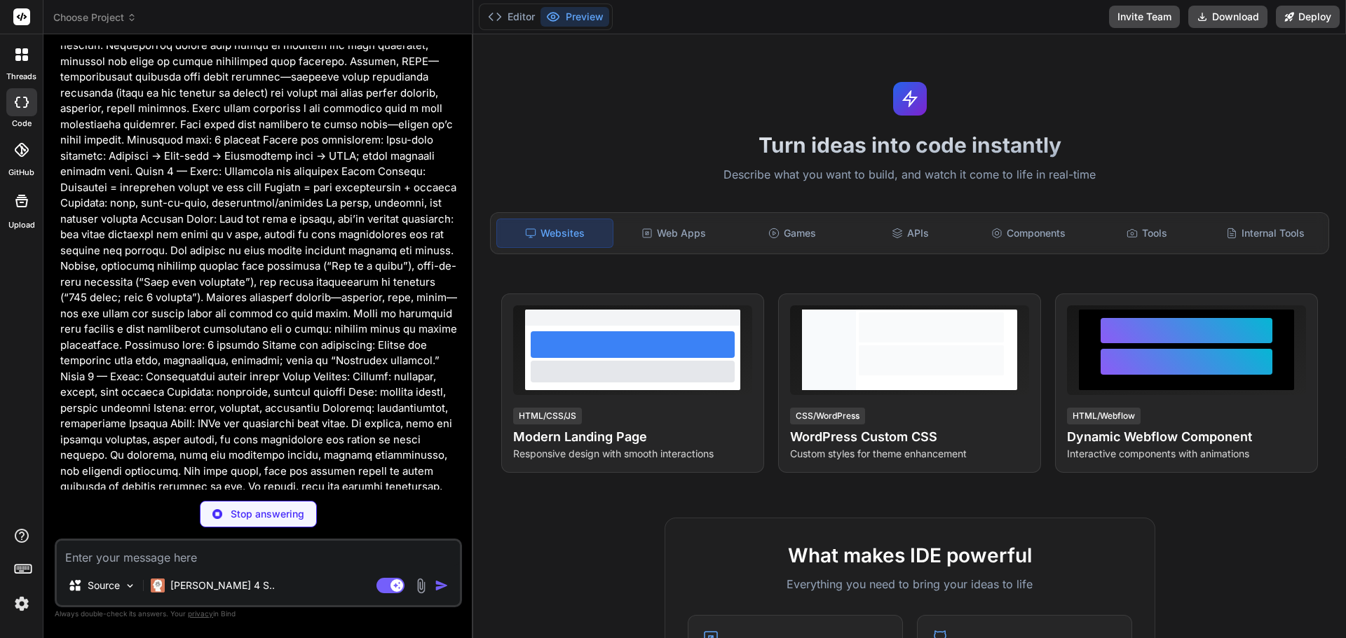
scroll to position [3504, 0]
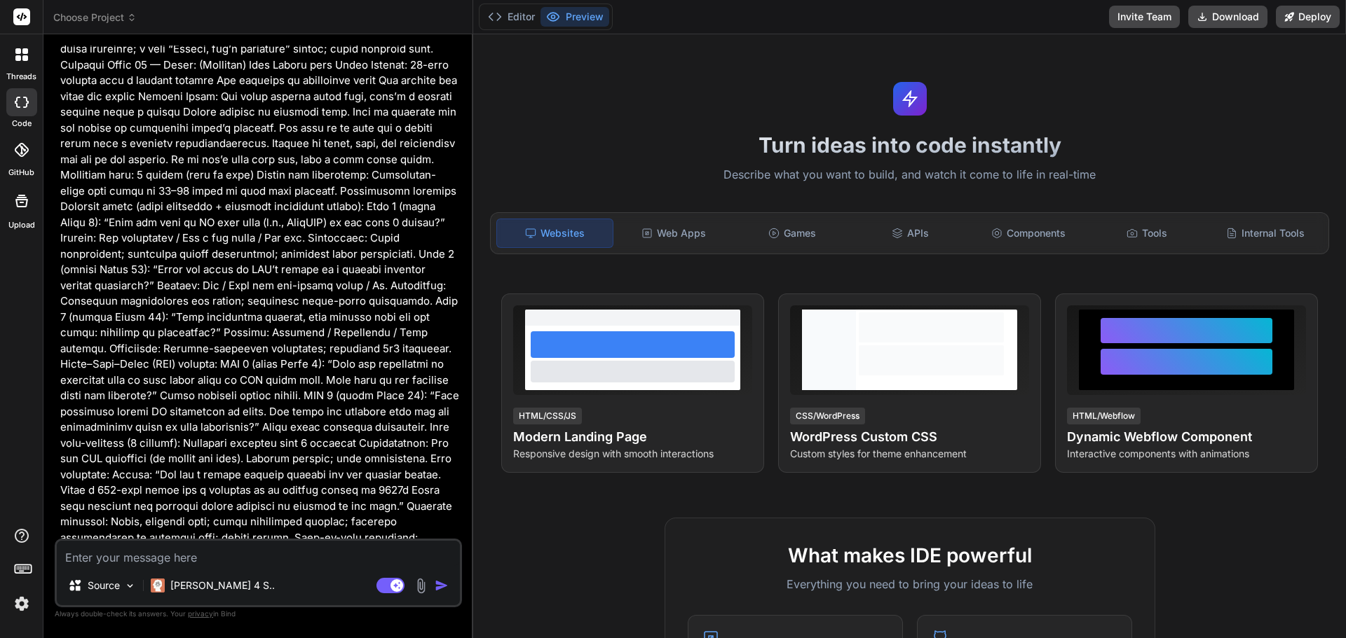
type textarea "x"
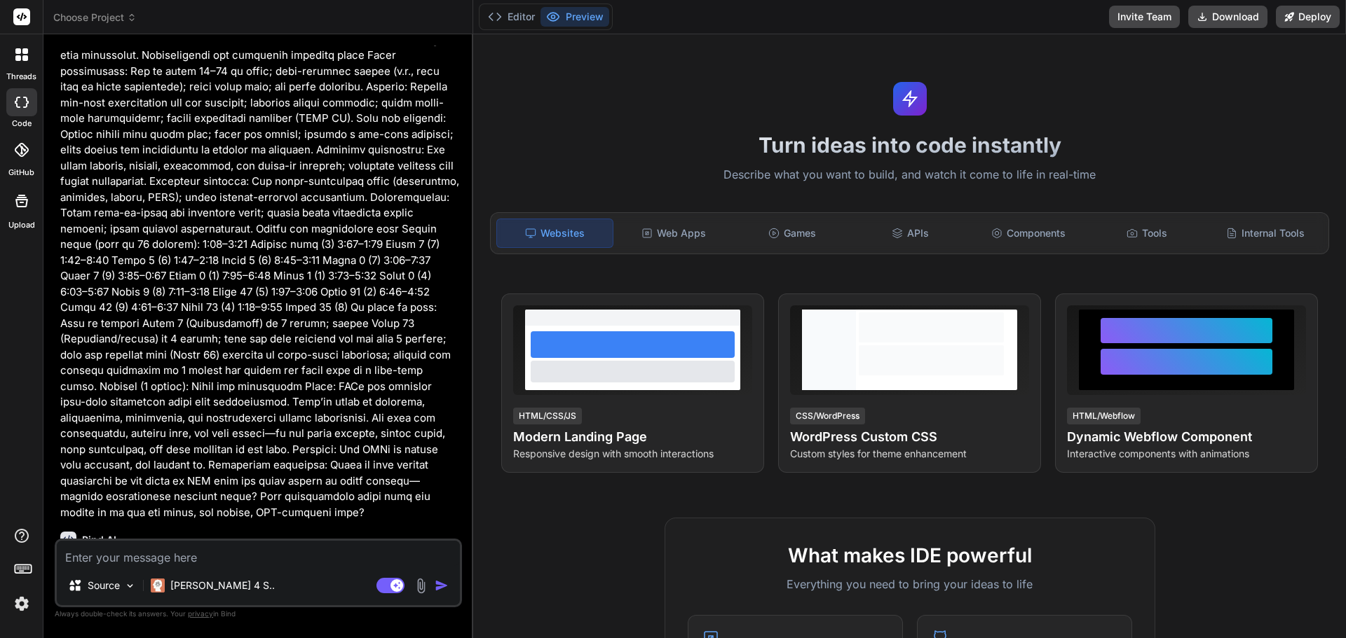
scroll to position [5109, 0]
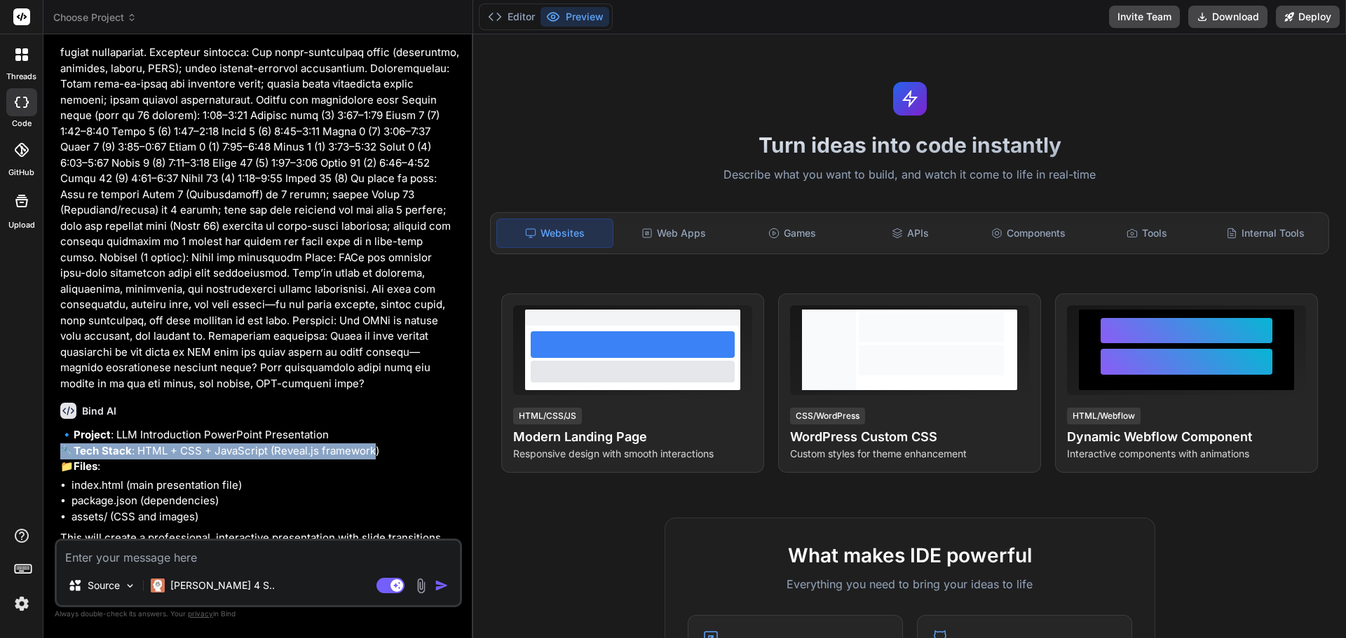
drag, startPoint x: 378, startPoint y: 376, endPoint x: 254, endPoint y: 361, distance: 125.0
click at [254, 428] on p "🔹 Project : LLM Introduction PowerPoint Presentation 🔧 Tech Stack : HTML + CSS …" at bounding box center [259, 452] width 399 height 48
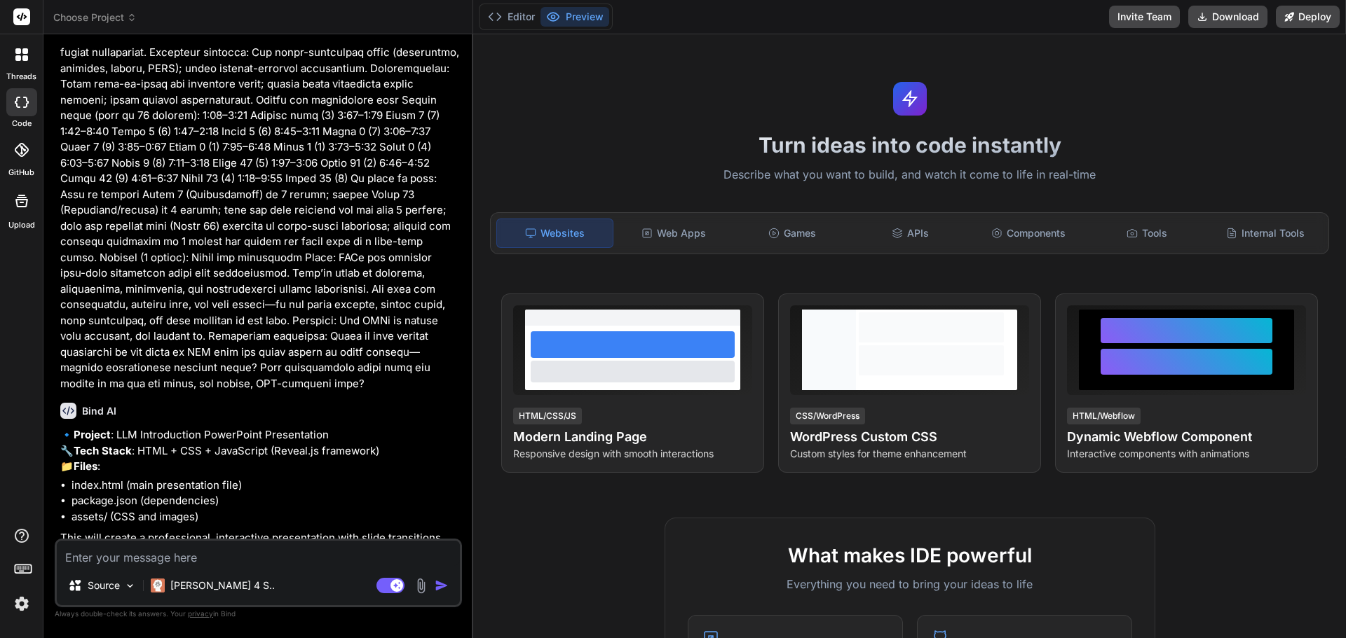
click at [207, 547] on textarea at bounding box center [258, 553] width 403 height 25
type textarea "t"
type textarea "x"
type textarea "y"
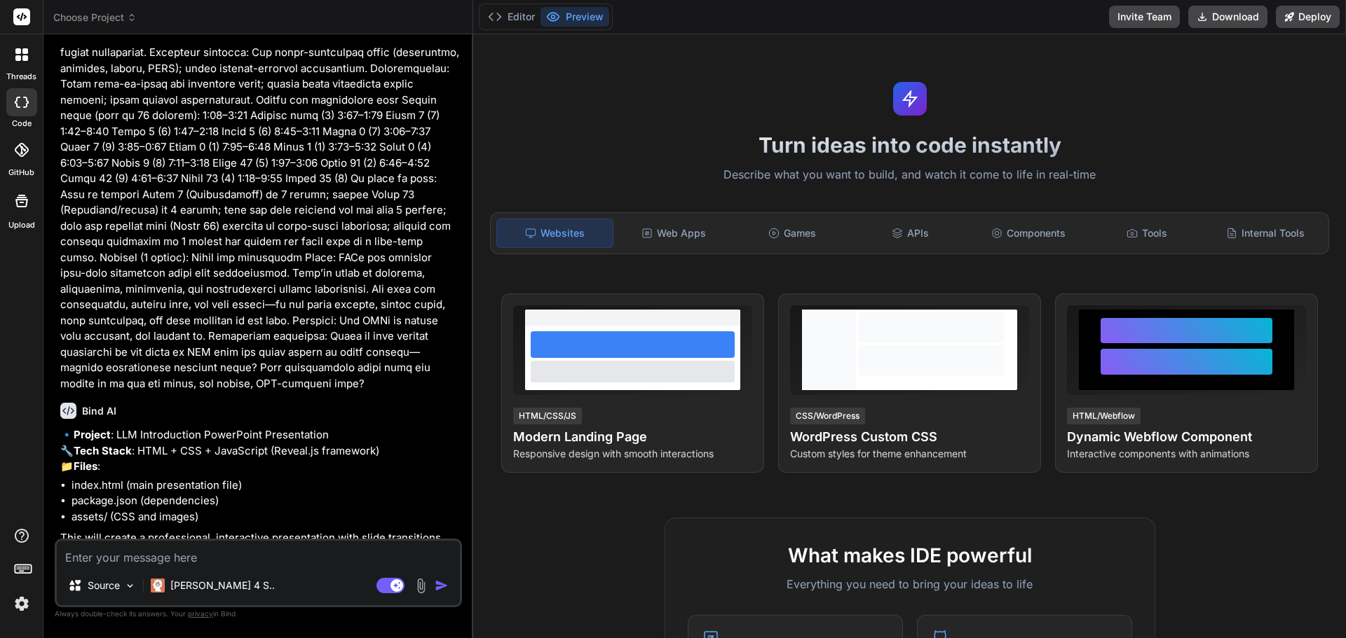
type textarea "x"
type textarea "ye"
type textarea "x"
type textarea "yes"
type textarea "x"
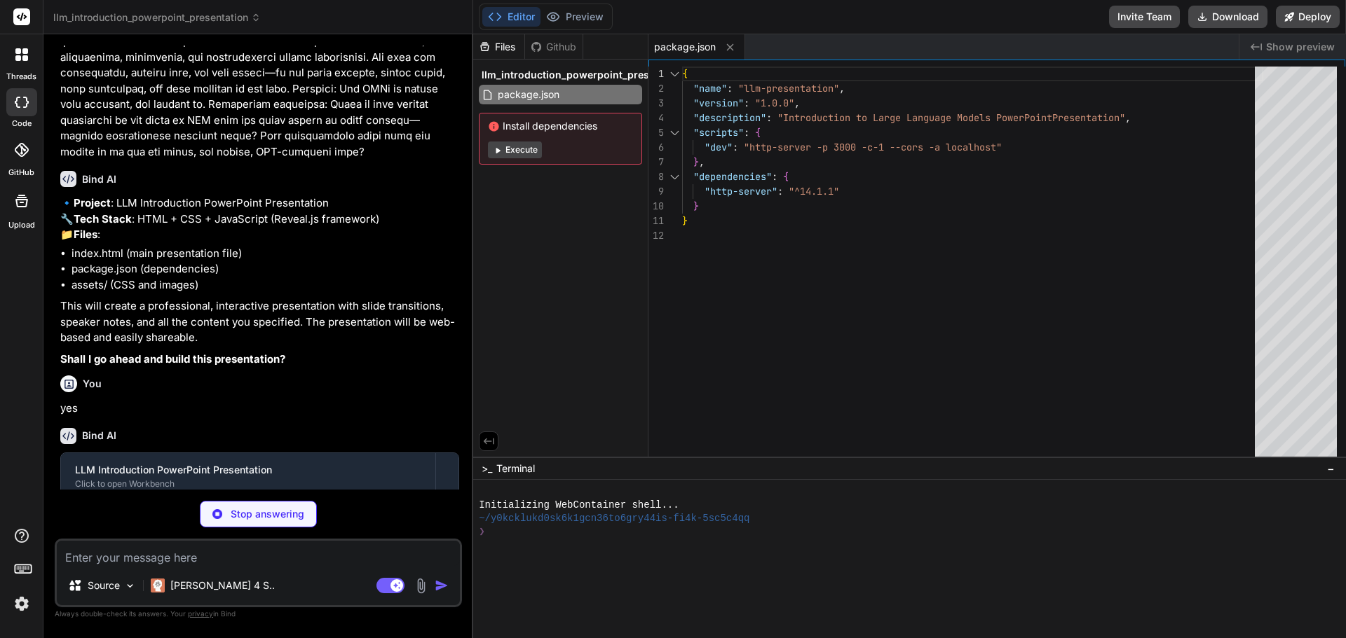
scroll to position [5352, 0]
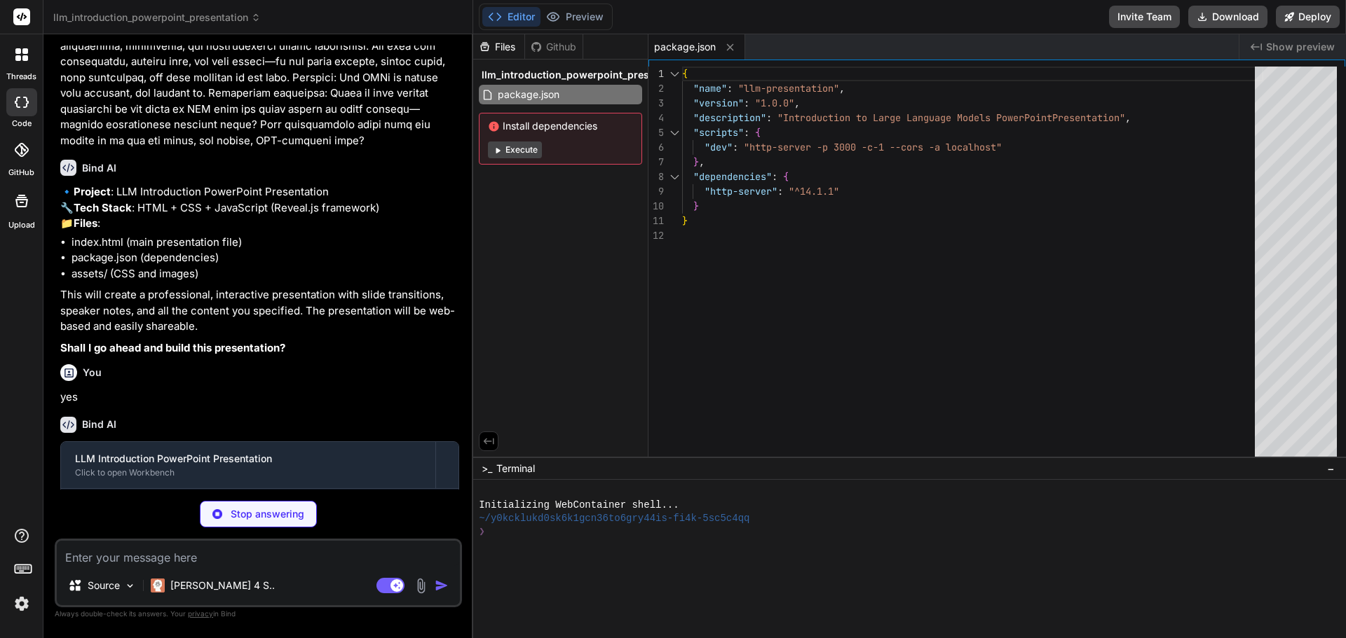
type textarea "x"
type textarea "hash: true, transition: 'slide', transitionSpeed: 'default', backgroundTransiti…"
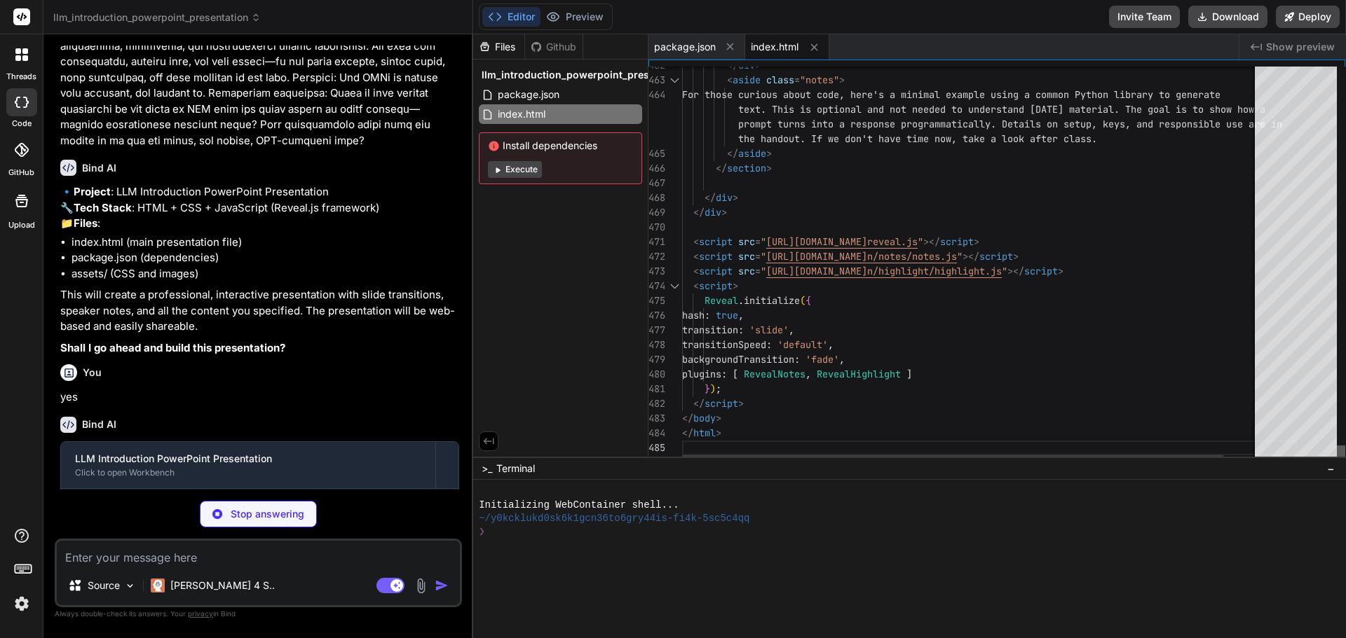
click at [1338, 464] on div at bounding box center [1340, 455] width 8 height 18
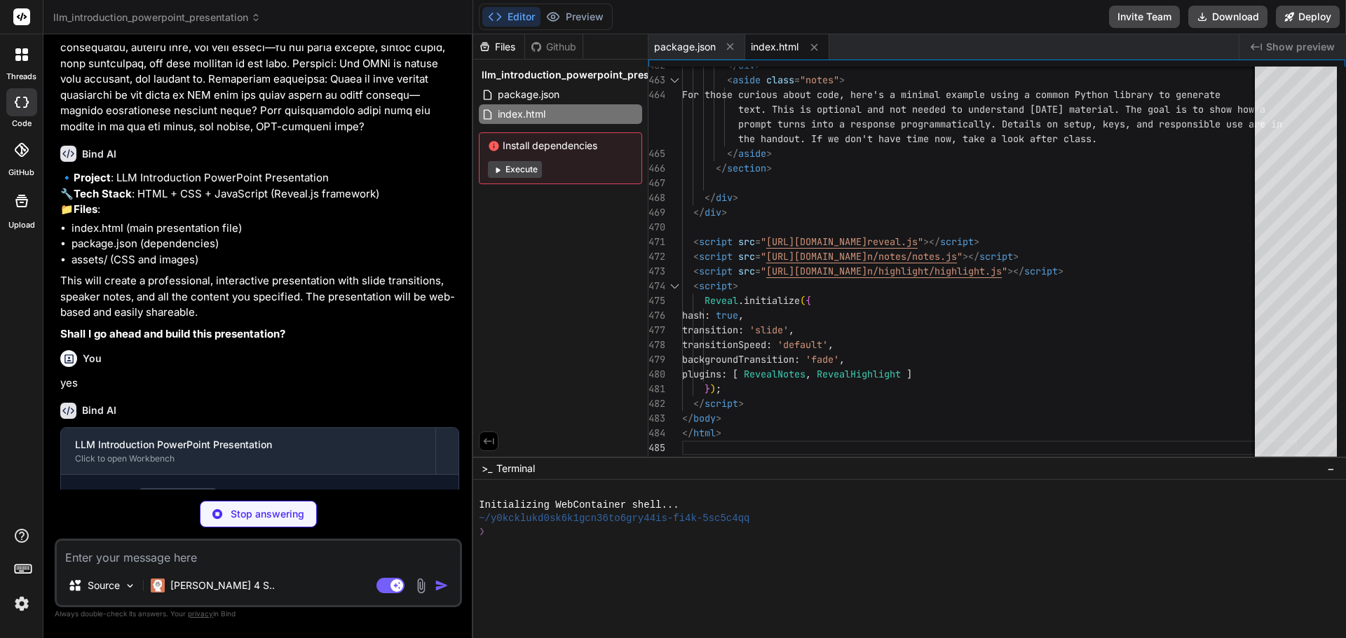
scroll to position [5374, 0]
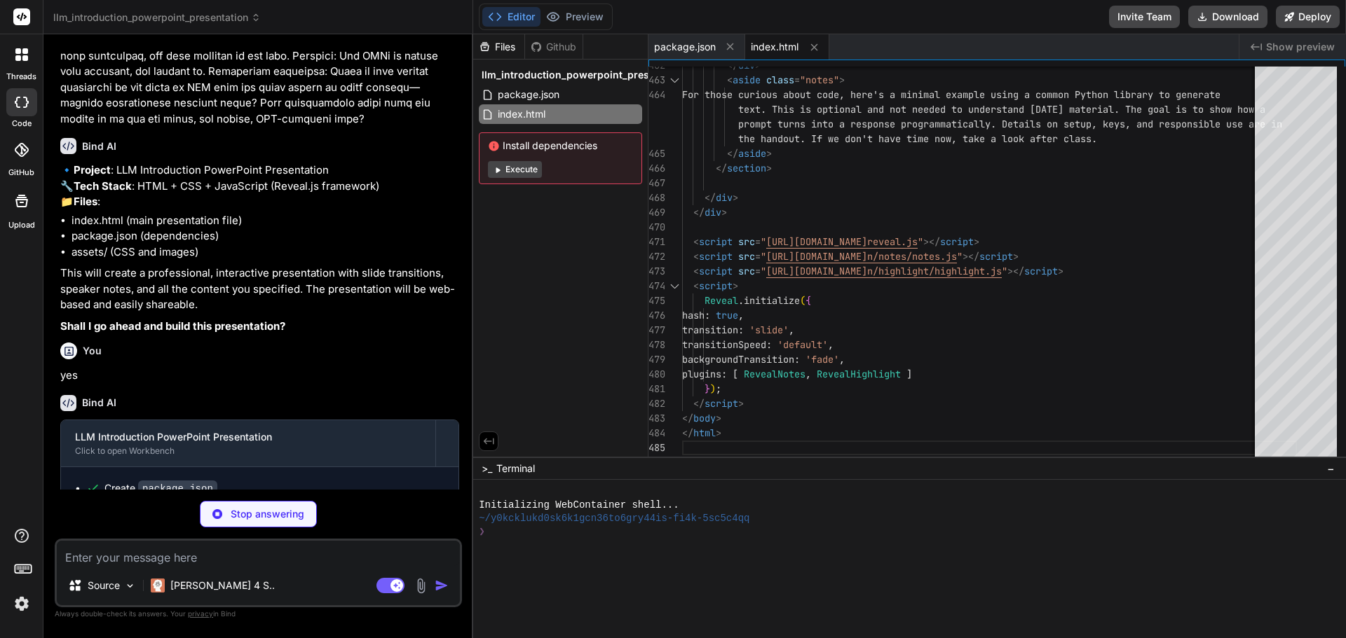
type textarea "x"
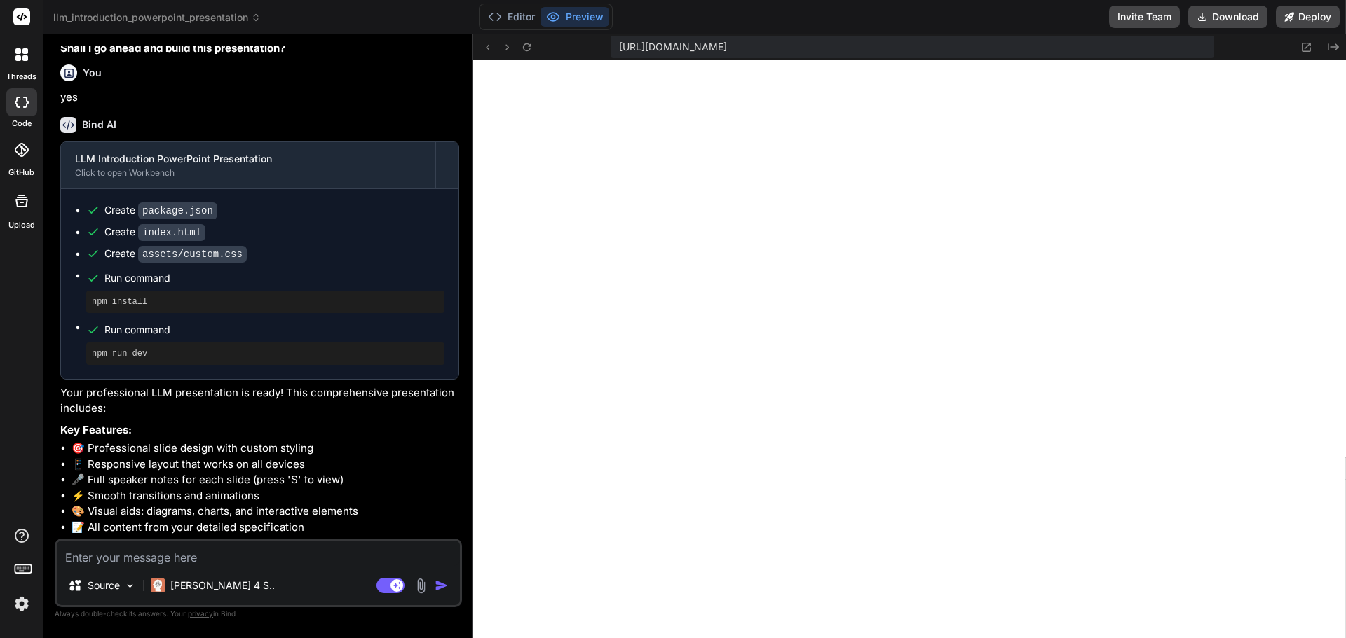
scroll to position [546, 0]
click at [1283, 22] on button "Deploy" at bounding box center [1308, 17] width 64 height 22
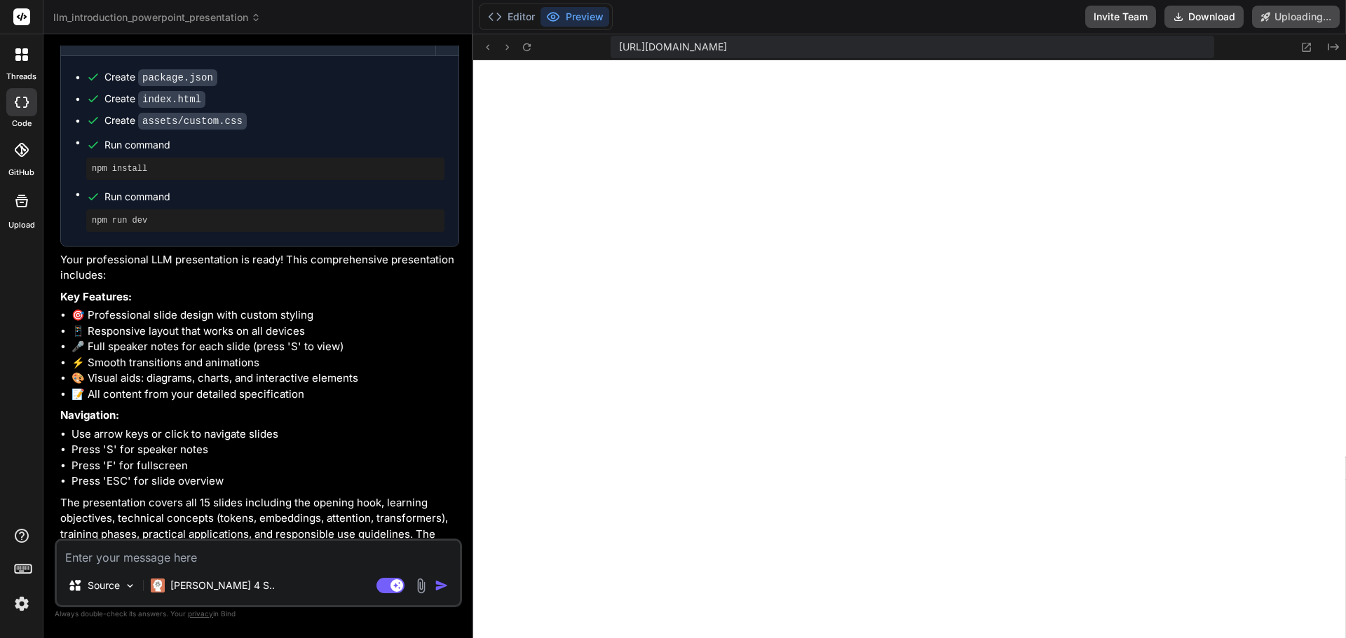
scroll to position [5881, 0]
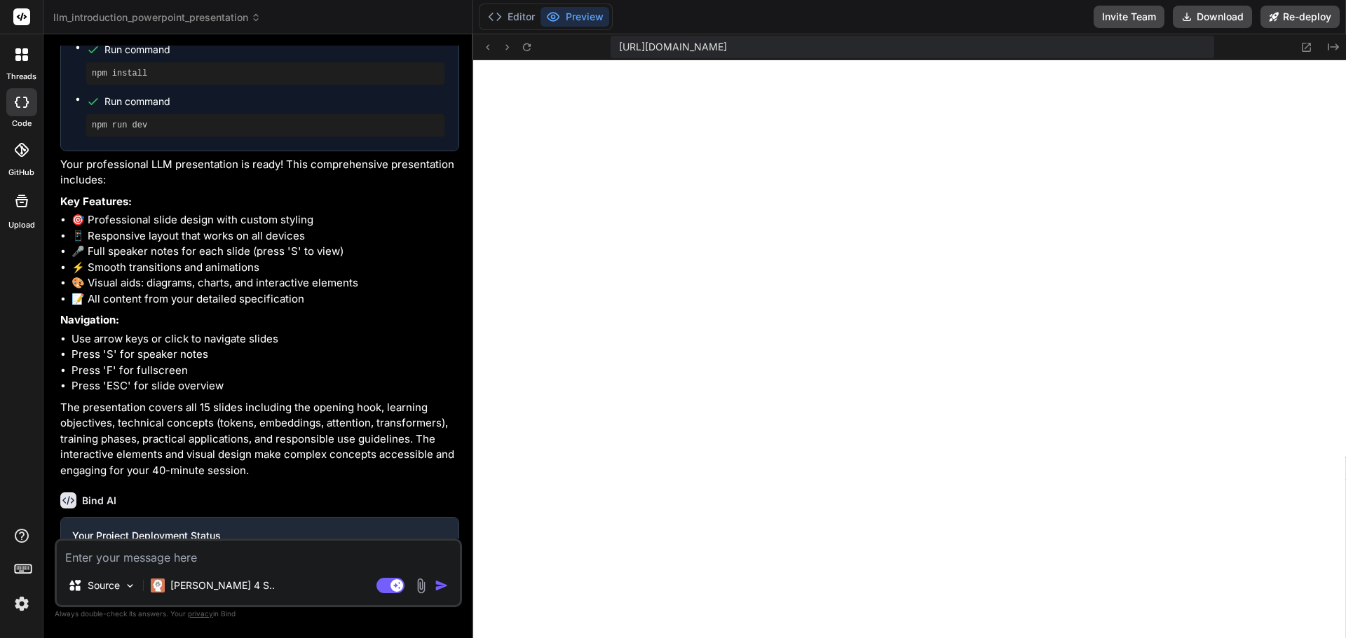
type textarea "x"
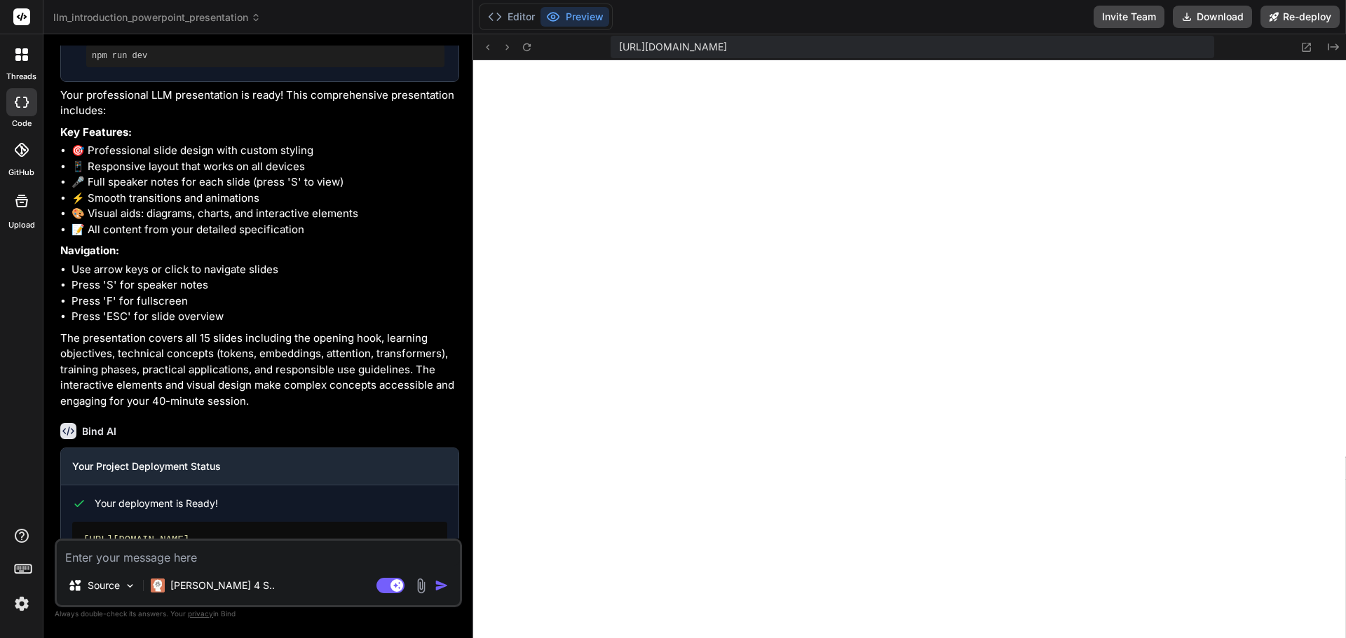
scroll to position [5965, 0]
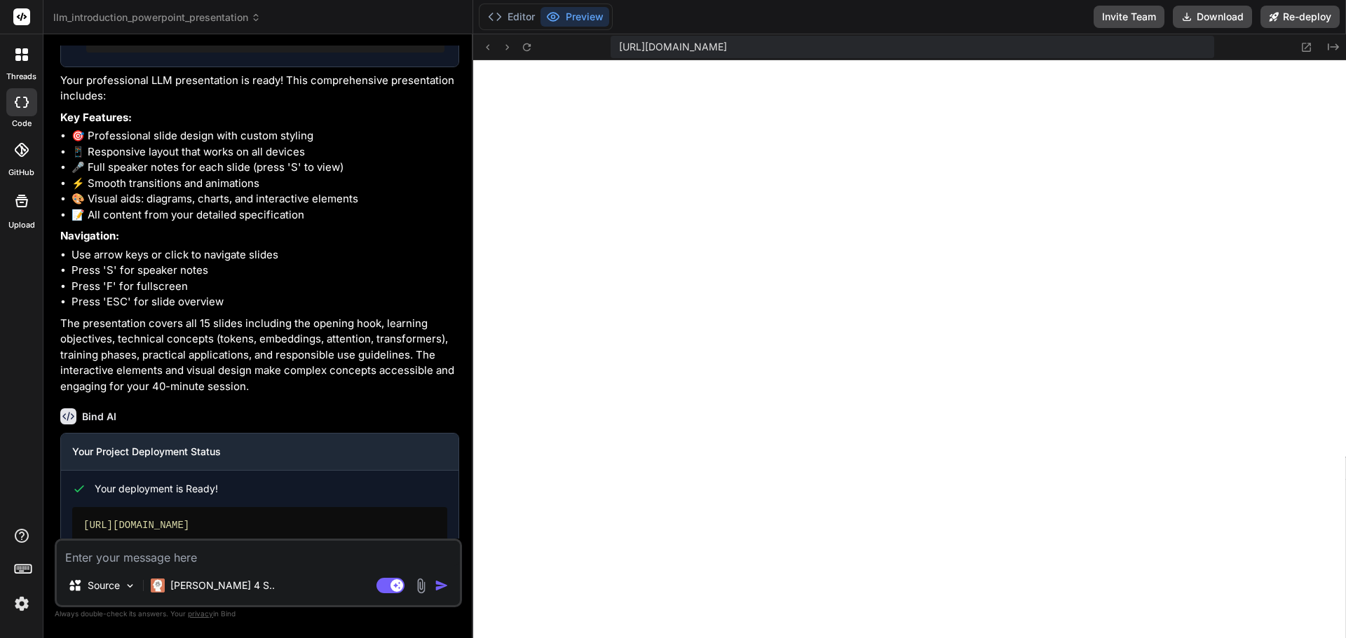
click at [120, 555] on link "Open your application" at bounding box center [142, 567] width 141 height 25
